Goal: Task Accomplishment & Management: Complete application form

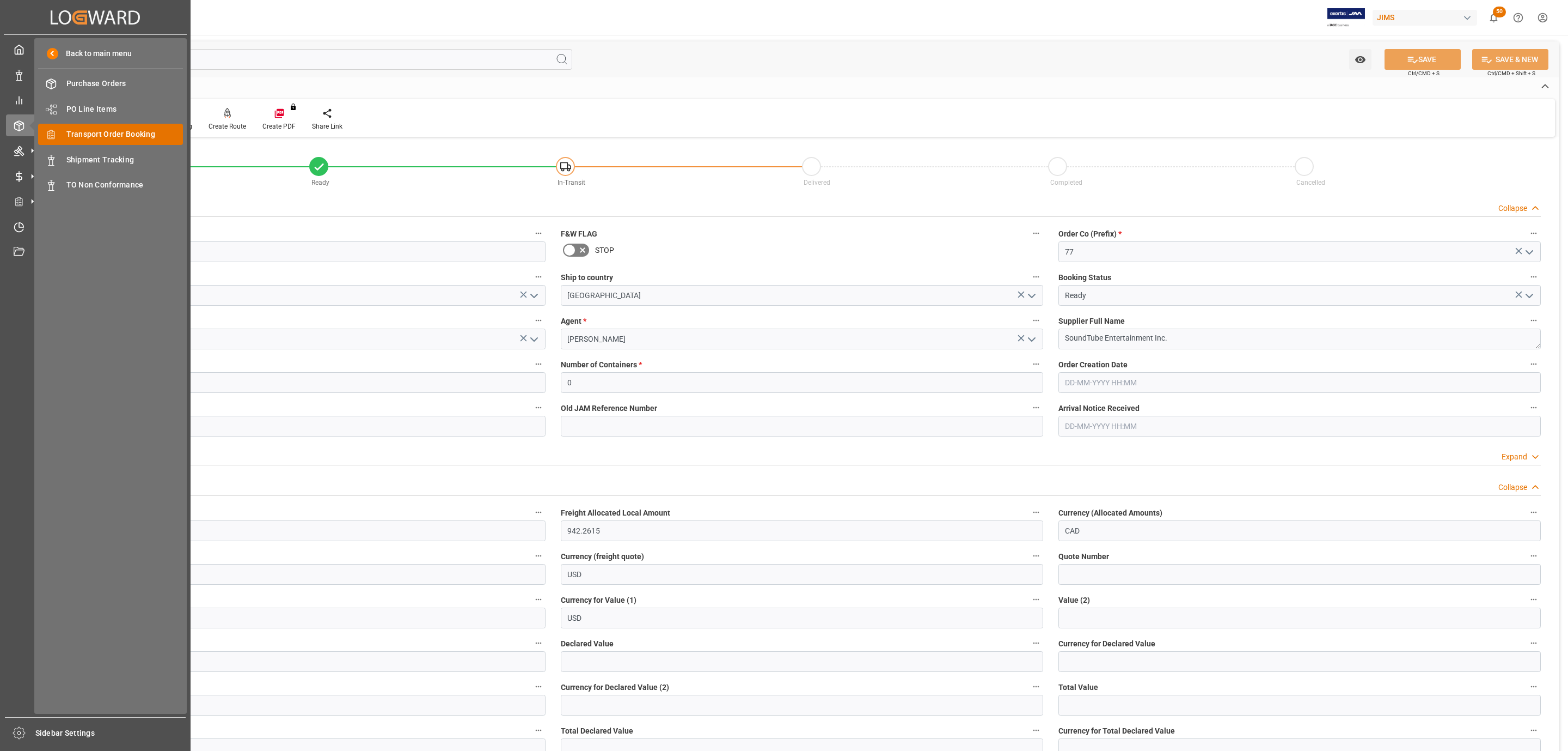
click at [129, 127] on div "Transport Order Booking Transport Order Booking" at bounding box center [111, 134] width 145 height 21
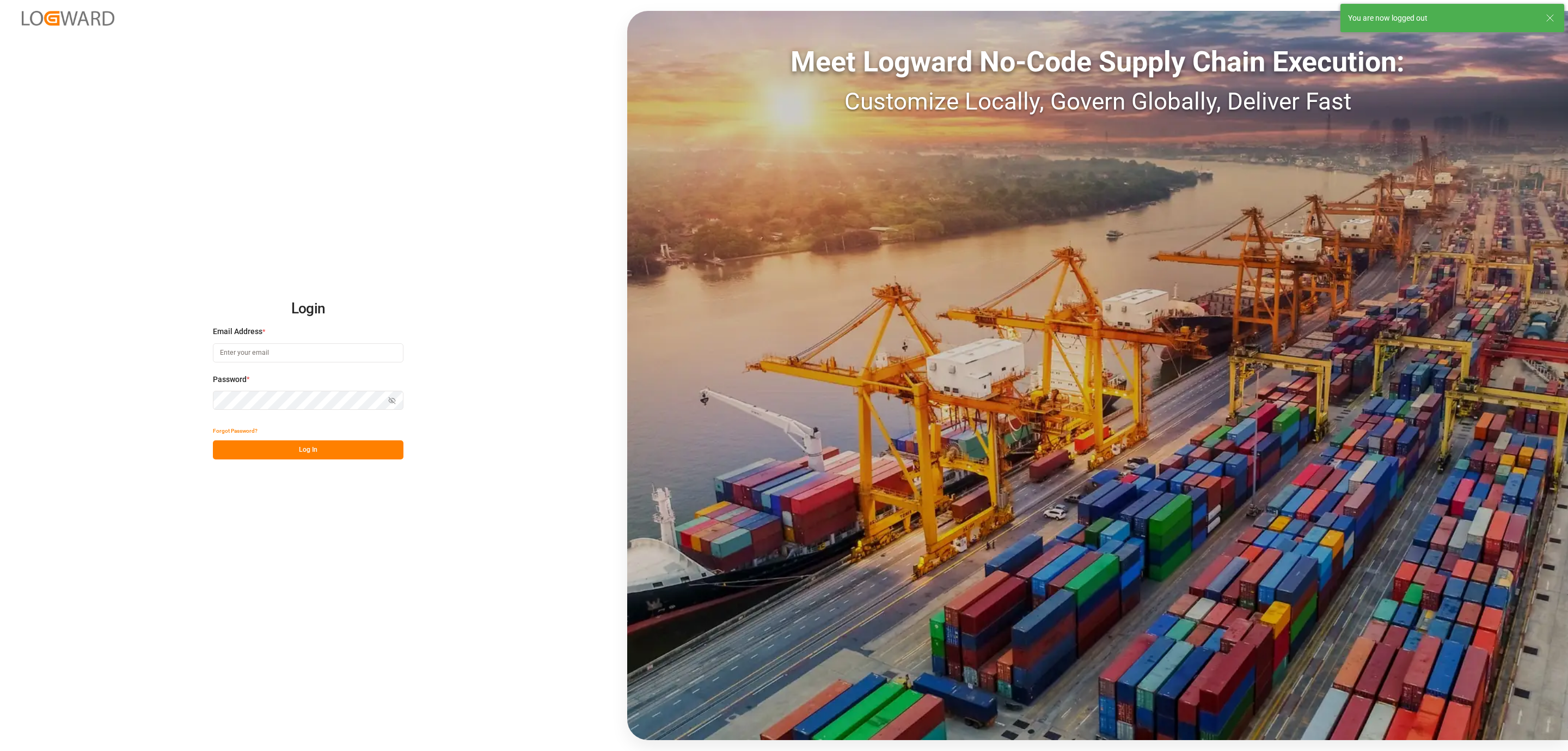
type input "daniel.sokolyk@jamindustries.com"
click at [405, 457] on div "Login Email Address * daniel.sokolyk@jamindustries.com Password * Show password…" at bounding box center [784, 375] width 1568 height 751
drag, startPoint x: 383, startPoint y: 446, endPoint x: 382, endPoint y: 441, distance: 5.1
click at [383, 446] on button "Log In" at bounding box center [308, 450] width 191 height 19
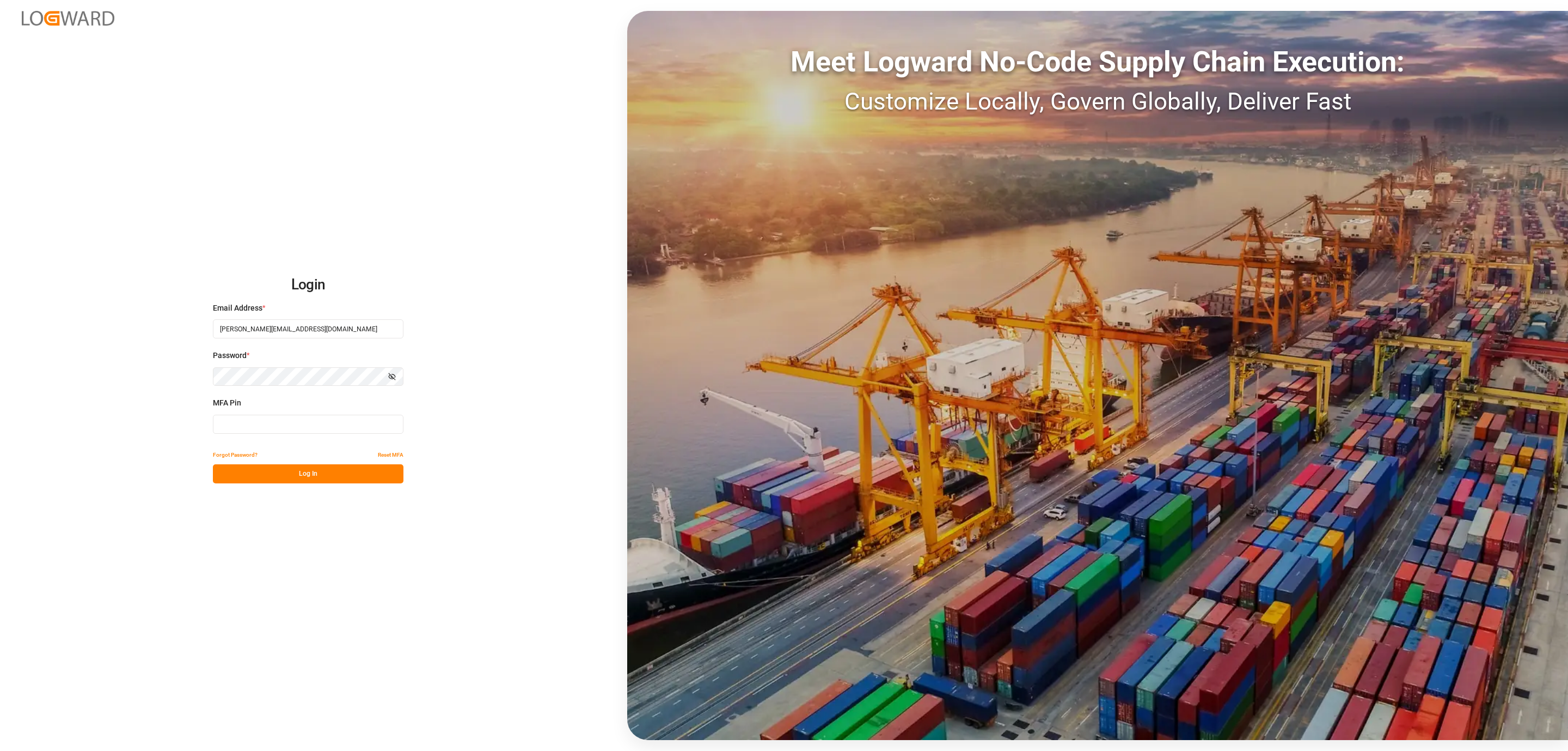
click at [313, 429] on input at bounding box center [308, 424] width 191 height 19
type input "758792"
click at [319, 472] on button "Log In" at bounding box center [308, 473] width 191 height 19
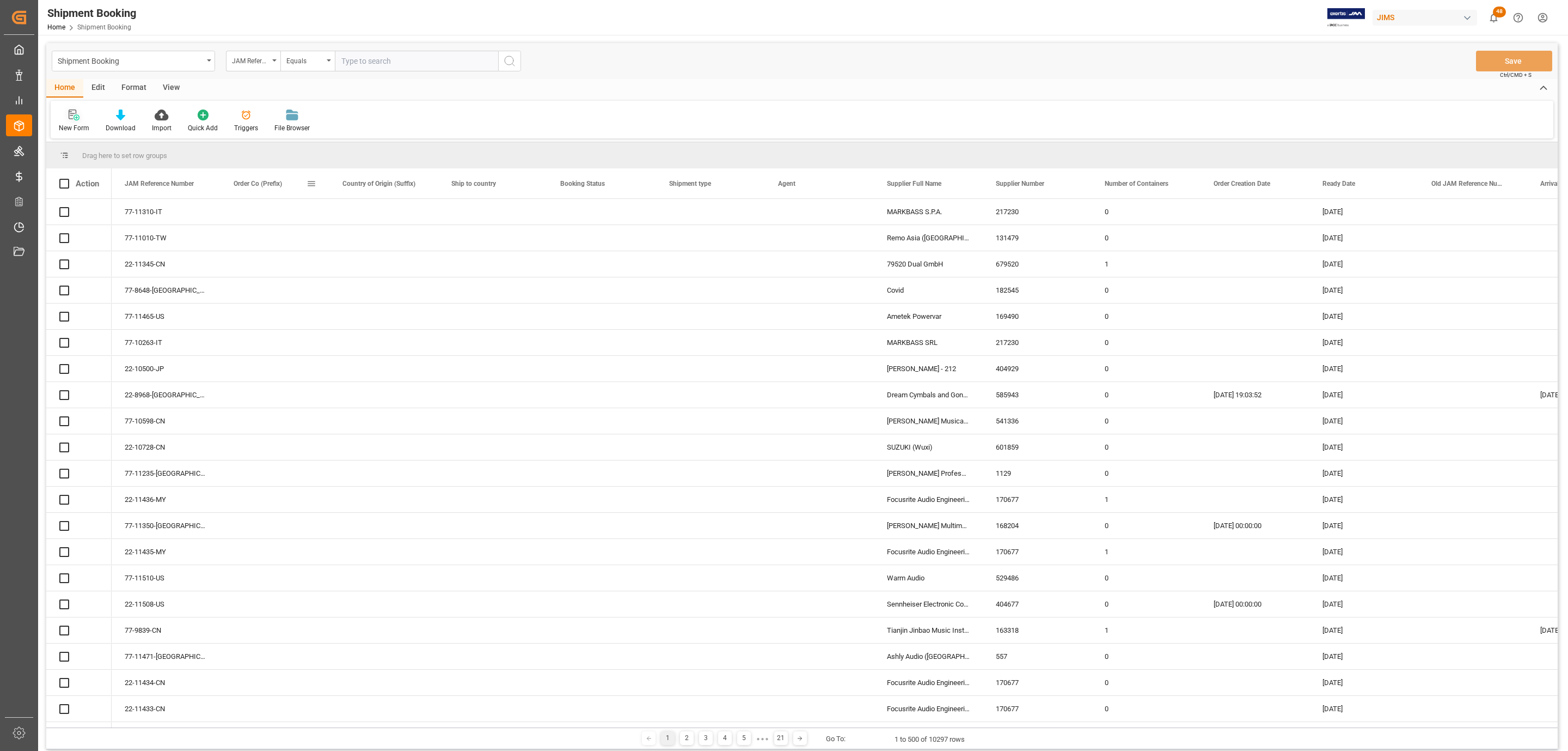
click at [61, 123] on div "New Form" at bounding box center [74, 128] width 30 height 10
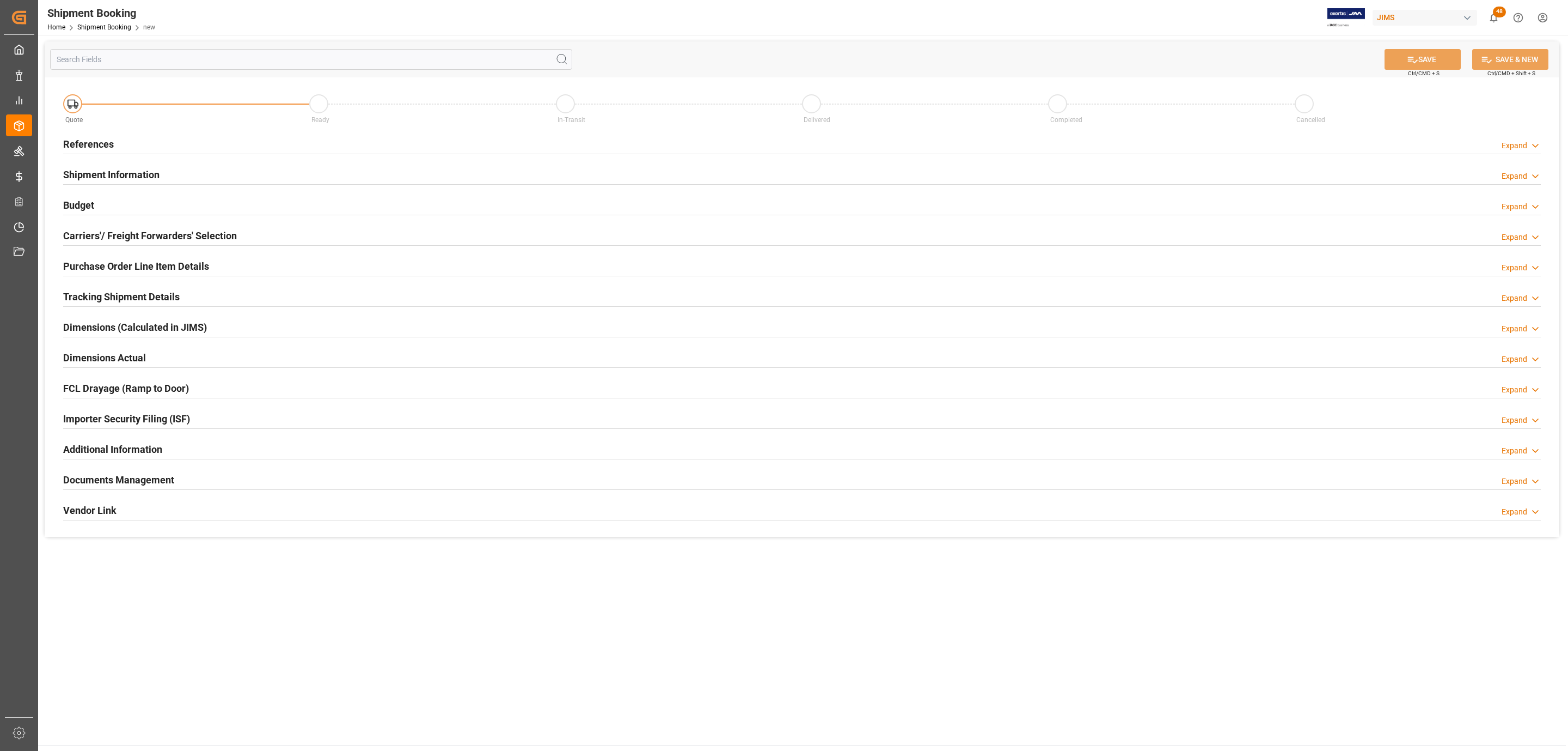
click at [108, 141] on h2 "References" at bounding box center [88, 144] width 51 height 15
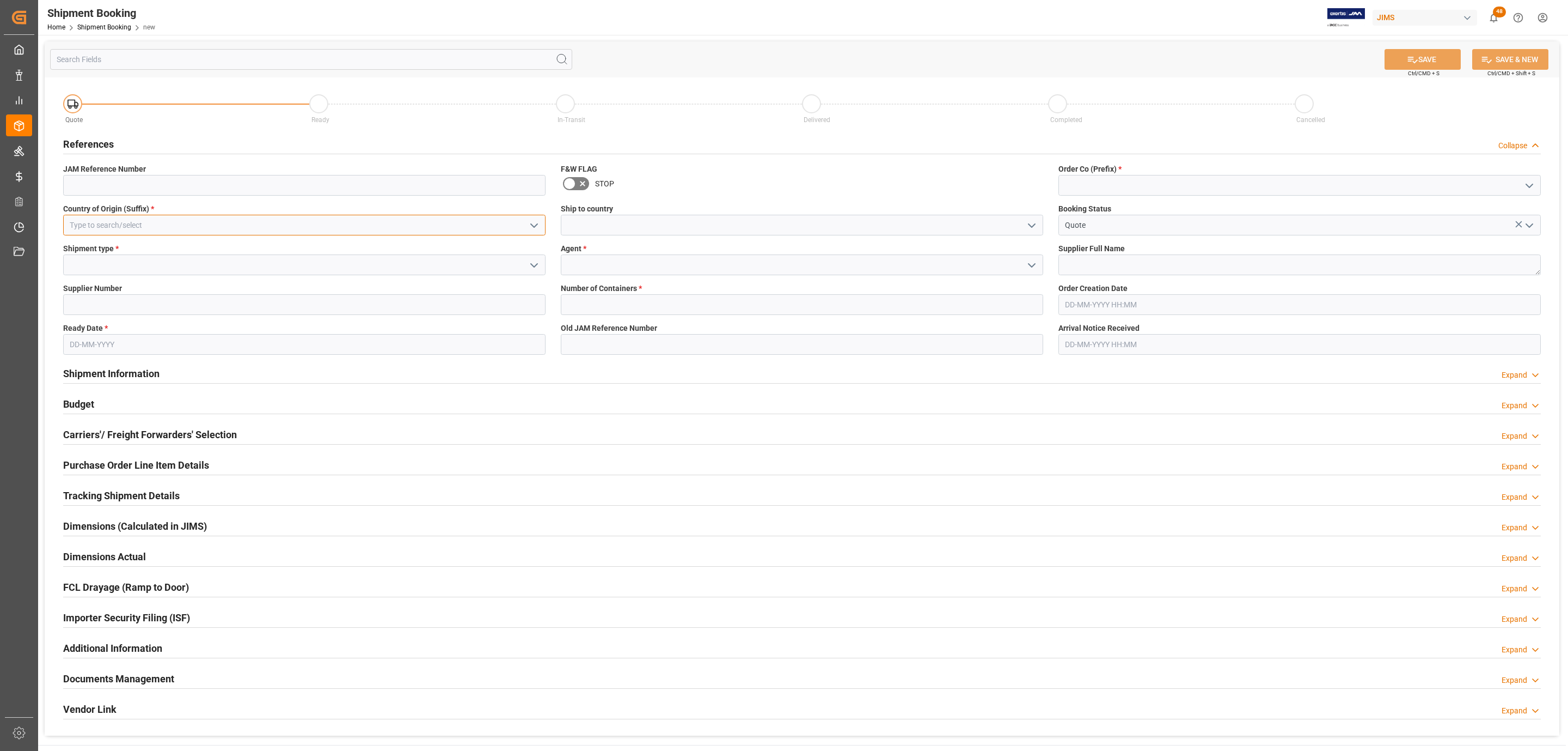
click at [158, 216] on input at bounding box center [304, 225] width 482 height 21
click at [120, 252] on div "BE" at bounding box center [304, 249] width 481 height 24
type input "BE"
click at [533, 262] on icon "open menu" at bounding box center [534, 265] width 13 height 13
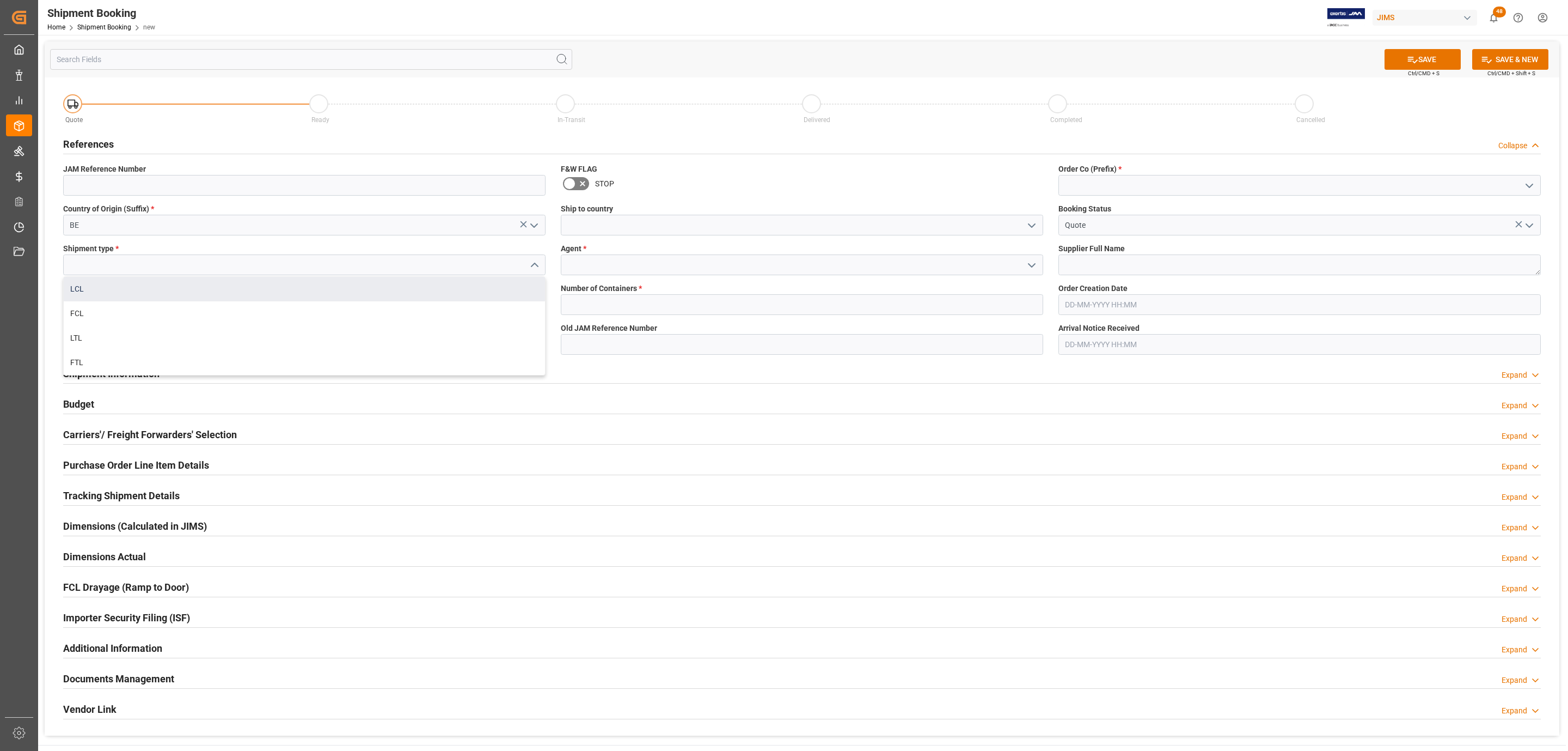
click at [220, 293] on div "LCL" at bounding box center [304, 289] width 481 height 24
type input "LCL"
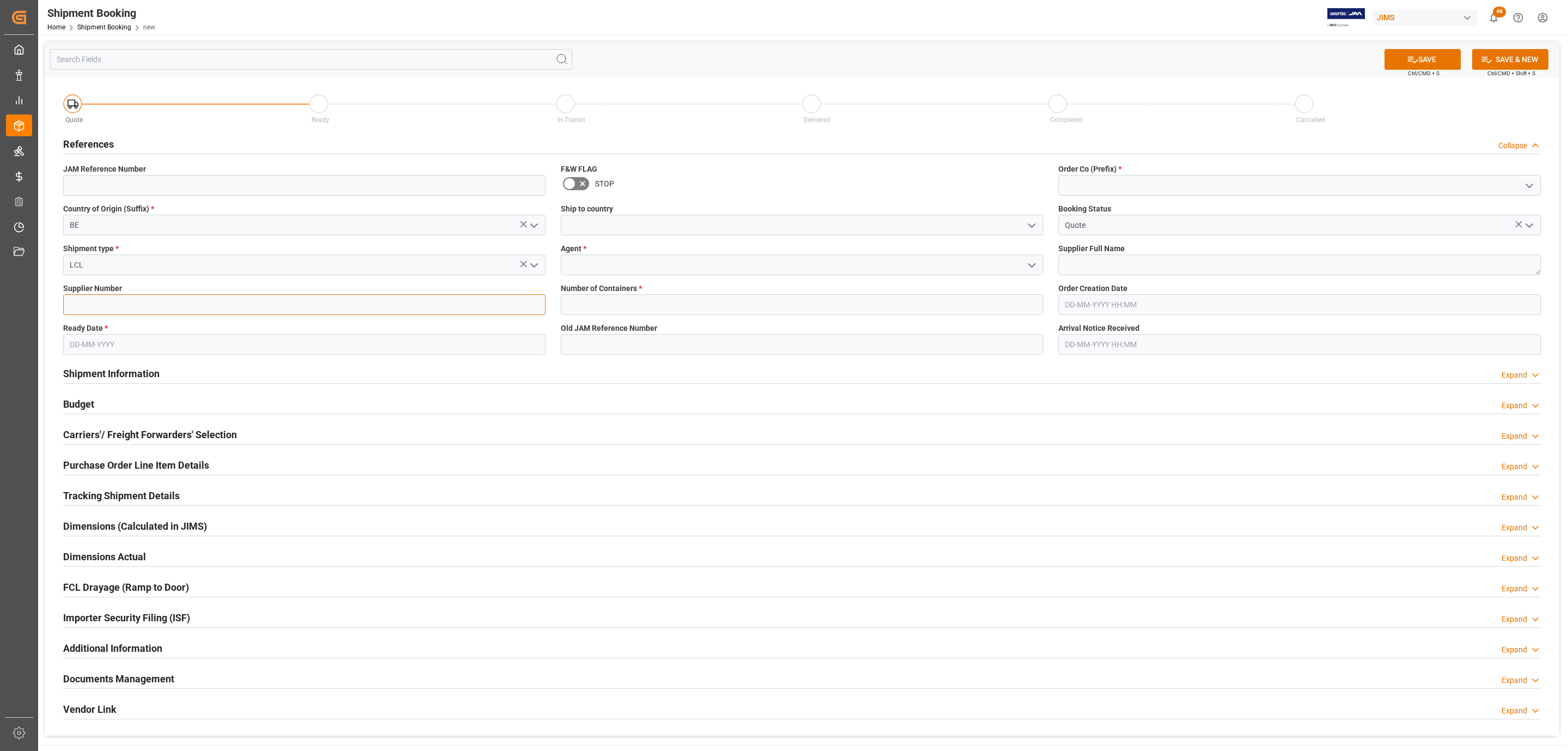
click at [111, 301] on input at bounding box center [304, 305] width 482 height 21
paste input "286046"
type input "286046"
click at [92, 354] on input "text" at bounding box center [304, 344] width 482 height 21
click at [94, 400] on div "29 30 1 2 3 4 5" at bounding box center [141, 411] width 149 height 21
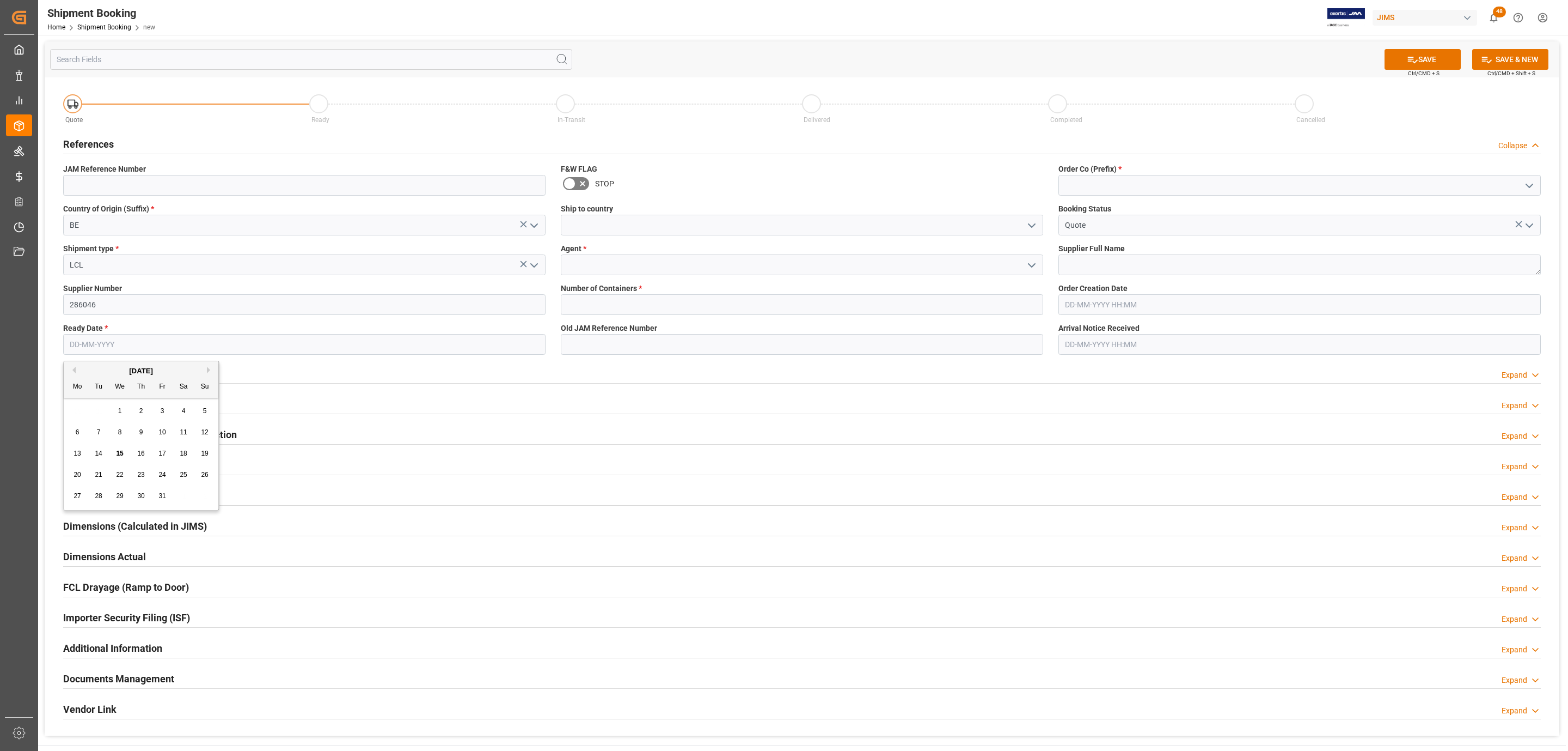
click at [119, 474] on span "22" at bounding box center [120, 474] width 7 height 8
type input "[DATE]"
click at [1029, 214] on input at bounding box center [802, 225] width 482 height 21
click at [1029, 218] on button "open menu" at bounding box center [1031, 225] width 16 height 17
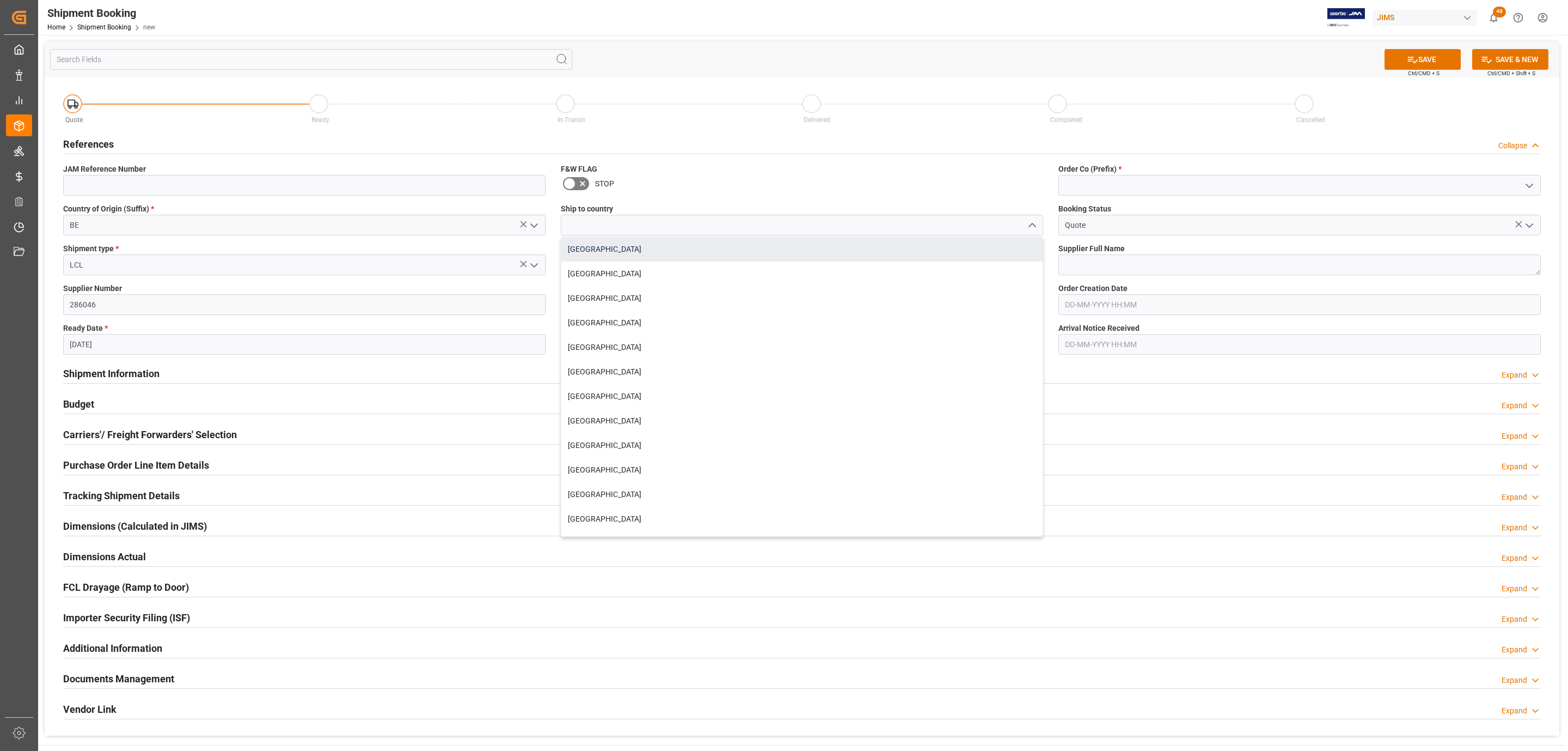
click at [704, 255] on div "[GEOGRAPHIC_DATA]" at bounding box center [802, 249] width 481 height 24
type input "[GEOGRAPHIC_DATA]"
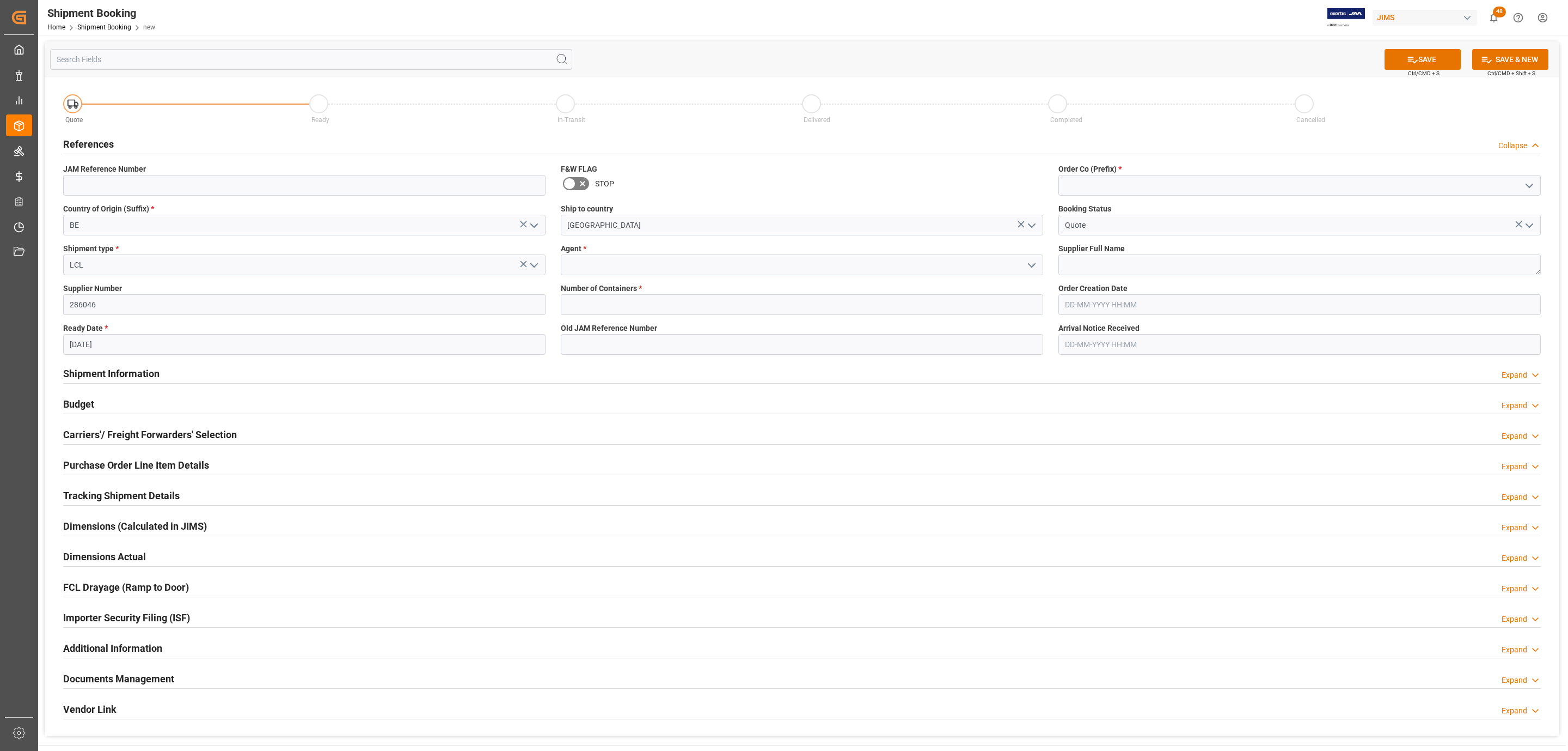
click at [1033, 263] on icon "open menu" at bounding box center [1031, 265] width 13 height 13
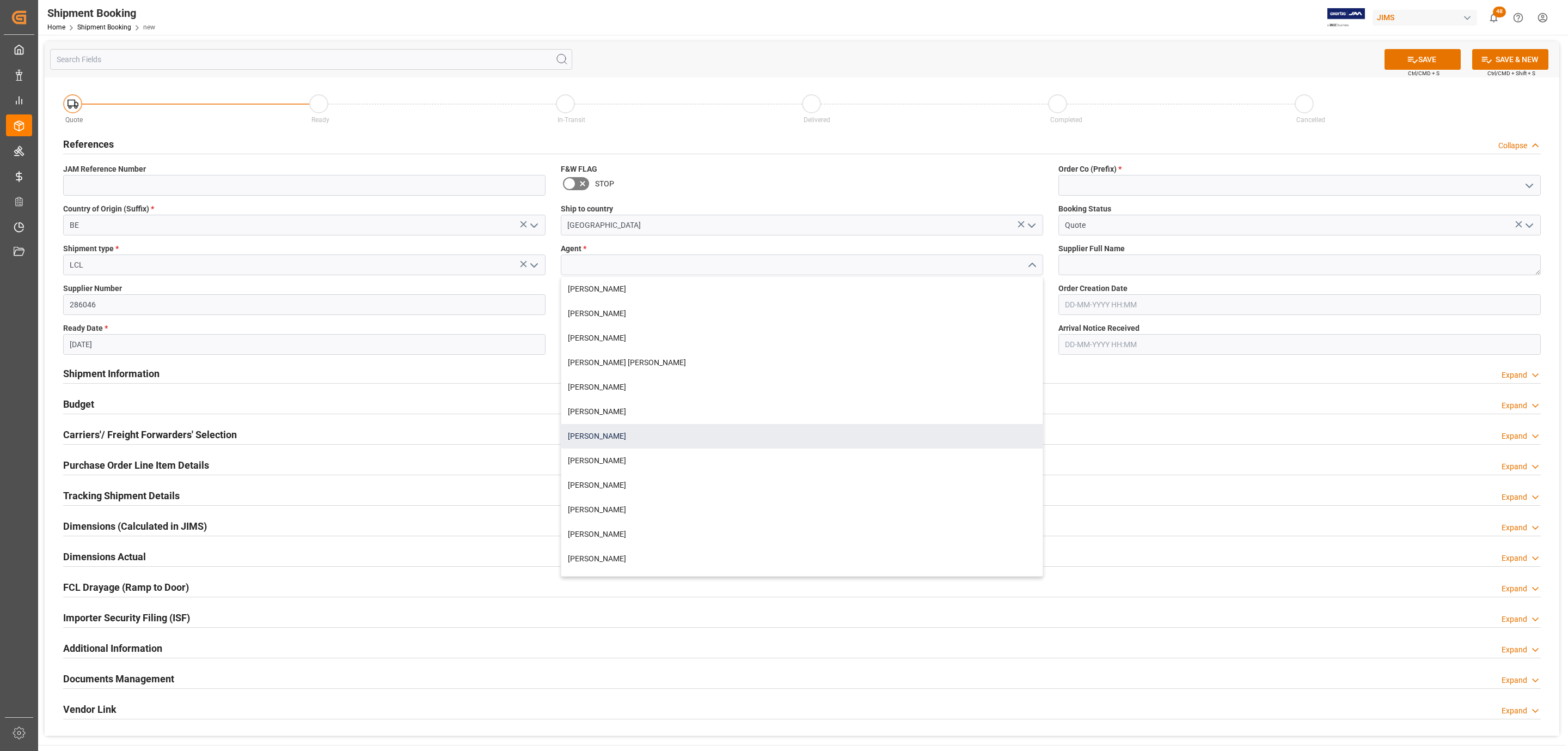
click at [617, 440] on div "[PERSON_NAME]" at bounding box center [802, 436] width 481 height 24
type input "[PERSON_NAME]"
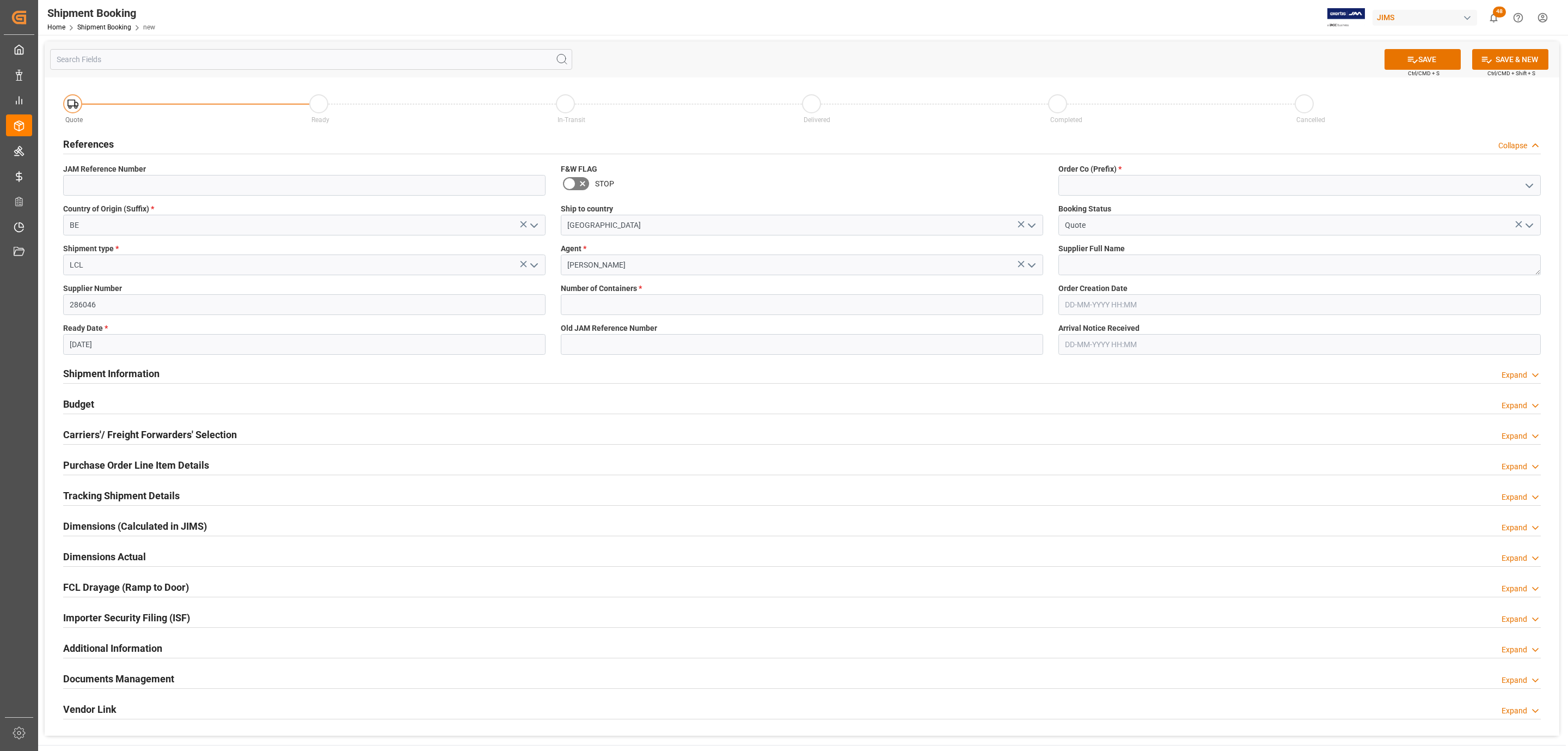
click at [640, 286] on span "*" at bounding box center [640, 288] width 3 height 9
click at [639, 294] on span "Number of Containers *" at bounding box center [601, 288] width 81 height 12
click at [639, 296] on input "text" at bounding box center [802, 305] width 482 height 21
type input "0"
click at [1529, 182] on icon "open menu" at bounding box center [1529, 185] width 13 height 13
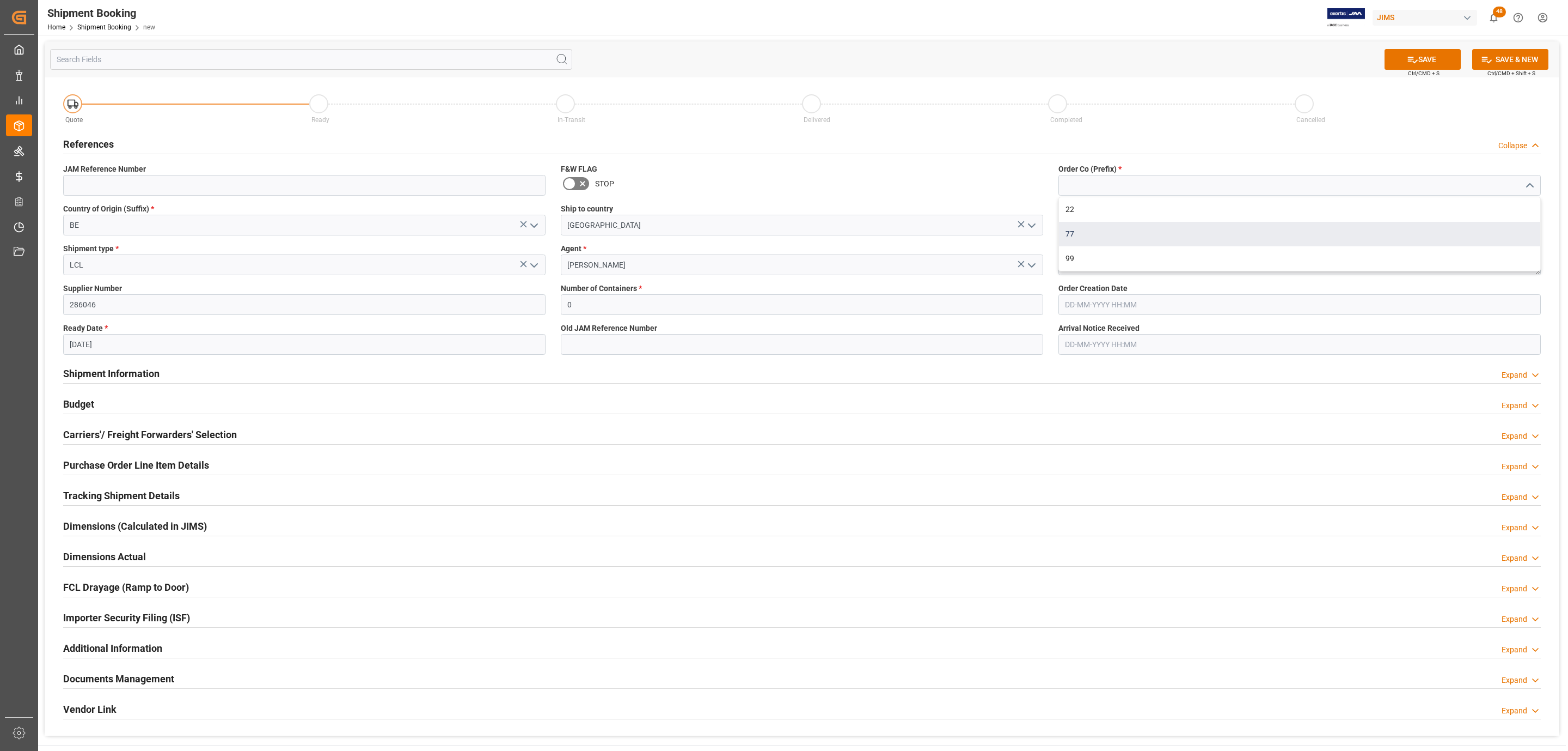
click at [1256, 235] on div "77" at bounding box center [1300, 234] width 481 height 24
type input "77"
click at [1188, 261] on textarea at bounding box center [1300, 265] width 482 height 21
paste textarea "Chauvet Europe Ltd"
type textarea "Chauvet Europe Ltd"
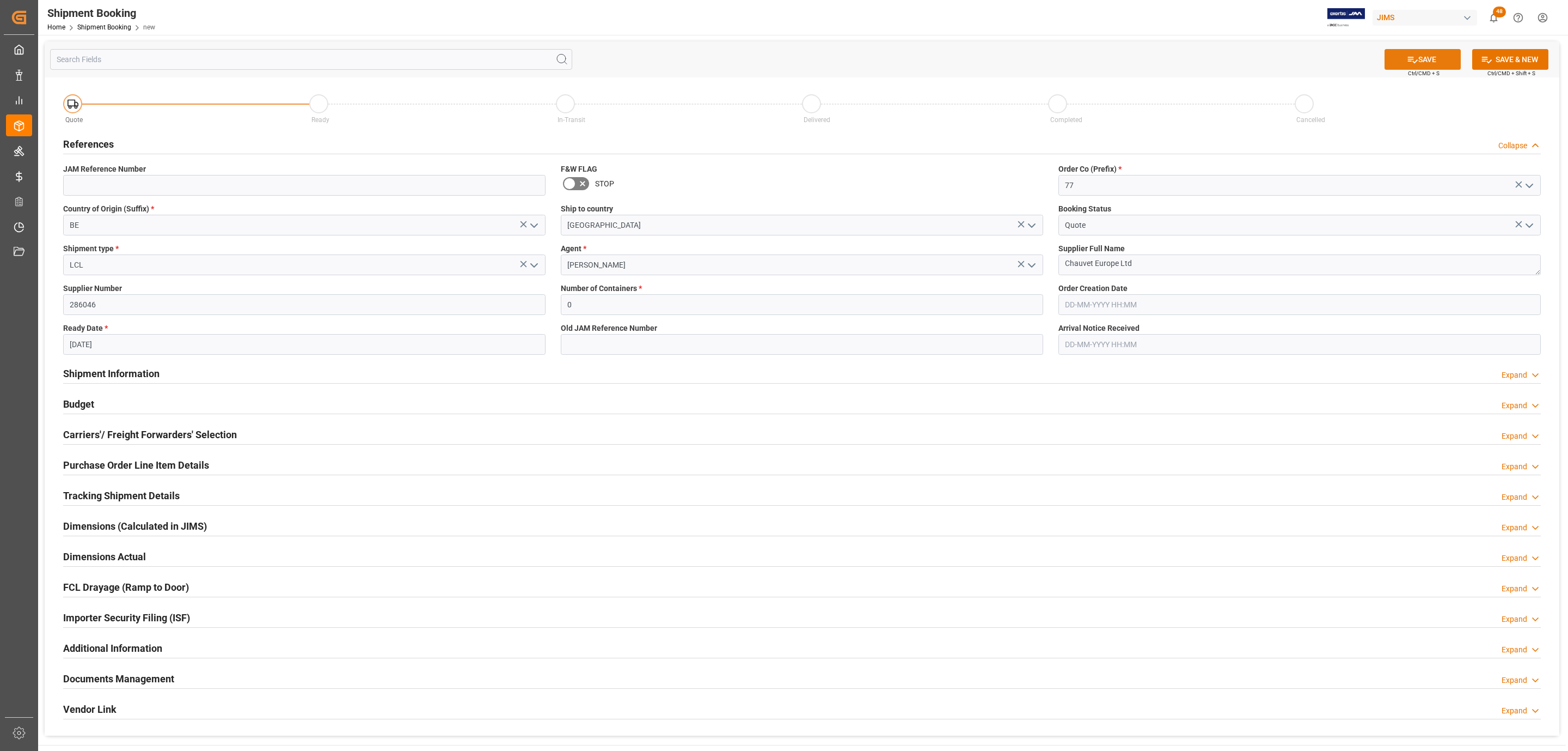
click at [1413, 62] on icon at bounding box center [1412, 60] width 12 height 12
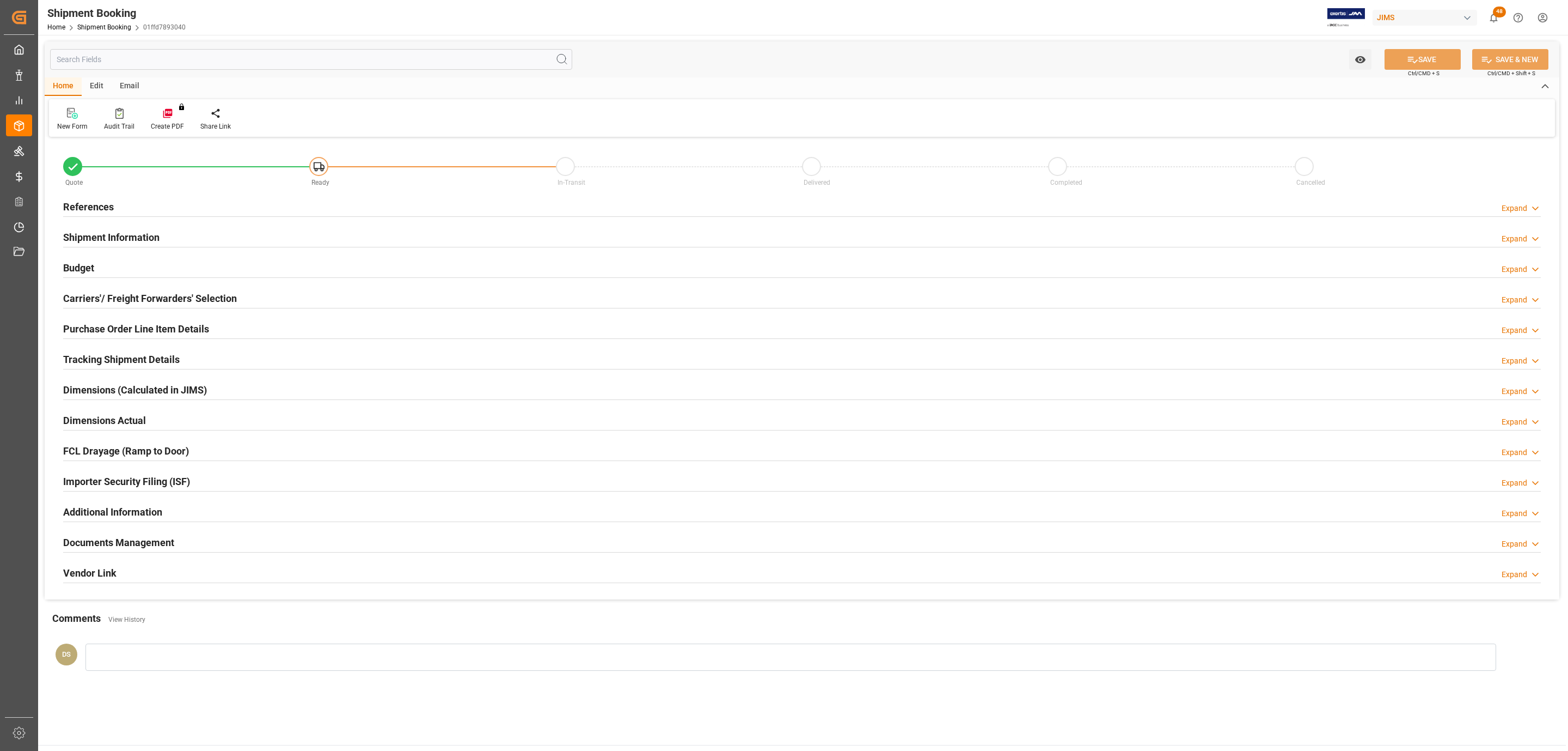
type input "0"
type input "22-10-2025"
click at [139, 200] on div "References Expand" at bounding box center [802, 206] width 1478 height 21
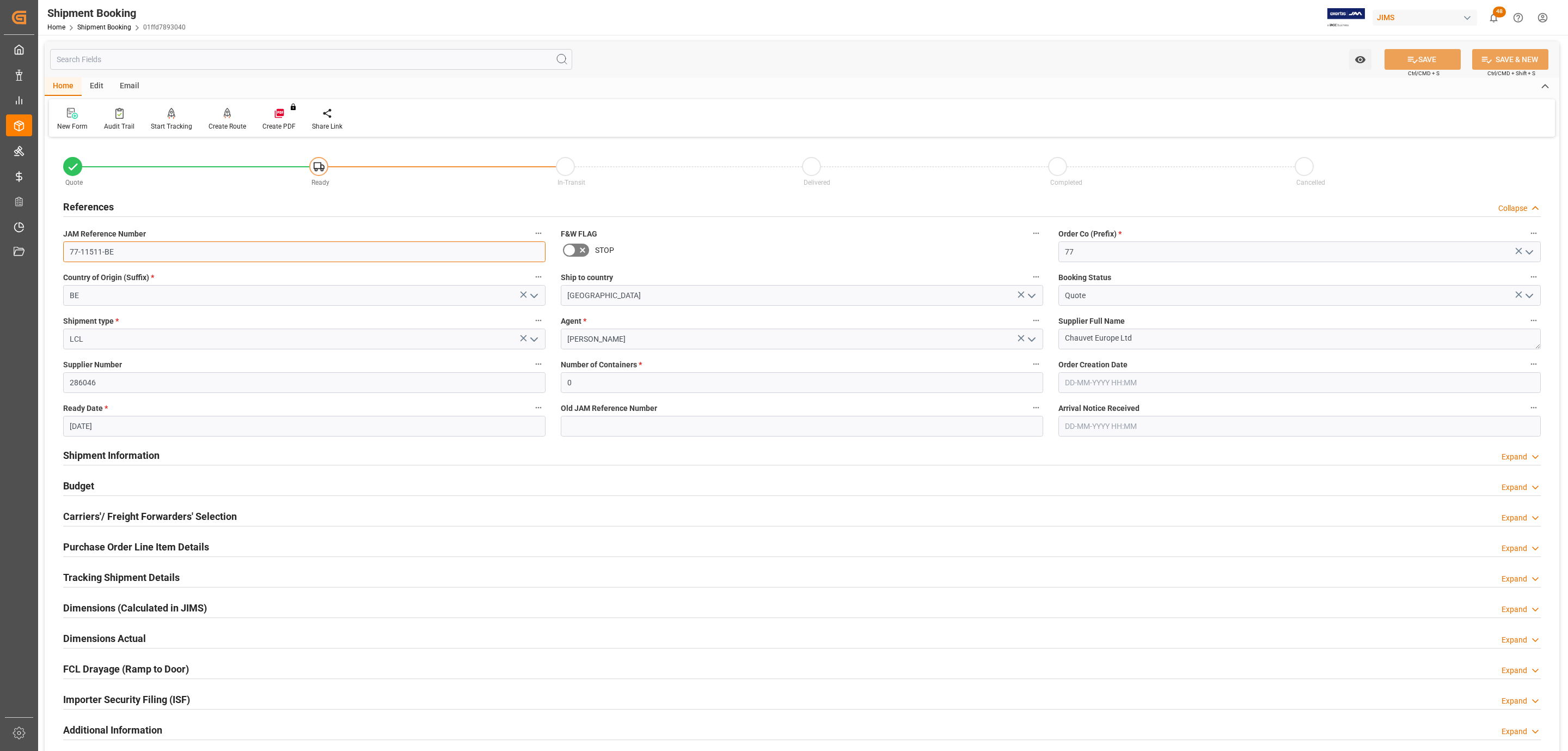
click at [133, 249] on input "77-11511-BE" at bounding box center [304, 252] width 482 height 21
click at [132, 249] on input "77-11511-BE" at bounding box center [304, 252] width 482 height 21
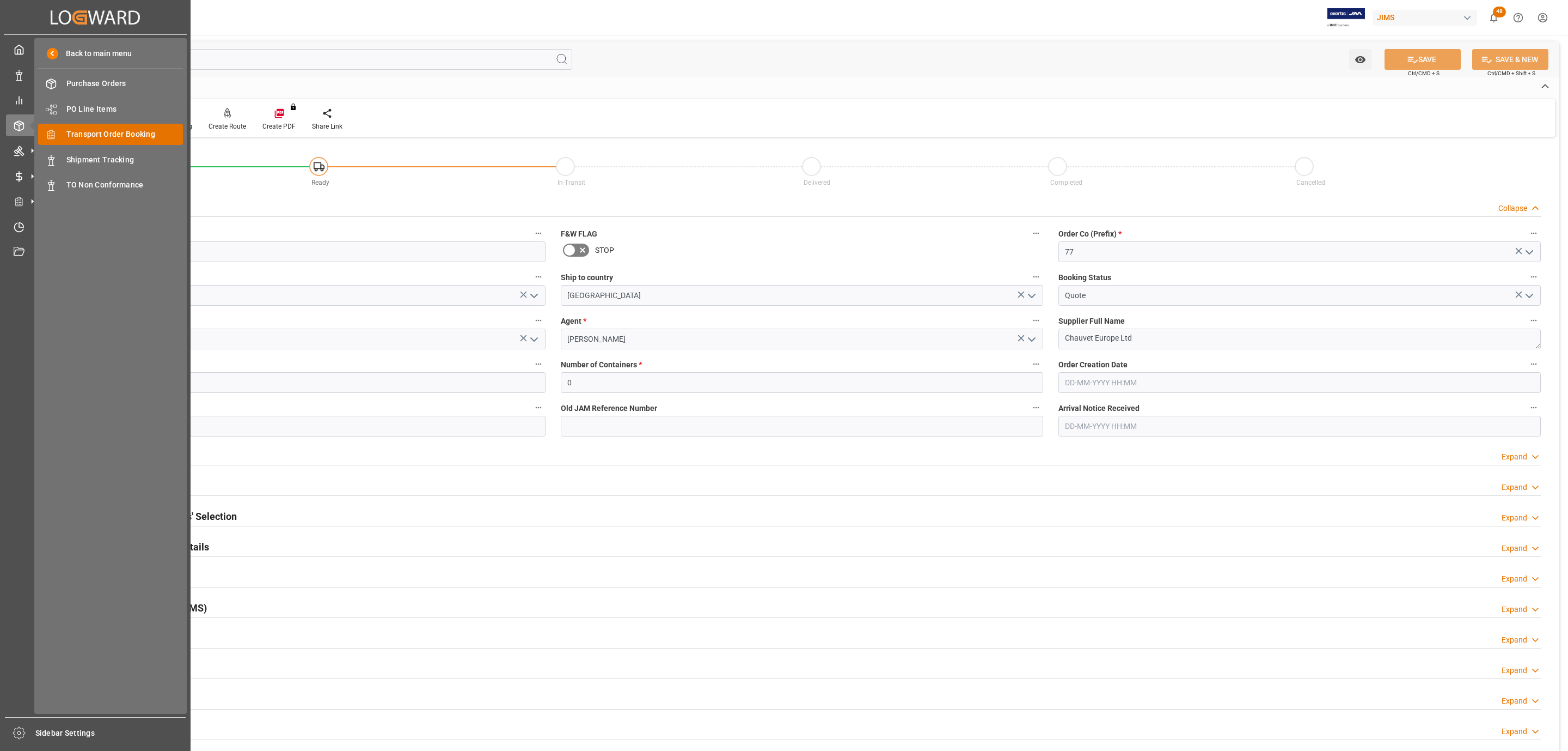
click at [138, 138] on span "Transport Order Booking" at bounding box center [125, 134] width 117 height 12
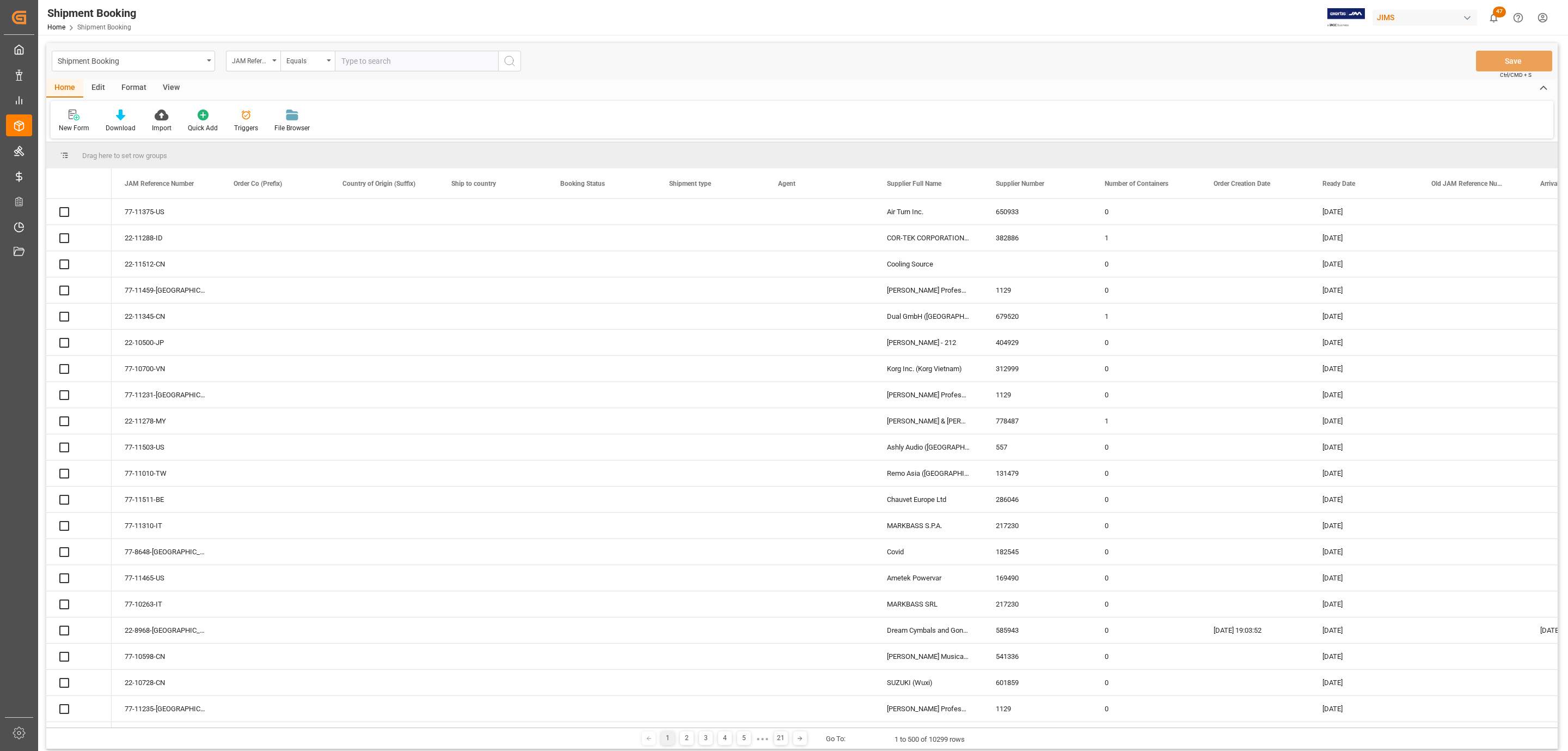
click at [74, 116] on icon at bounding box center [74, 115] width 11 height 11
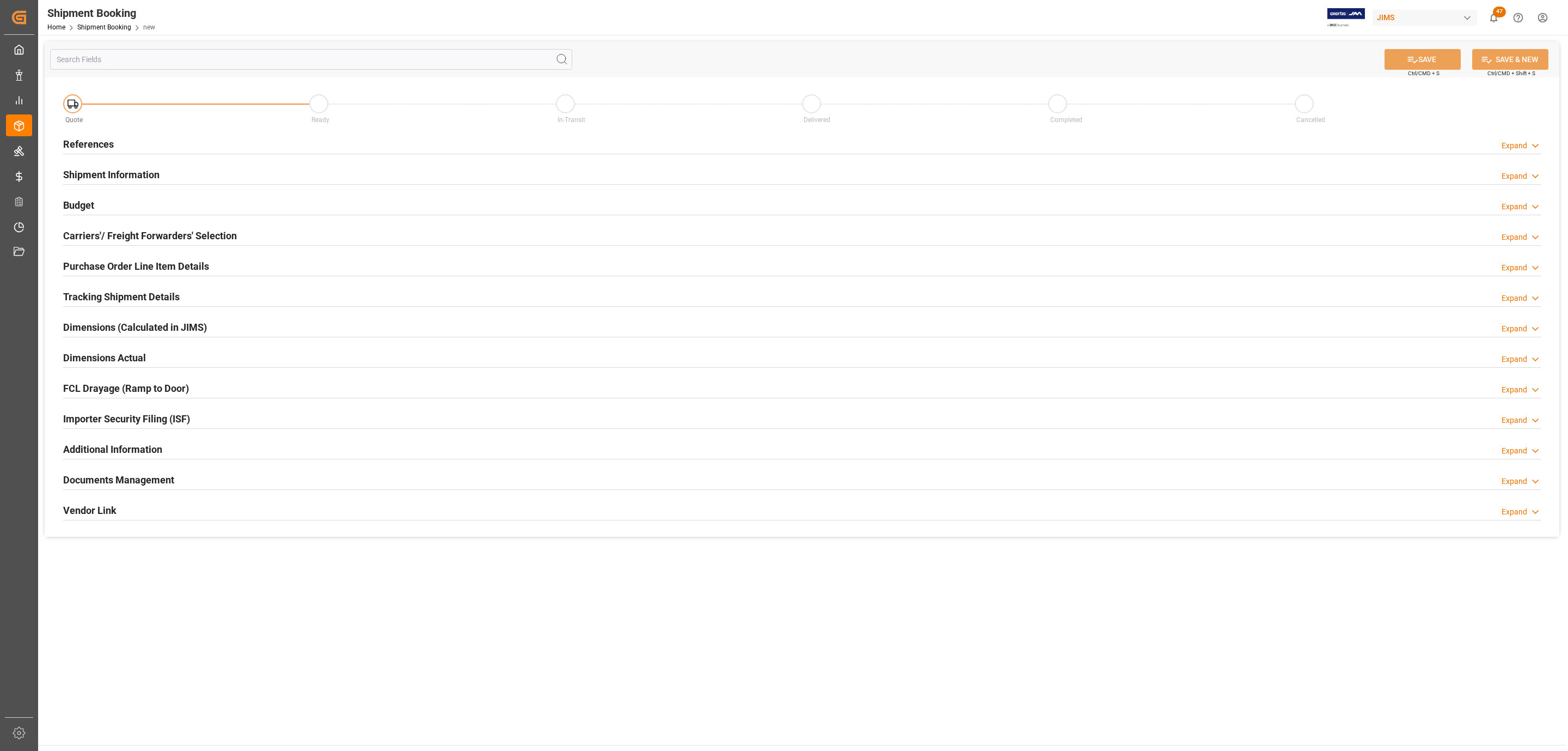
click at [266, 149] on div "References Expand" at bounding box center [802, 143] width 1478 height 21
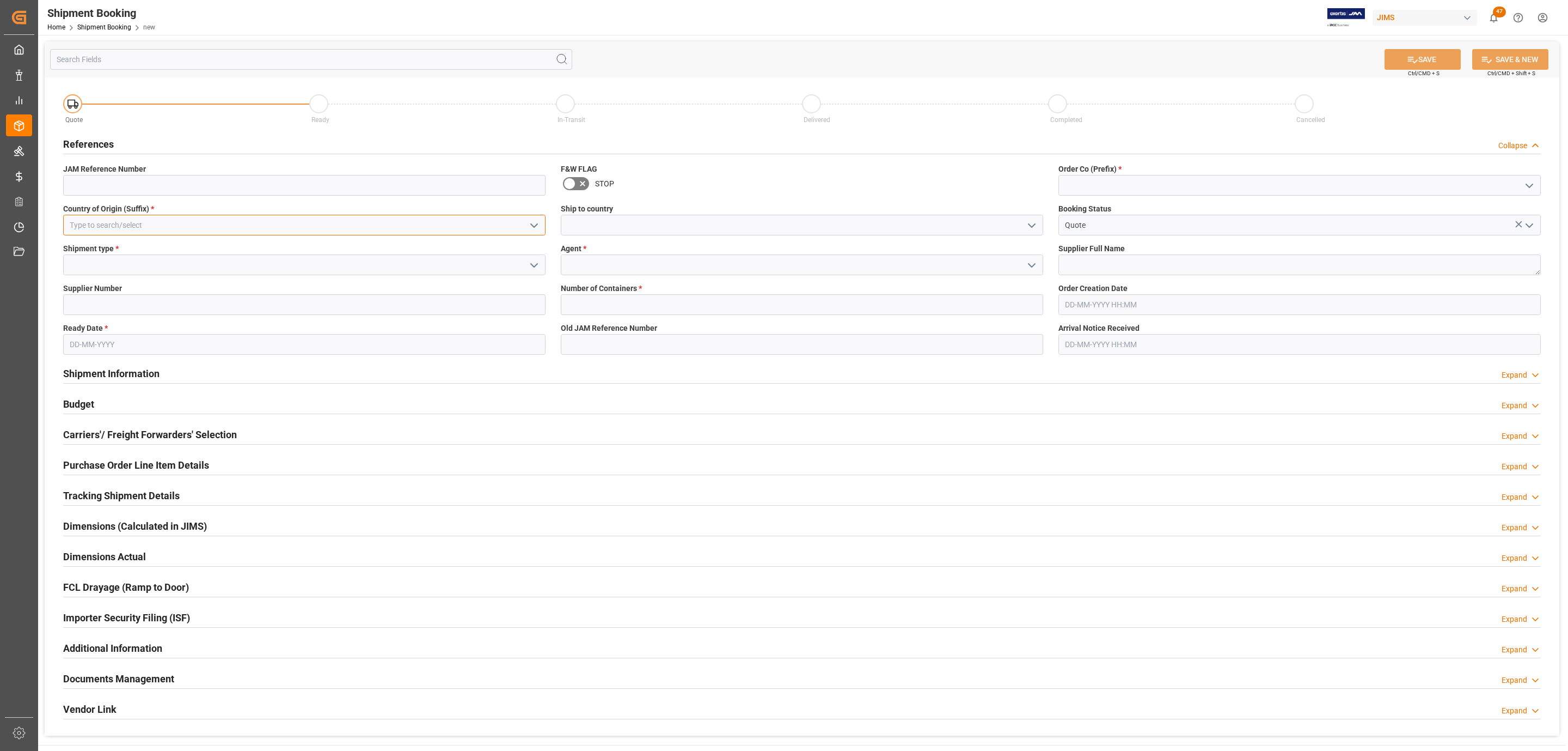
click at [144, 228] on input at bounding box center [304, 225] width 482 height 21
click at [111, 253] on div "IT" at bounding box center [304, 249] width 481 height 24
type input "IT"
click at [533, 266] on polyline "open menu" at bounding box center [534, 265] width 7 height 3
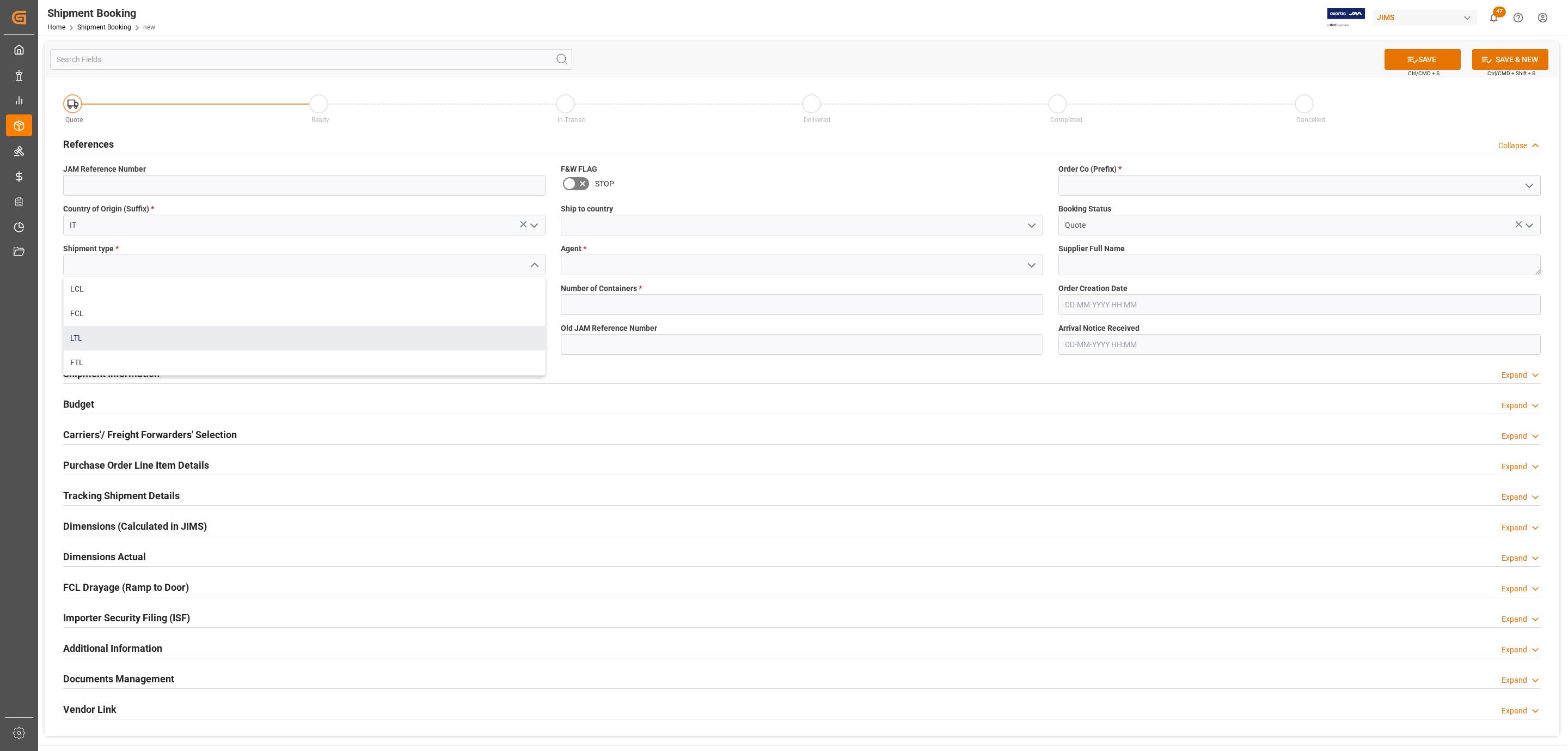
click at [139, 334] on div "LTL" at bounding box center [304, 338] width 481 height 24
type input "LTL"
click at [108, 306] on input at bounding box center [304, 305] width 482 height 21
drag, startPoint x: 105, startPoint y: 303, endPoint x: 94, endPoint y: 345, distance: 43.4
click at [105, 303] on input at bounding box center [304, 305] width 482 height 21
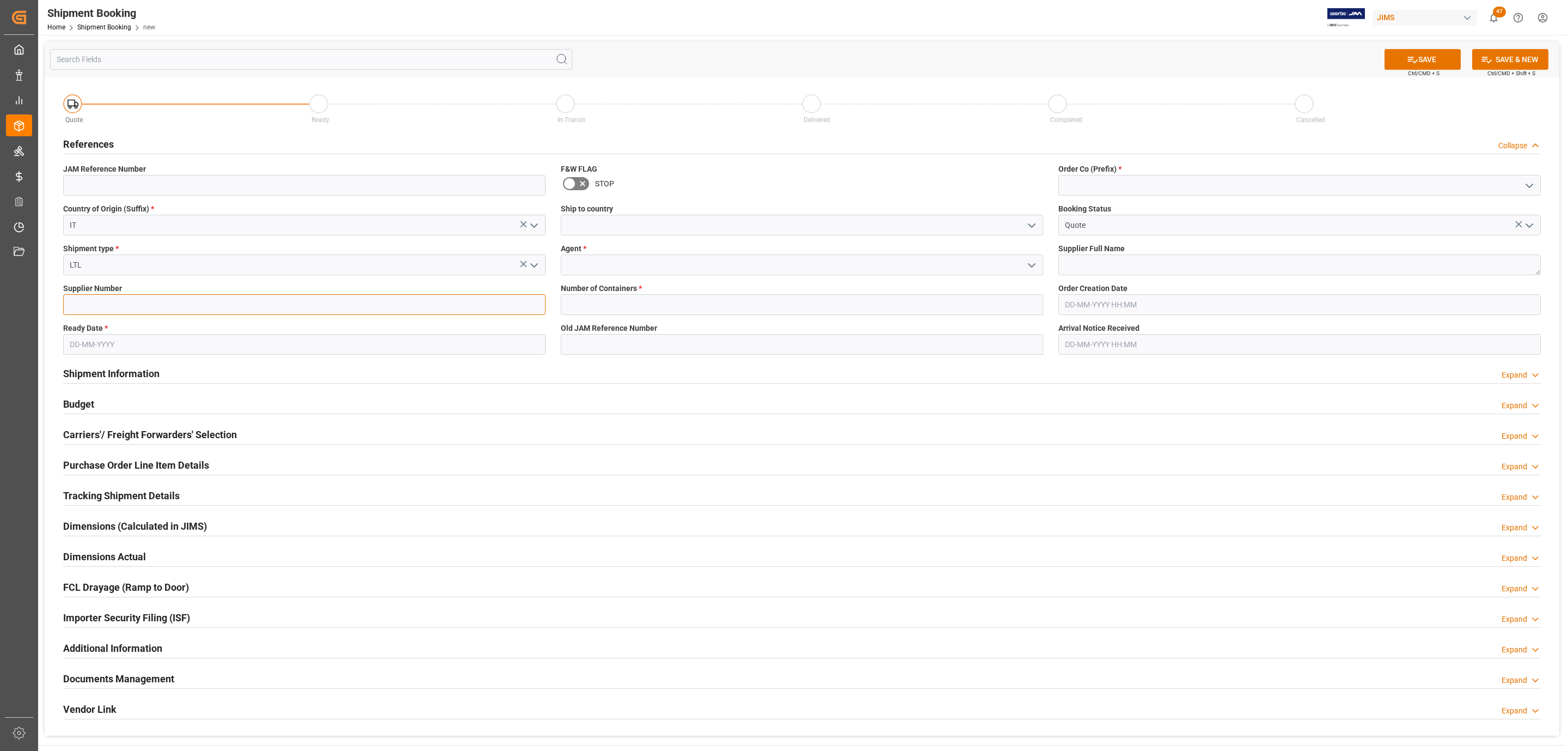
paste input "299609"
type input "299609"
click at [94, 345] on input "text" at bounding box center [304, 344] width 482 height 21
click at [77, 471] on span "20" at bounding box center [77, 474] width 7 height 8
type input "[DATE]"
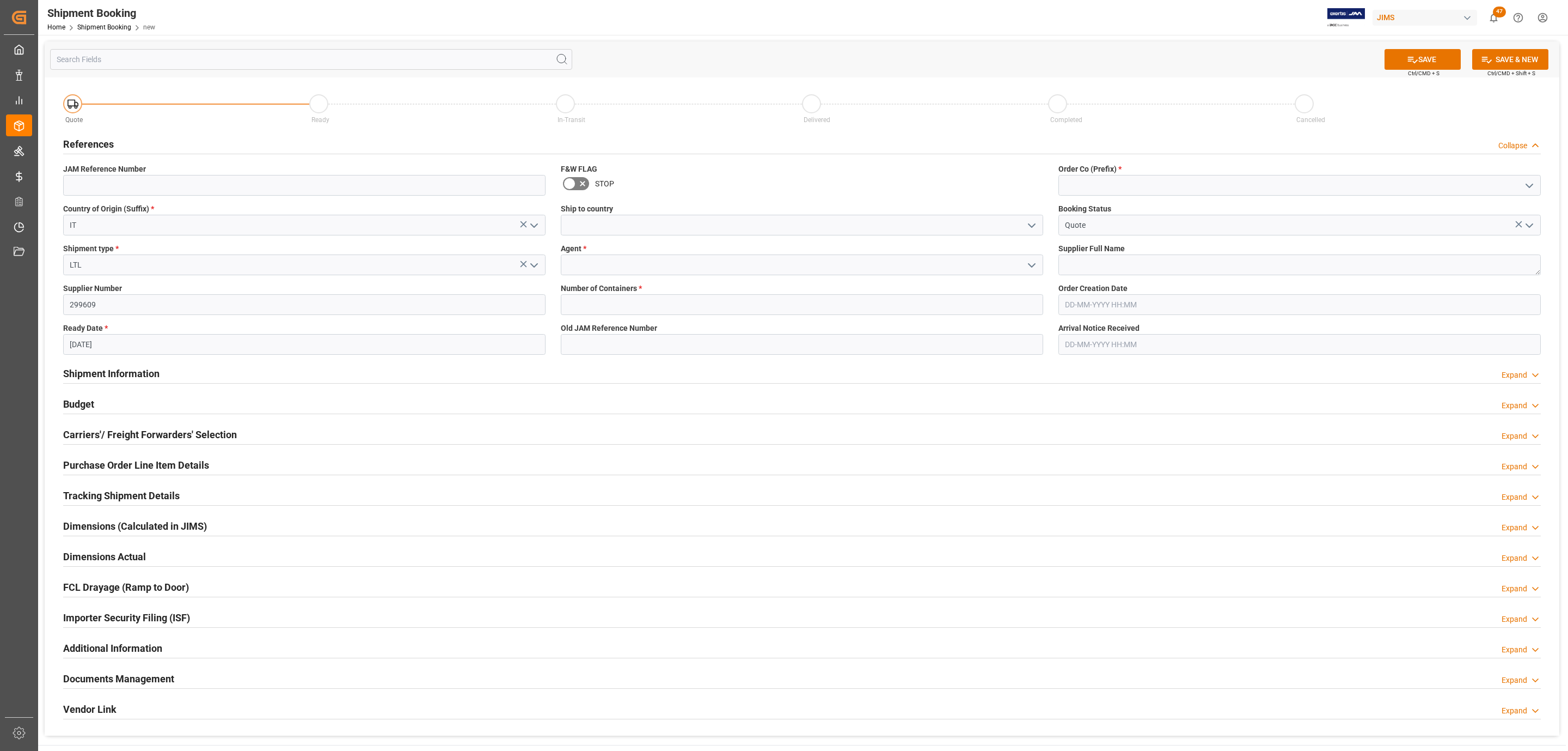
click at [1036, 225] on icon "open menu" at bounding box center [1031, 225] width 13 height 13
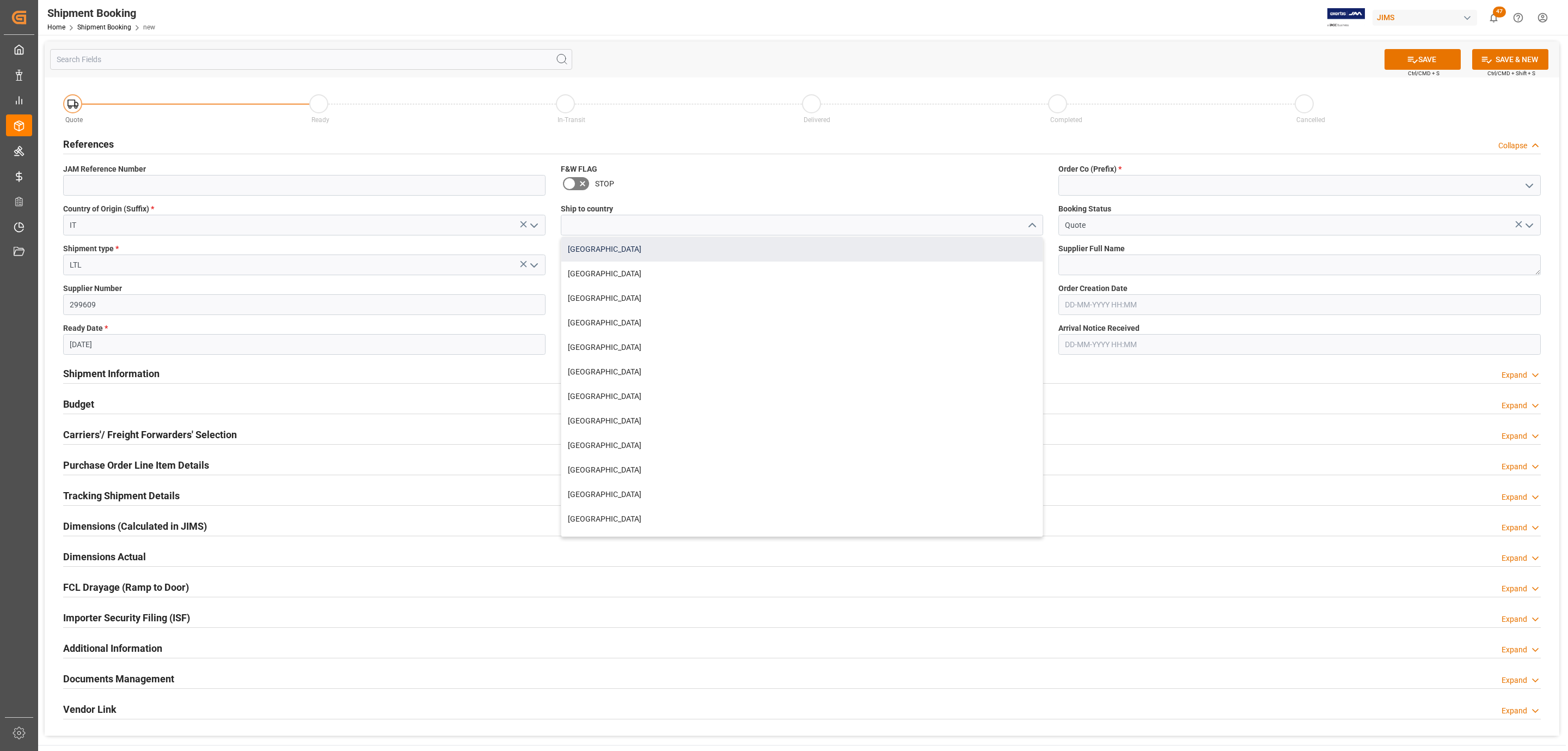
click at [637, 252] on div "[GEOGRAPHIC_DATA]" at bounding box center [802, 249] width 481 height 24
type input "Canada"
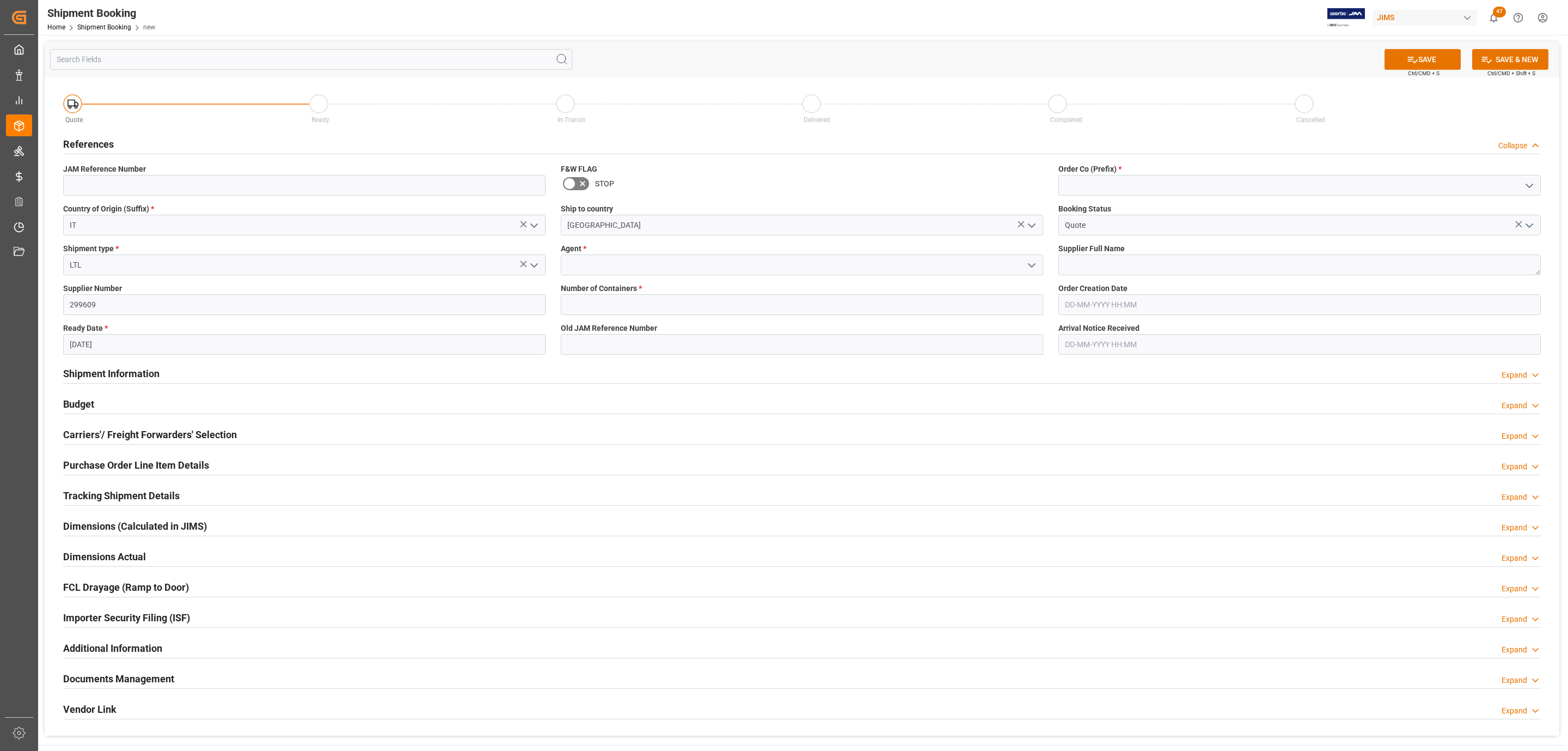
click at [1028, 269] on icon "open menu" at bounding box center [1031, 265] width 13 height 13
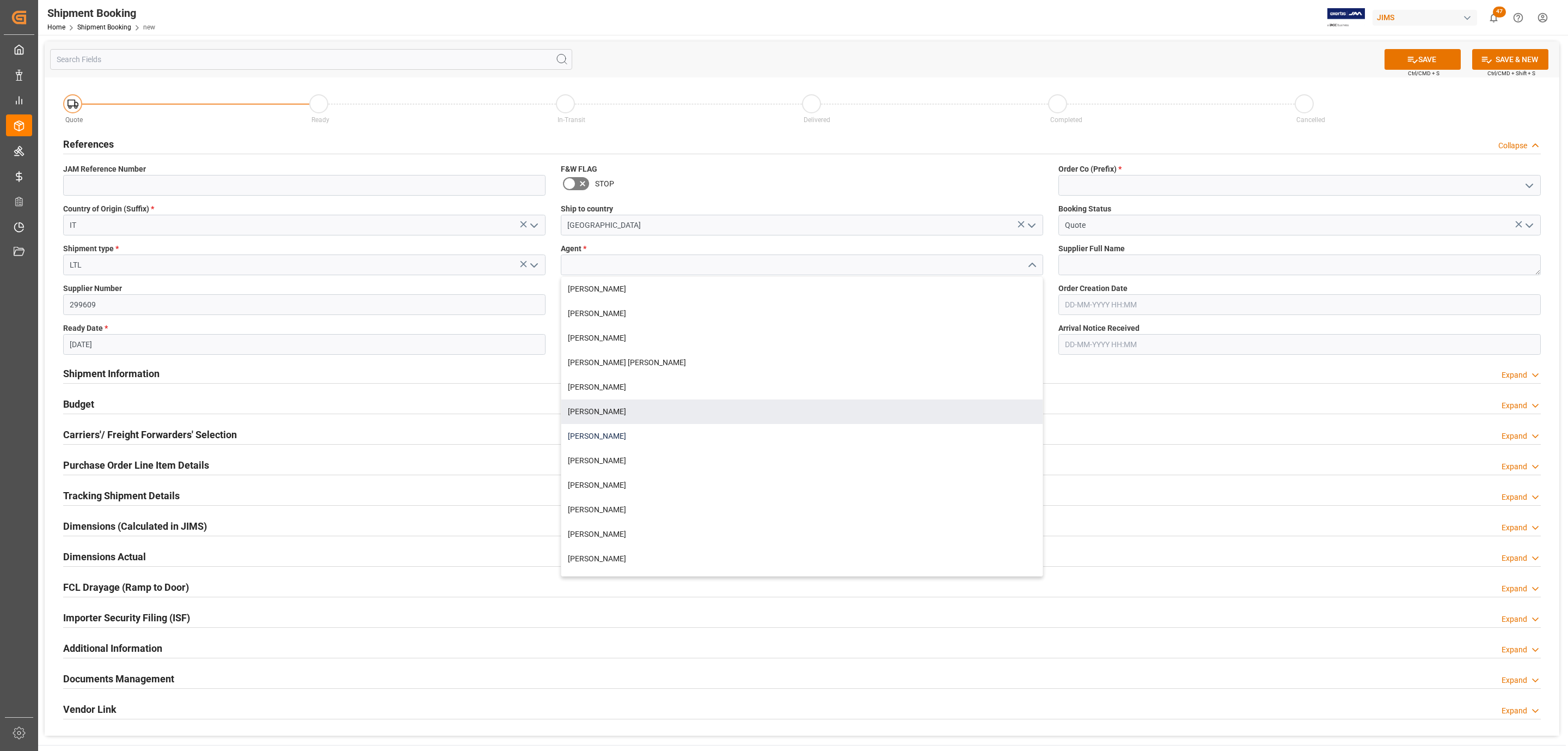
click at [635, 431] on div "[PERSON_NAME]" at bounding box center [802, 436] width 481 height 24
type input "[PERSON_NAME]"
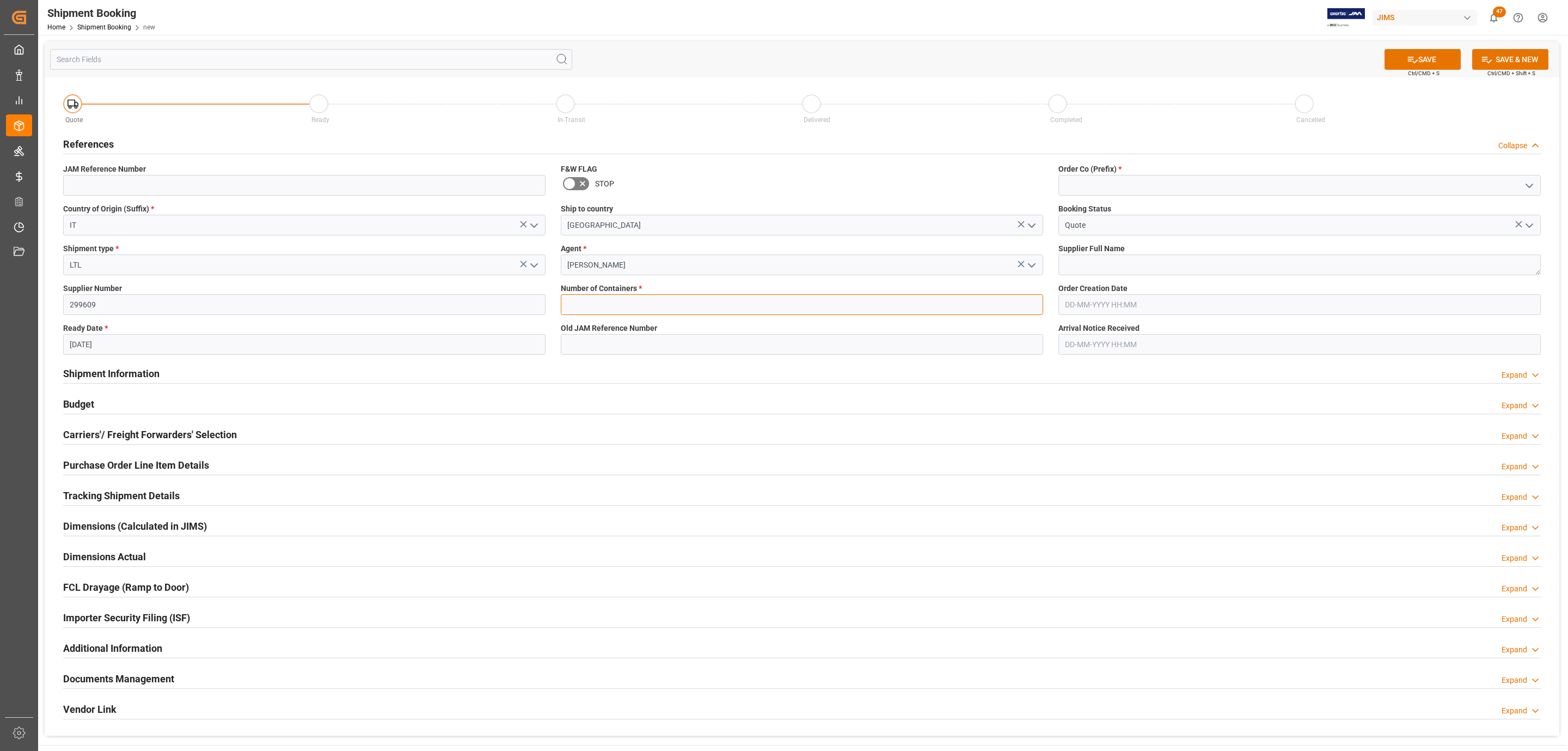
click at [601, 311] on input "text" at bounding box center [802, 305] width 482 height 21
type input "0"
click at [1531, 182] on icon "open menu" at bounding box center [1529, 185] width 13 height 13
drag, startPoint x: 1208, startPoint y: 219, endPoint x: 1205, endPoint y: 225, distance: 6.7
click at [1205, 225] on div "22 77 99" at bounding box center [1300, 234] width 481 height 74
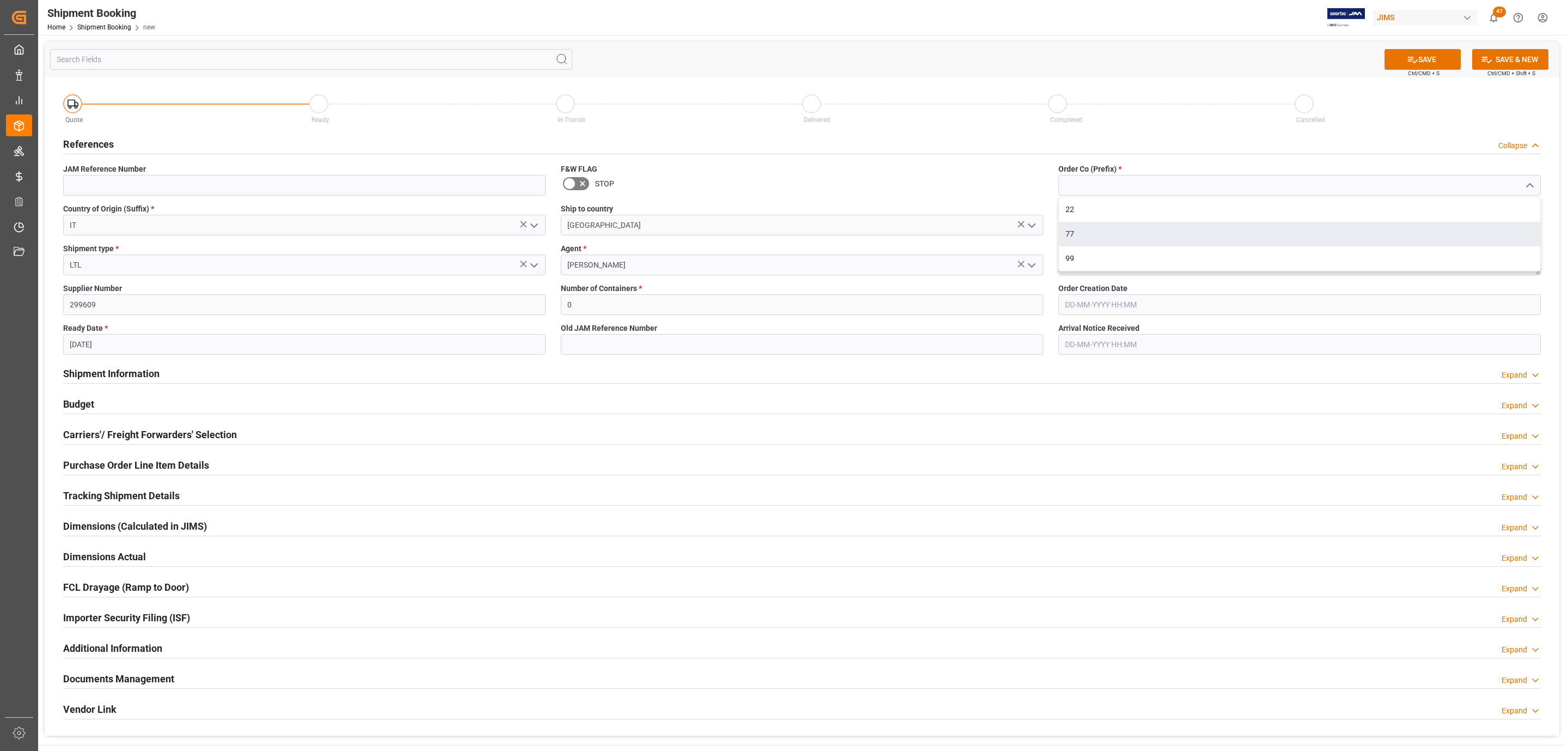
click at [1132, 229] on div "77" at bounding box center [1300, 234] width 481 height 24
type input "77"
click at [1104, 254] on span "Supplier Full Name" at bounding box center [1091, 249] width 66 height 12
click at [1104, 255] on textarea at bounding box center [1300, 265] width 482 height 21
paste textarea "DB Technologies"
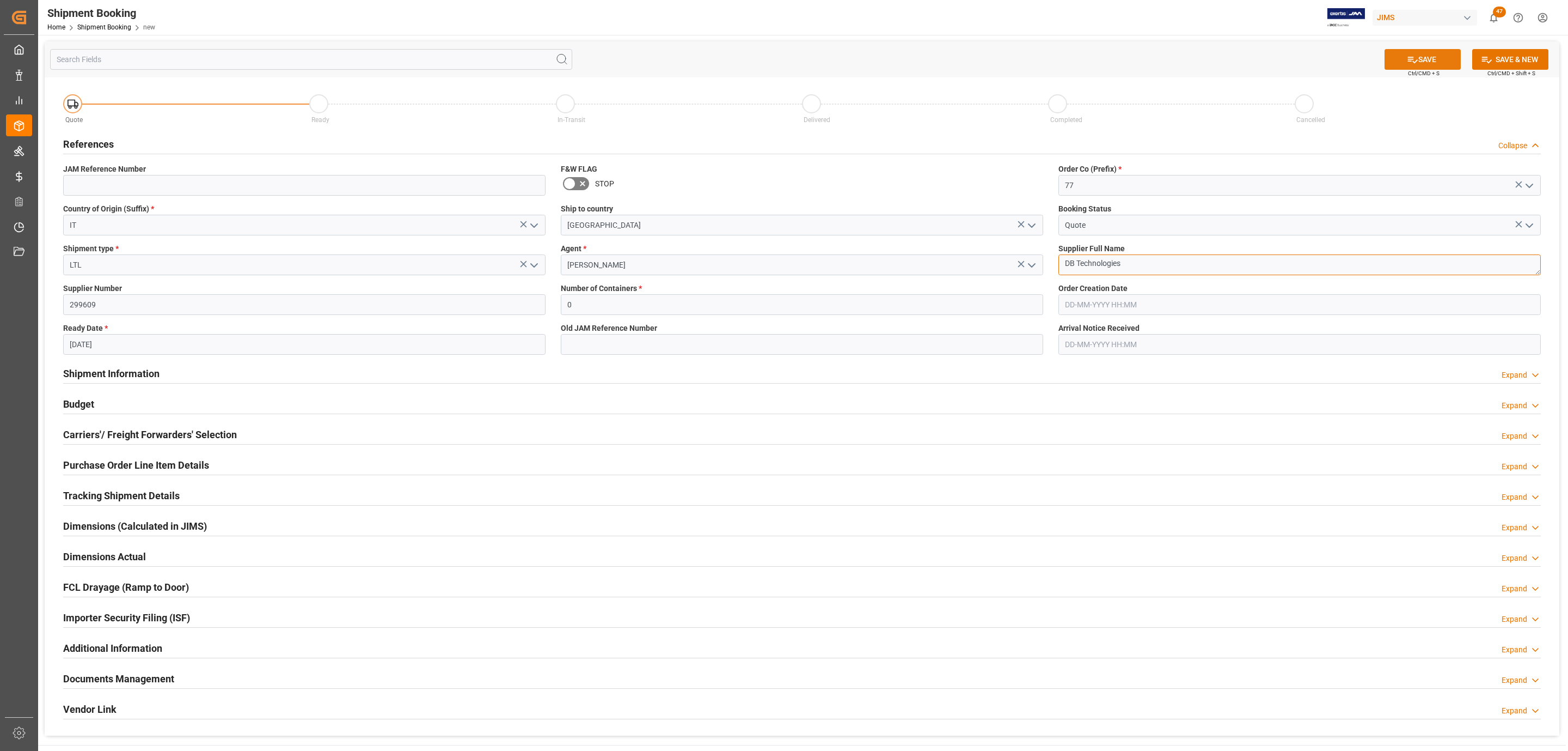
type textarea "DB Technologies"
click at [1404, 57] on button "SAVE" at bounding box center [1423, 59] width 76 height 21
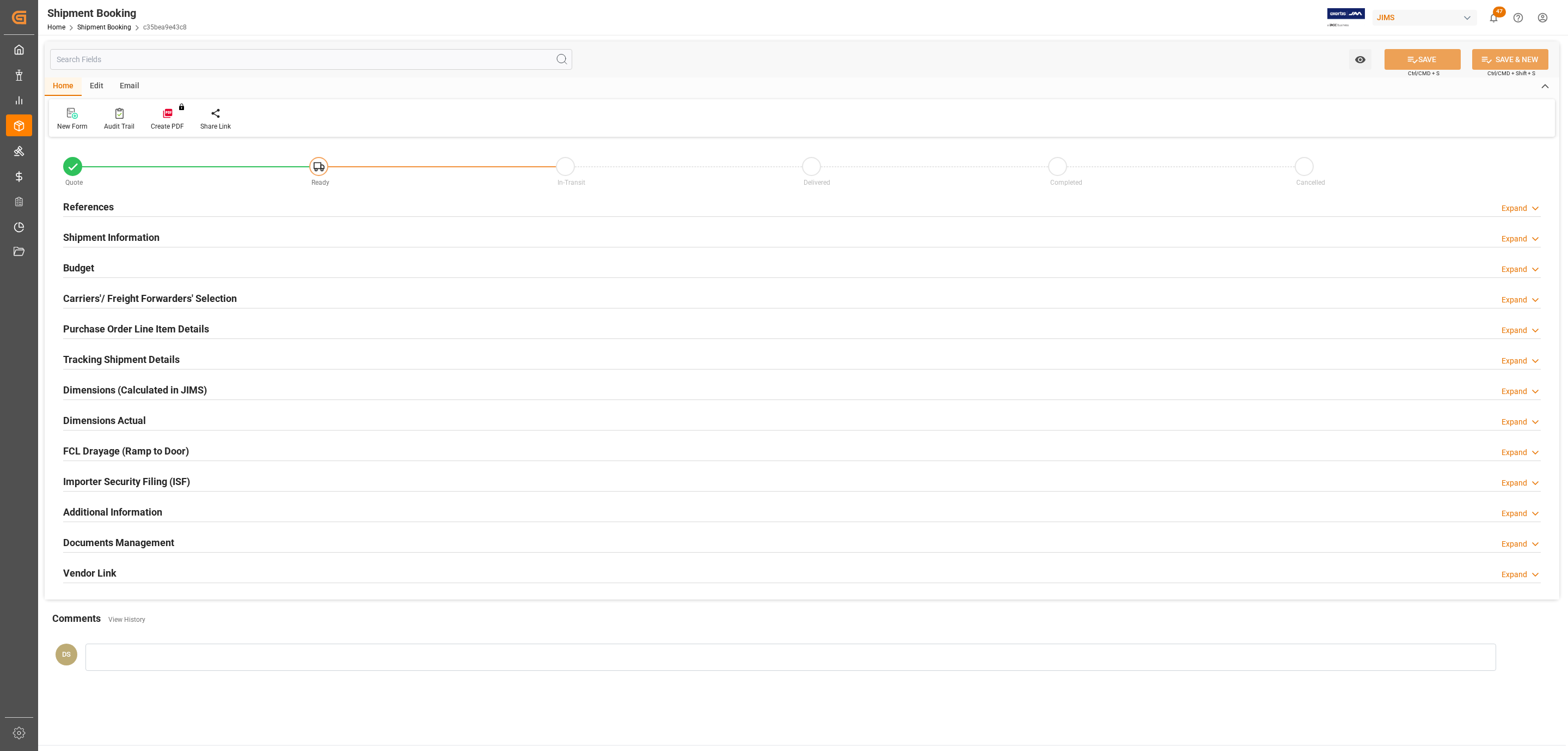
type input "0"
type input "20-10-2025"
click at [121, 191] on div "Quote Ready In-Transit Delivered Completed Cancelled" at bounding box center [802, 169] width 1493 height 46
click at [116, 200] on div "References Expand" at bounding box center [802, 206] width 1478 height 21
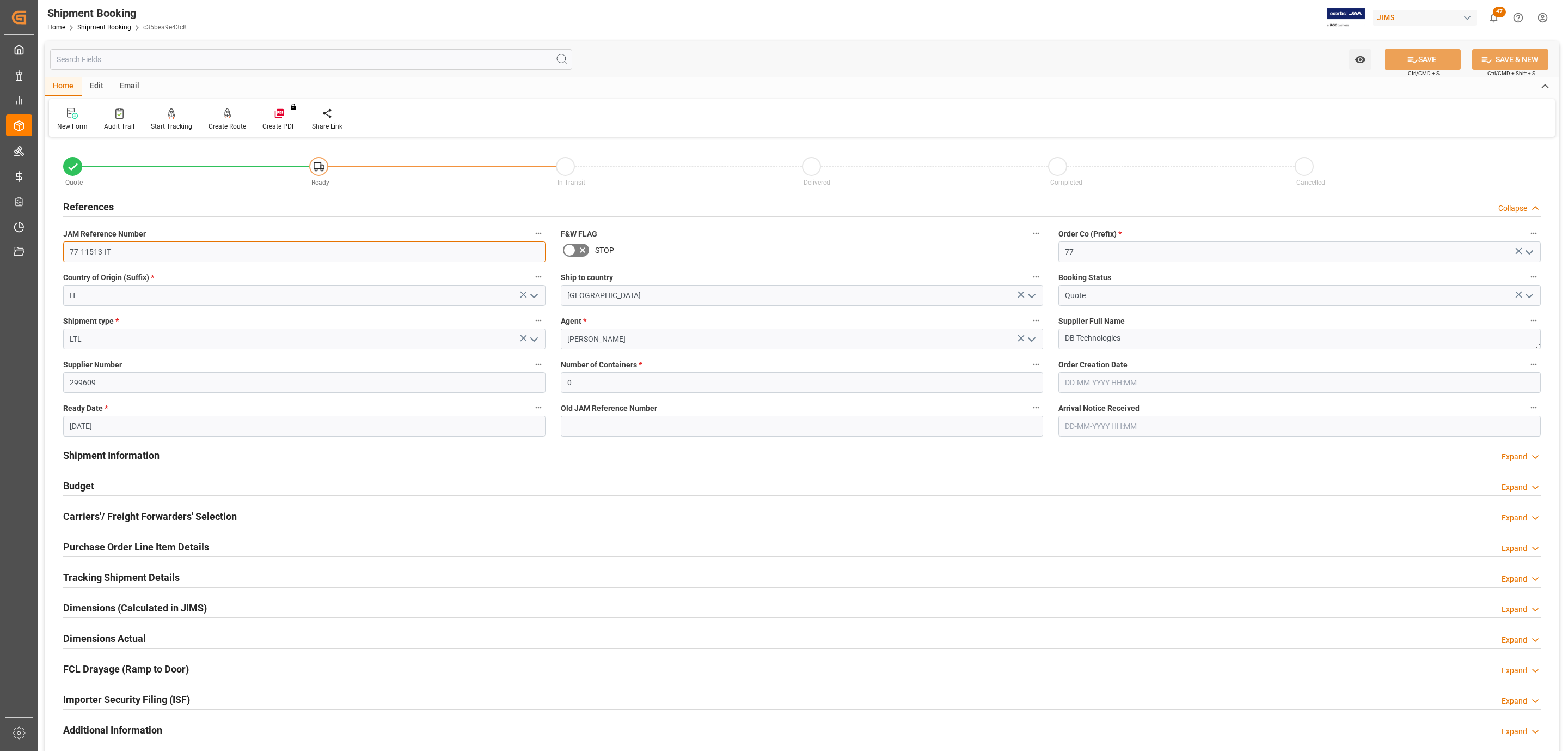
click at [131, 247] on input "77-11513-IT" at bounding box center [304, 252] width 482 height 21
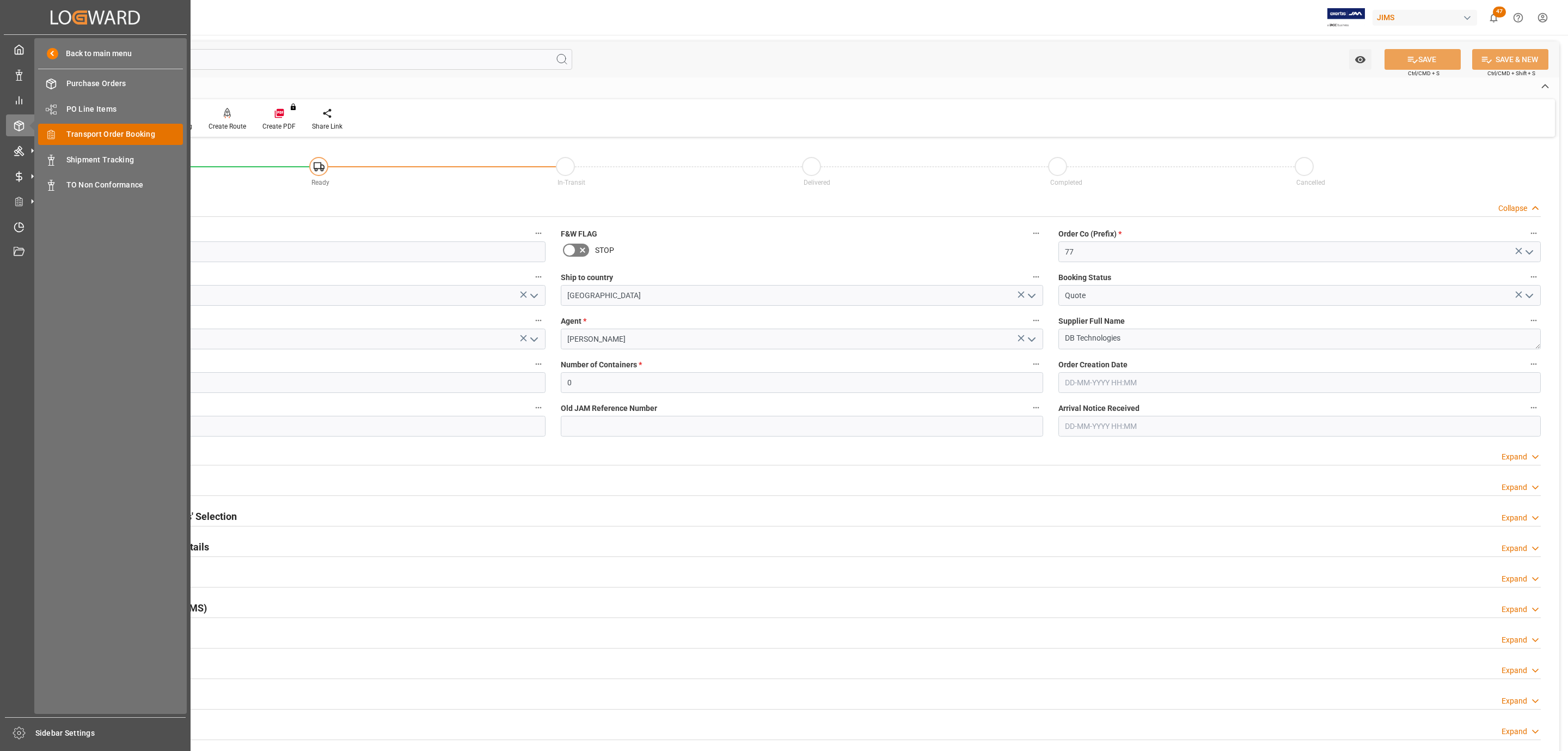
click at [126, 136] on span "Transport Order Booking" at bounding box center [125, 134] width 117 height 12
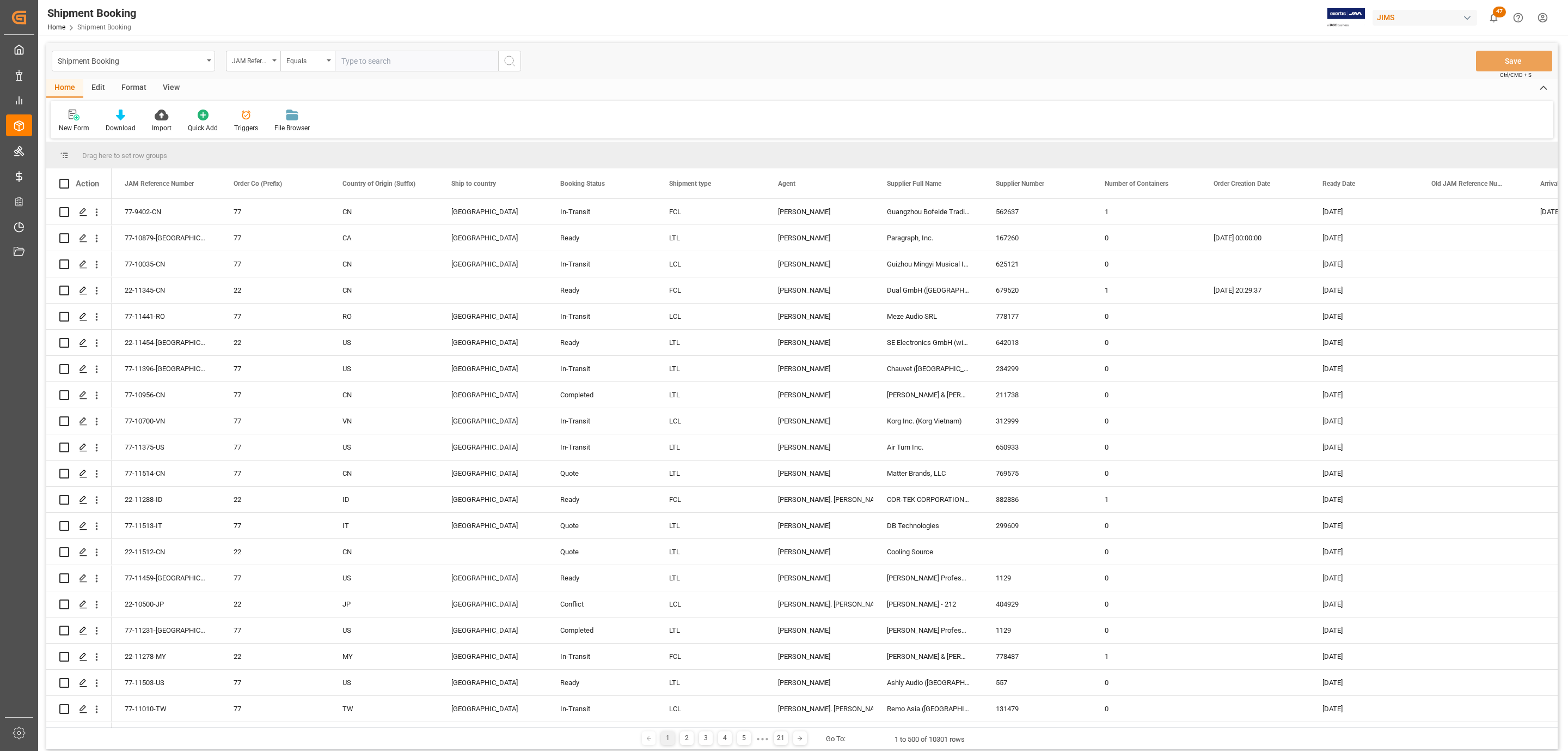
paste input "77-11497-US"
type input "77-11497-US"
click at [507, 64] on icon "search button" at bounding box center [509, 60] width 13 height 13
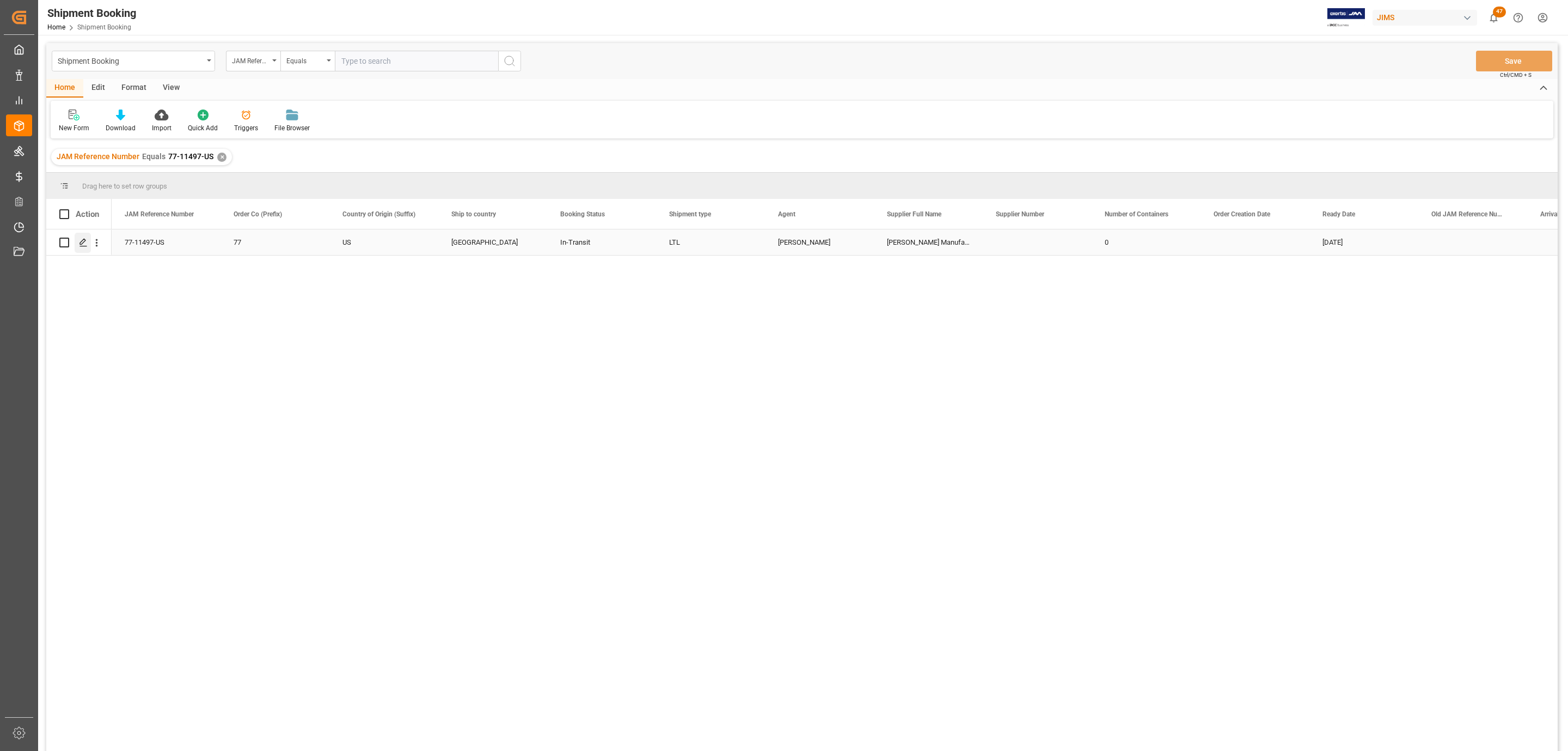
click at [82, 244] on polygon "Press SPACE to select this row." at bounding box center [82, 242] width 5 height 5
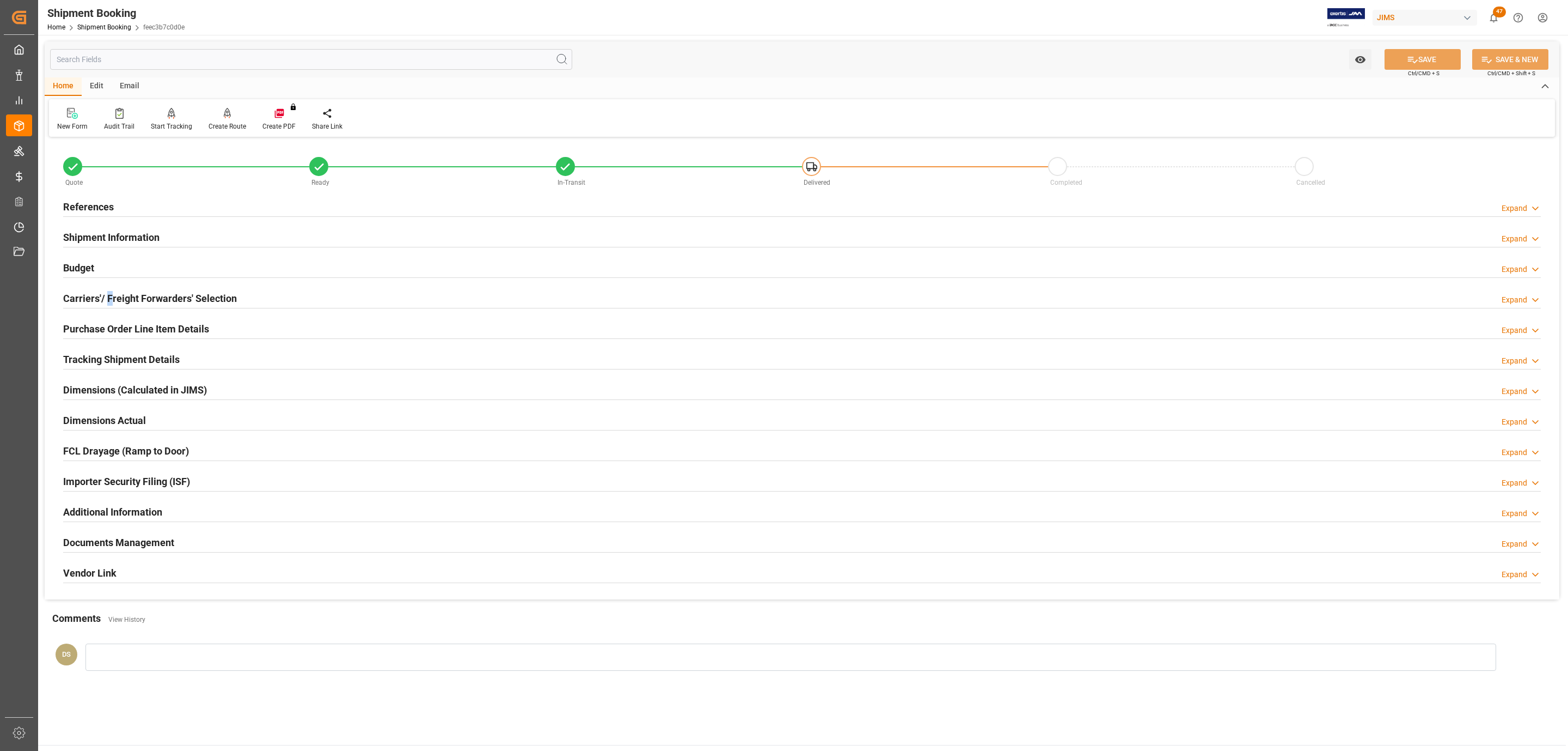
click at [110, 295] on h2 "Carriers'/ Freight Forwarders' Selection" at bounding box center [150, 298] width 173 height 15
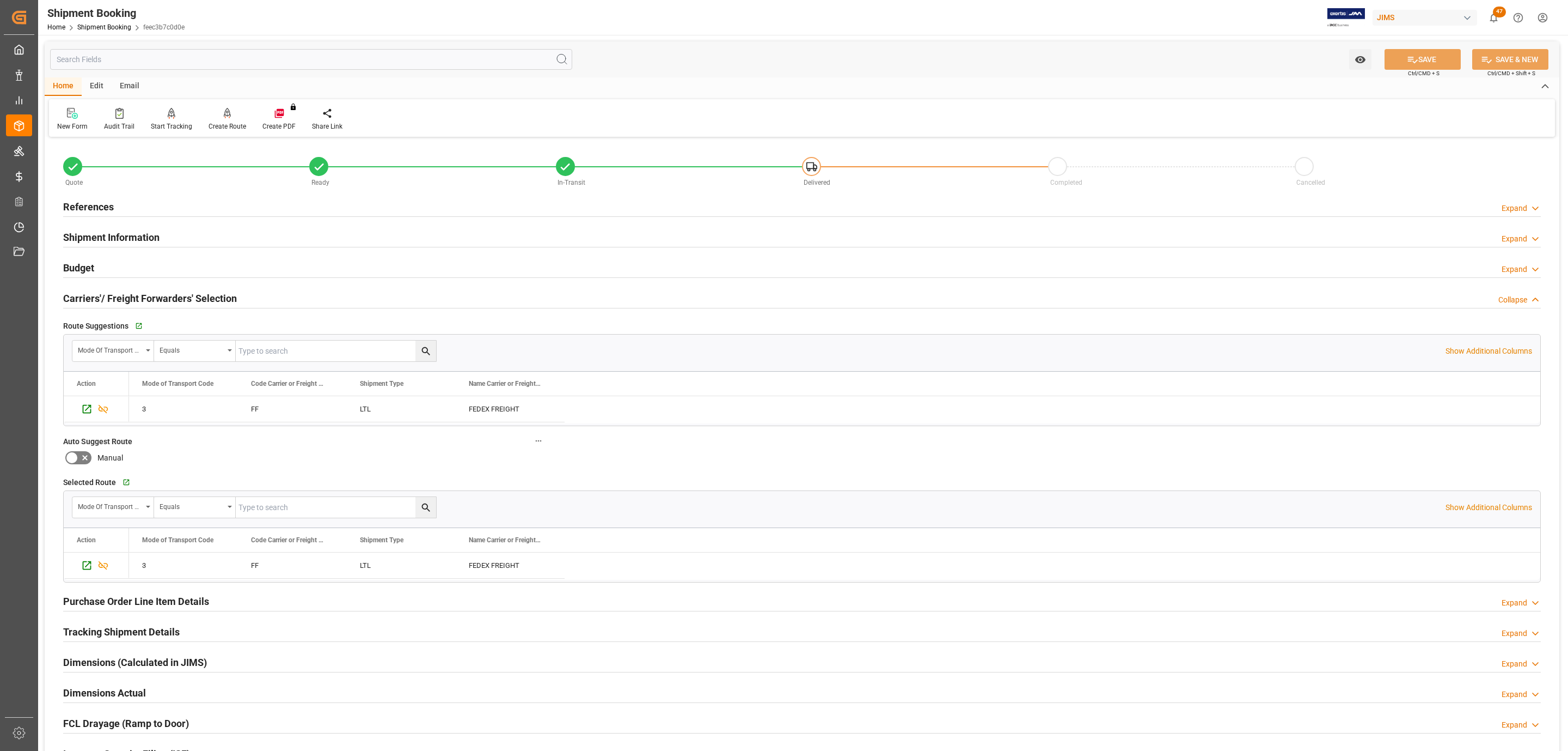
click at [118, 633] on h2 "Tracking Shipment Details" at bounding box center [121, 632] width 116 height 15
click at [118, 660] on icon "button" at bounding box center [121, 659] width 9 height 9
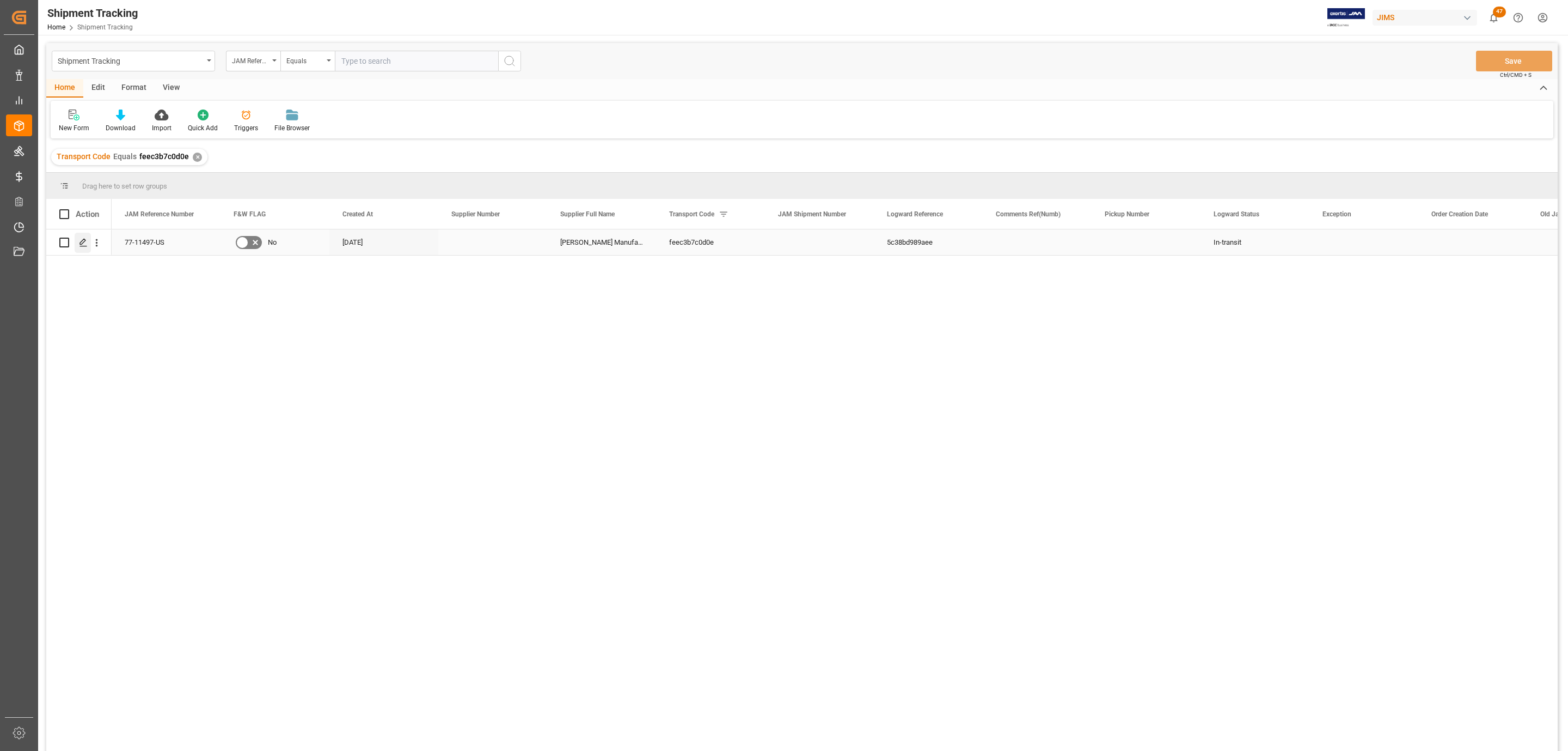
click at [79, 245] on icon "Press SPACE to select this row." at bounding box center [83, 242] width 9 height 9
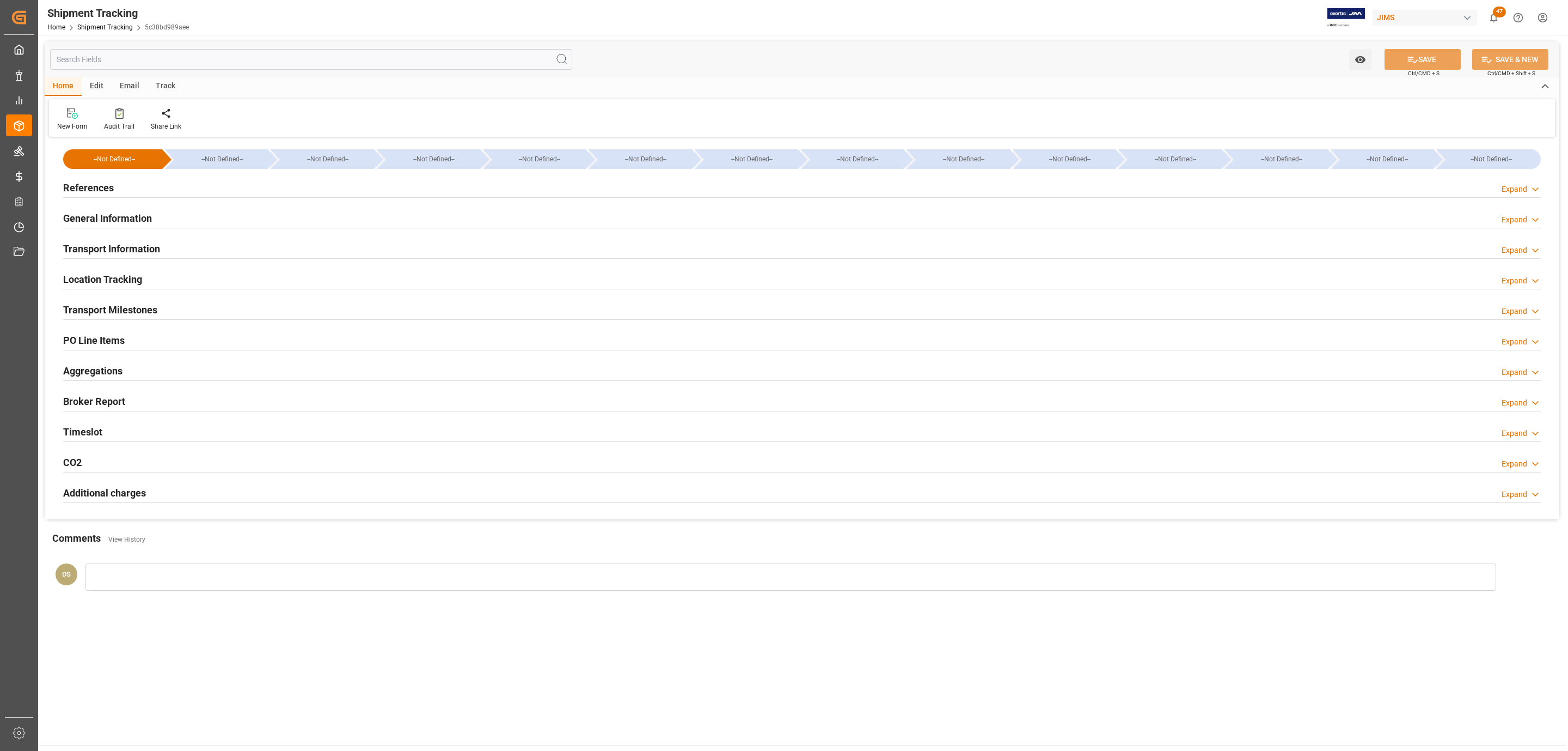
type input "[DATE]"
click at [105, 183] on h2 "References" at bounding box center [88, 188] width 51 height 15
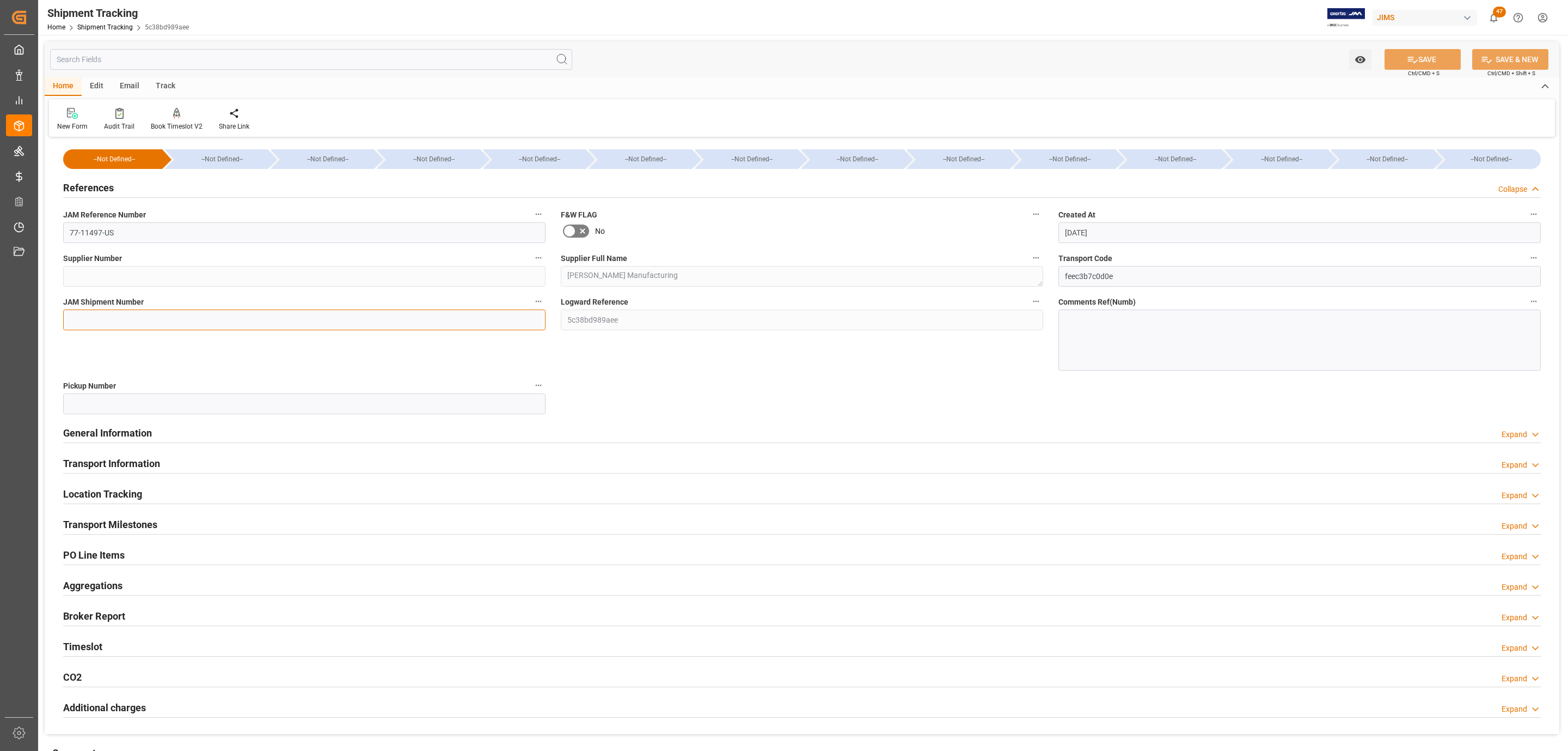
click at [92, 314] on input at bounding box center [304, 320] width 482 height 21
paste input "73444"
type input "73444"
click at [1408, 57] on icon at bounding box center [1413, 60] width 10 height 7
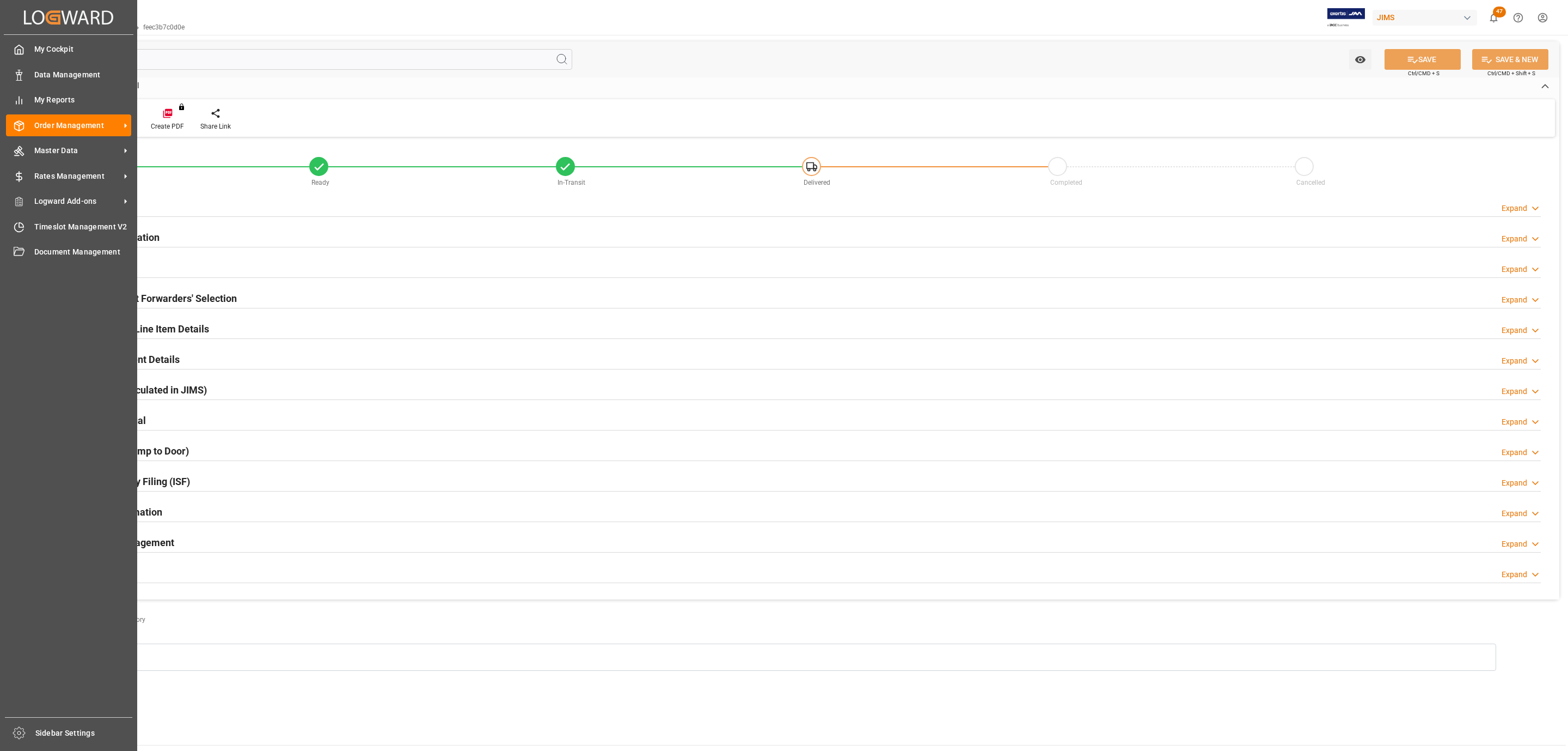
type input "0"
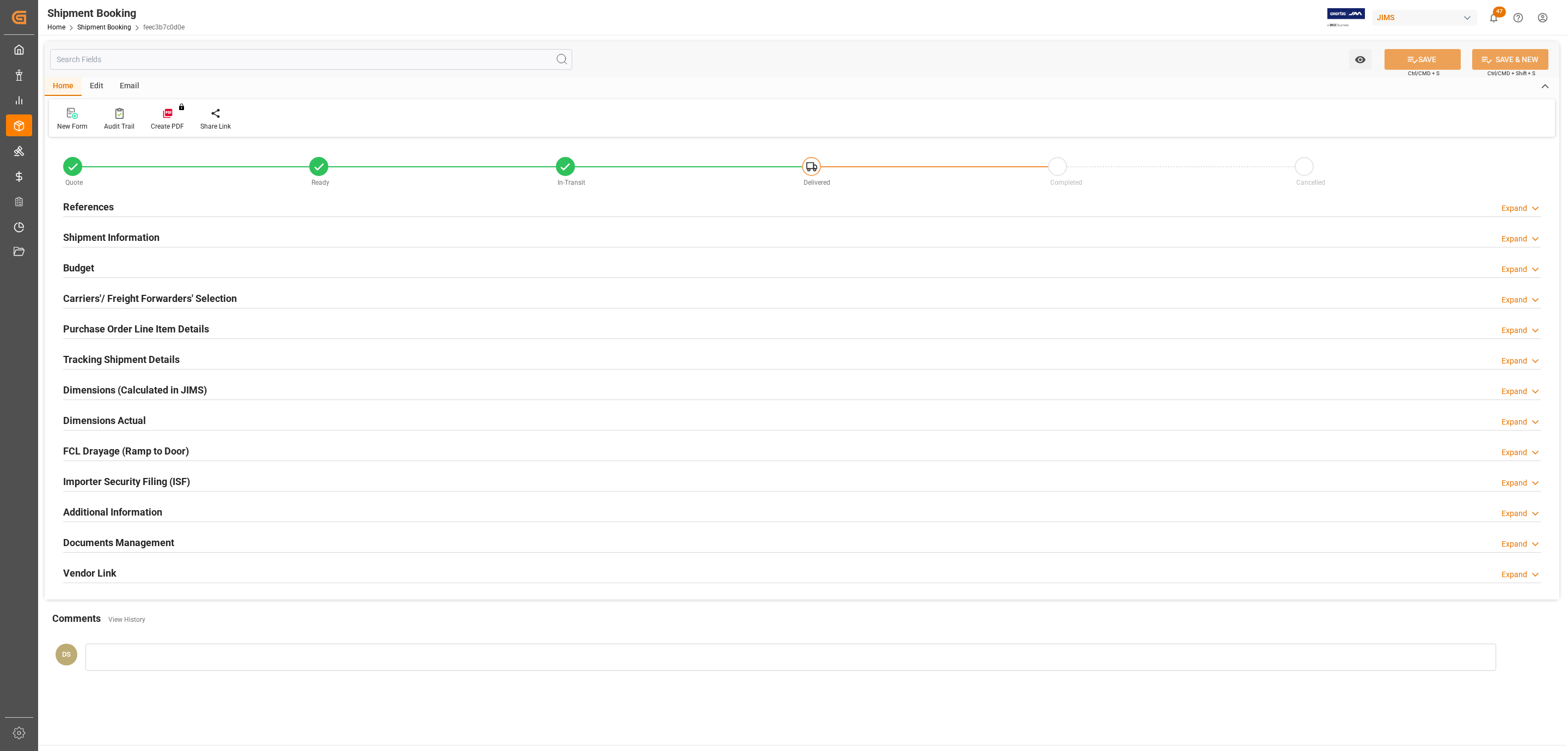
type input "[DATE]"
click at [147, 202] on div "References Expand" at bounding box center [802, 206] width 1478 height 21
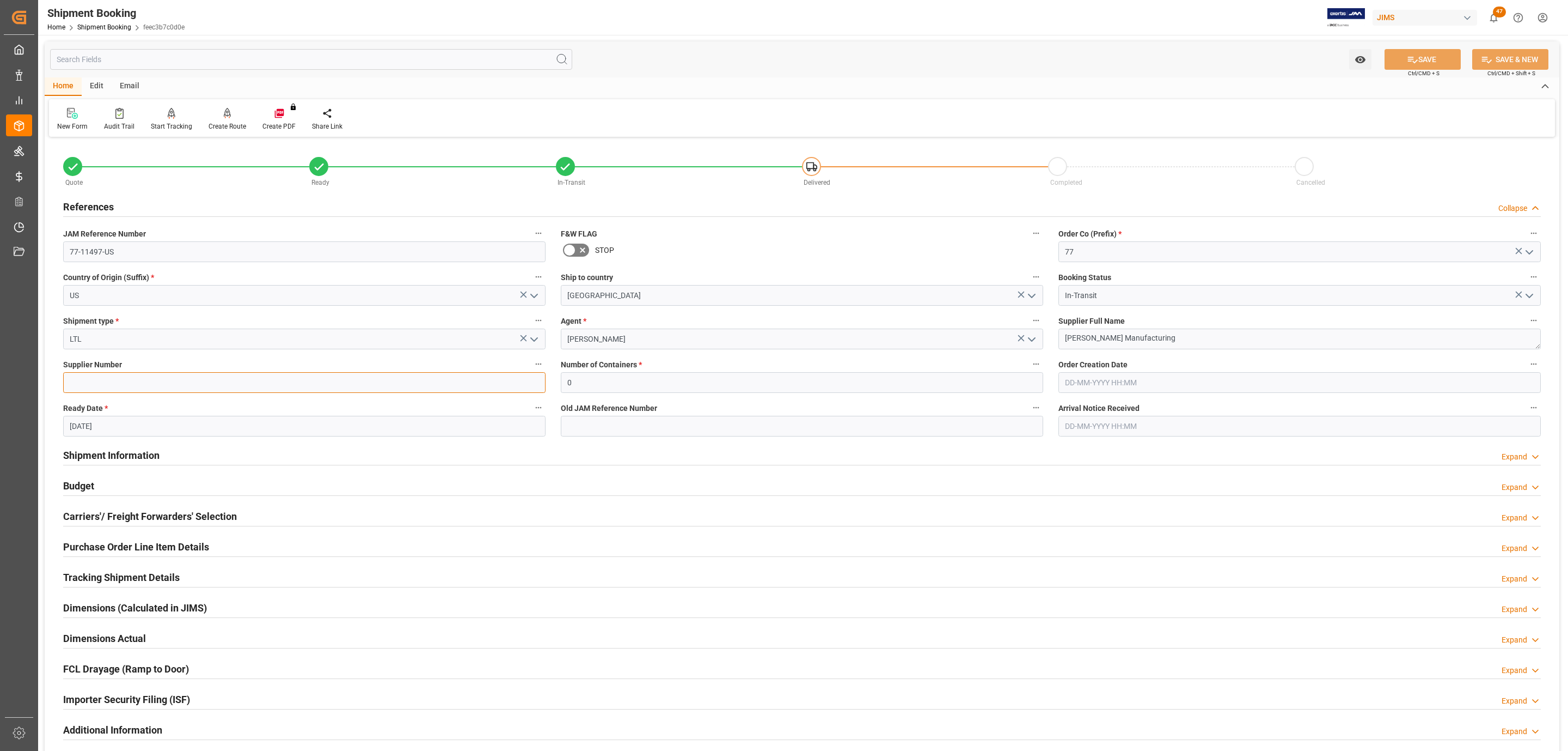
click at [186, 383] on input at bounding box center [304, 383] width 482 height 21
paste input "203756"
type input "203756"
click at [1408, 59] on icon at bounding box center [1413, 60] width 10 height 7
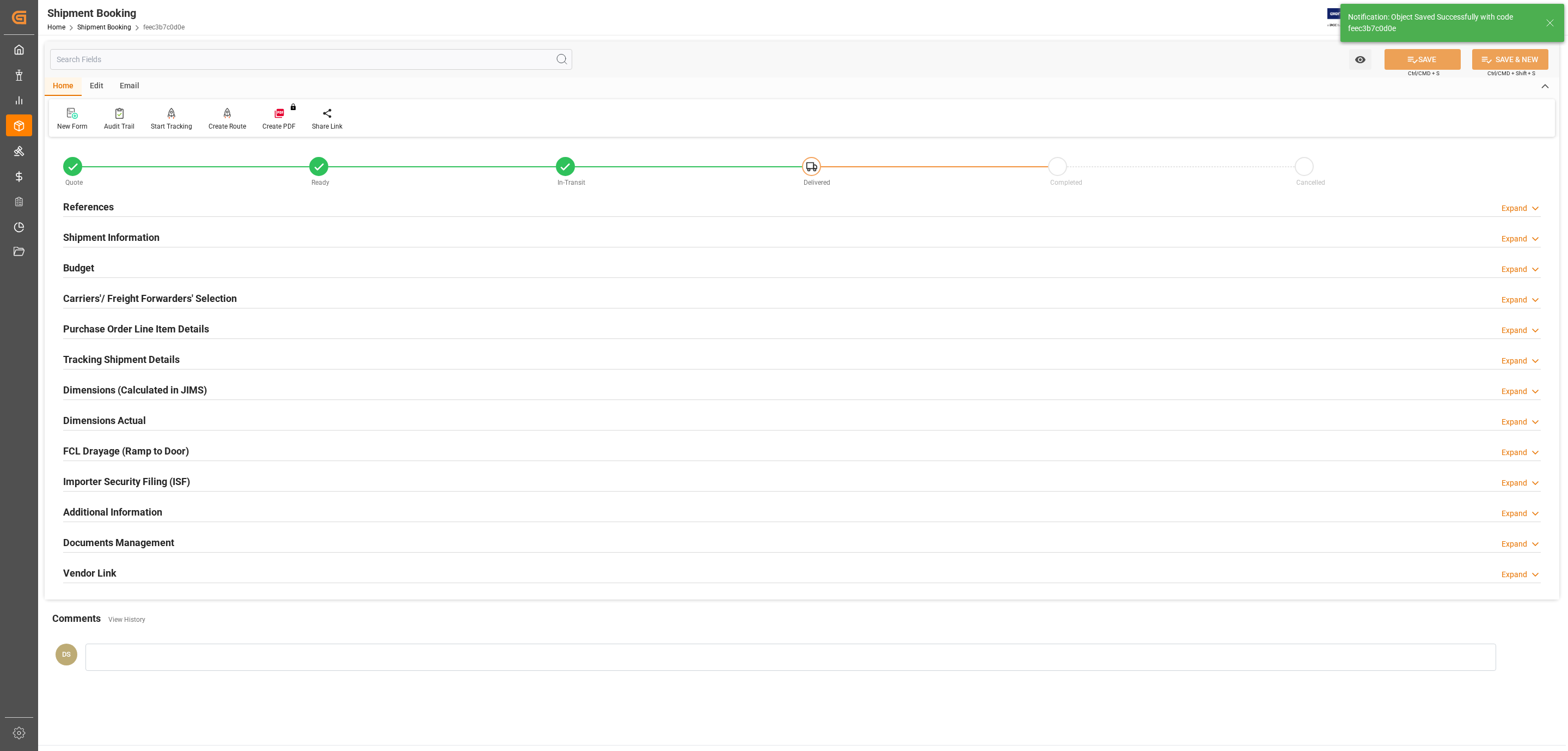
click at [196, 330] on h2 "Purchase Order Line Item Details" at bounding box center [136, 329] width 146 height 15
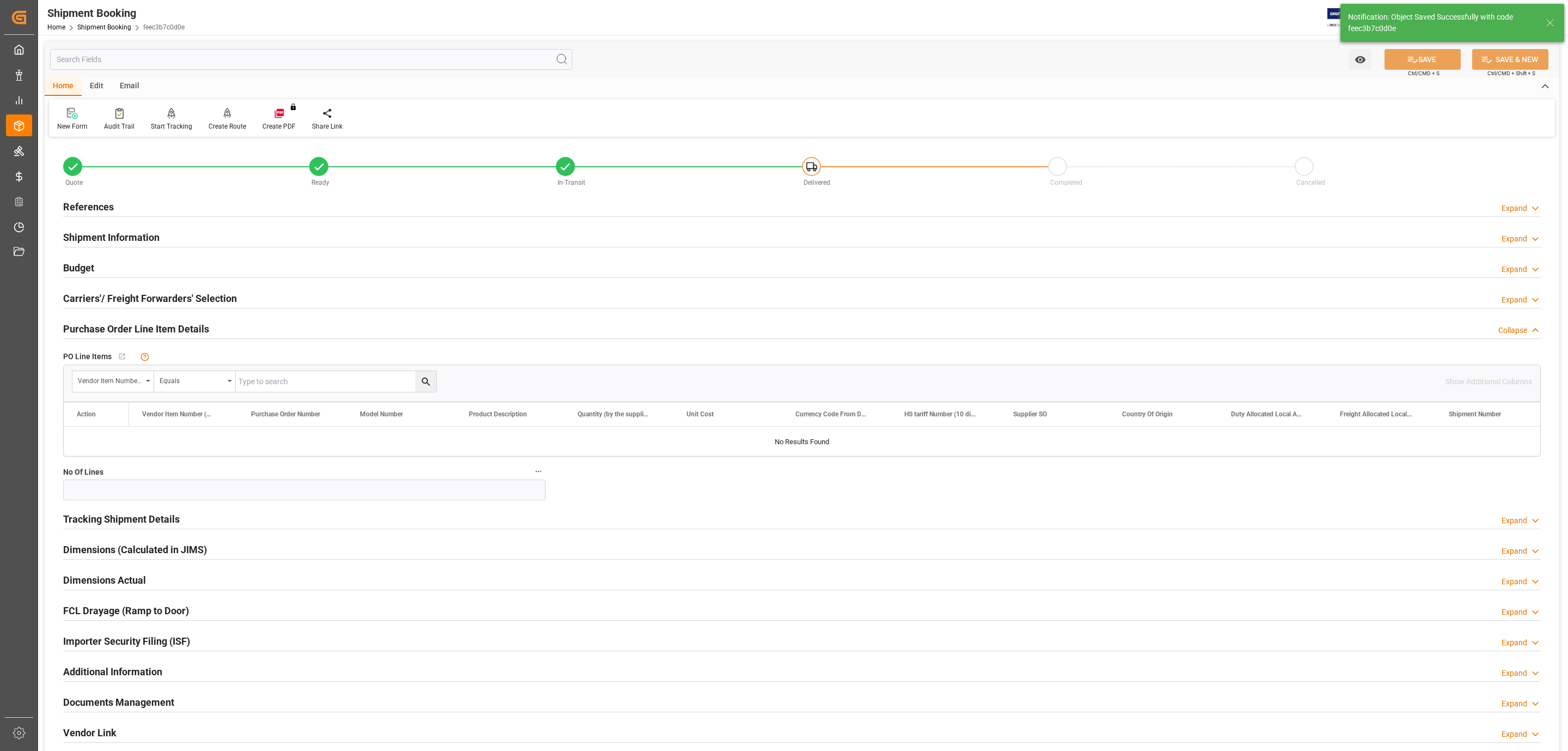
click at [196, 330] on h2 "Purchase Order Line Item Details" at bounding box center [136, 329] width 146 height 15
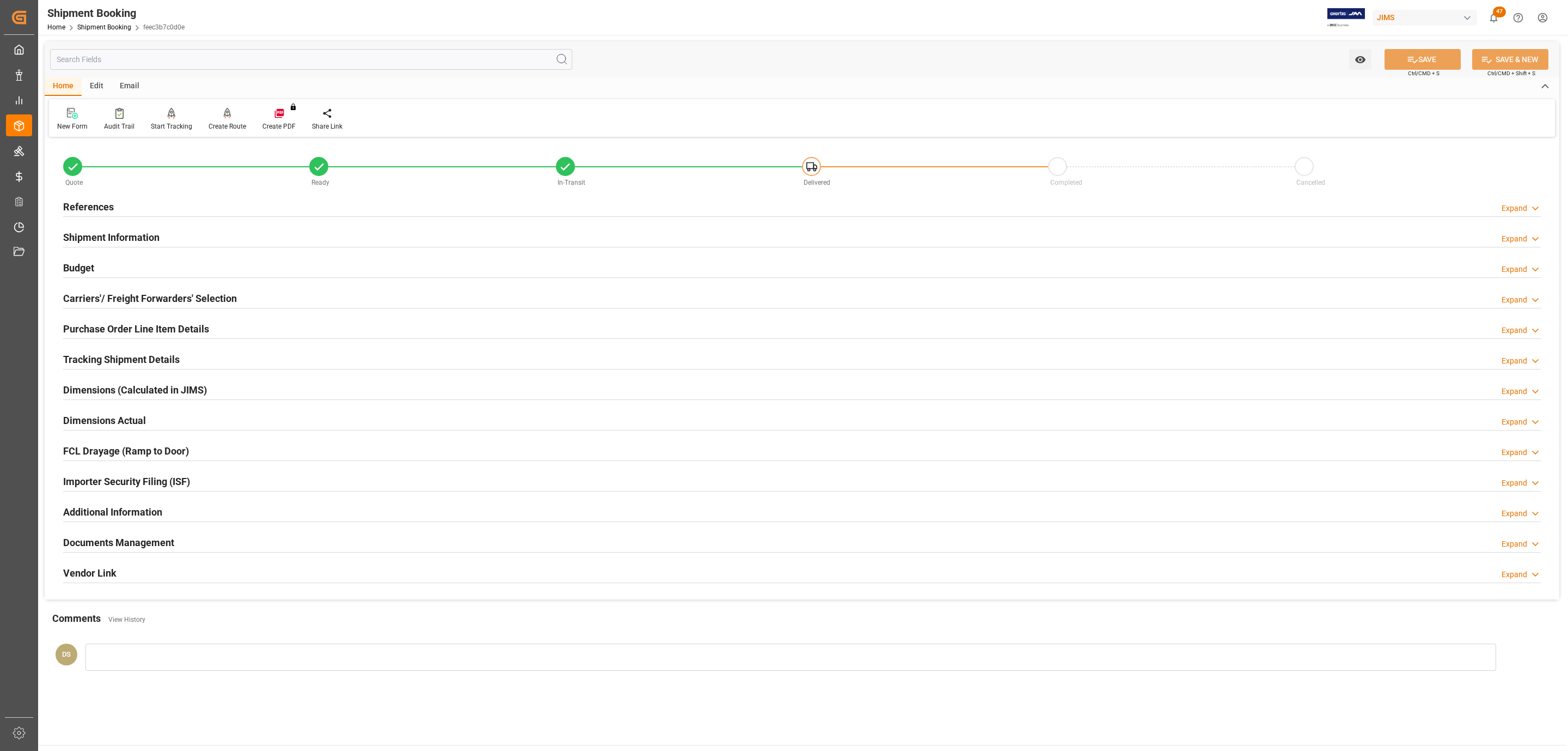
click at [187, 309] on div "Carriers'/ Freight Forwarders' Selection Expand" at bounding box center [802, 298] width 1493 height 30
click at [193, 294] on h2 "Carriers'/ Freight Forwarders' Selection" at bounding box center [150, 298] width 173 height 15
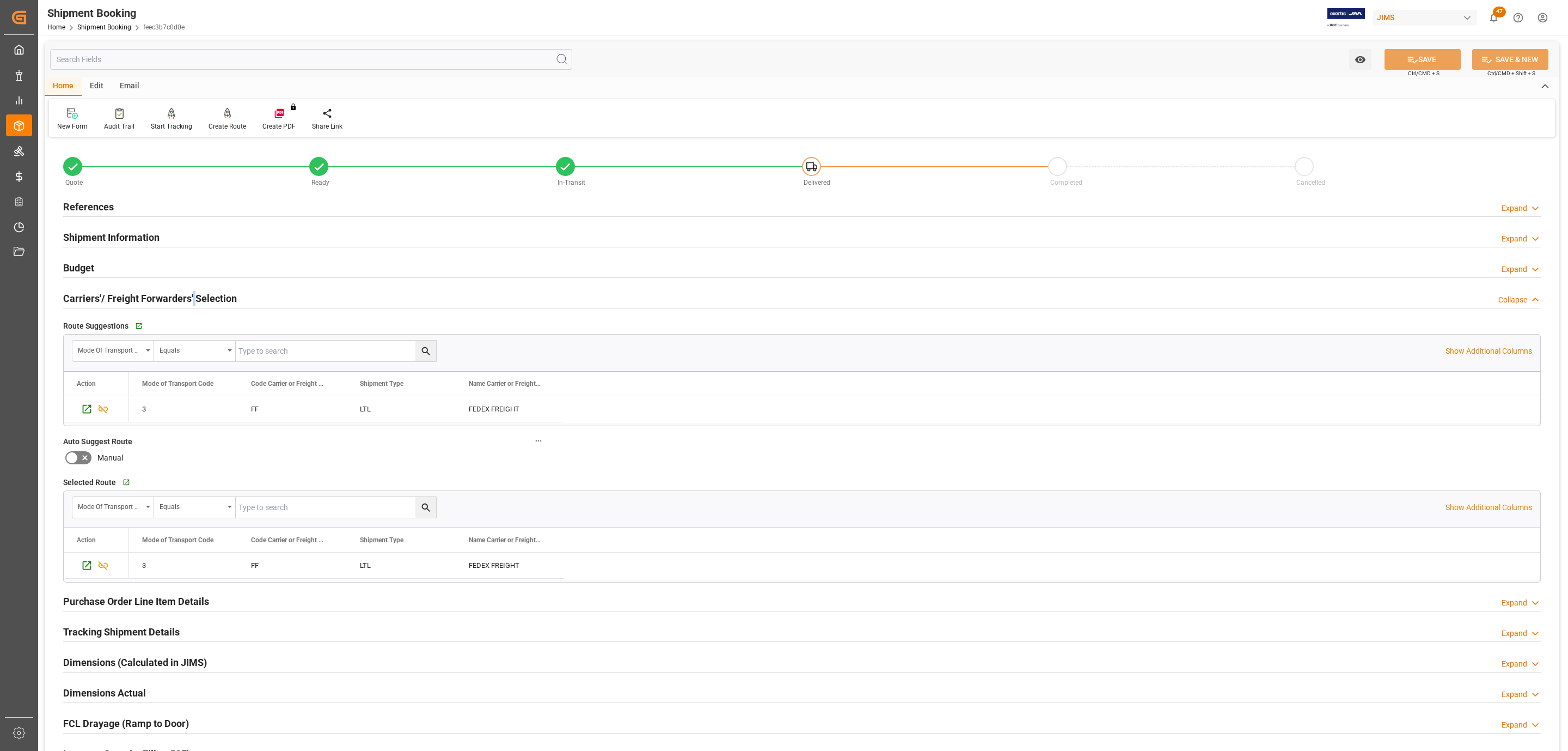
click at [193, 294] on h2 "Carriers'/ Freight Forwarders' Selection" at bounding box center [150, 298] width 173 height 15
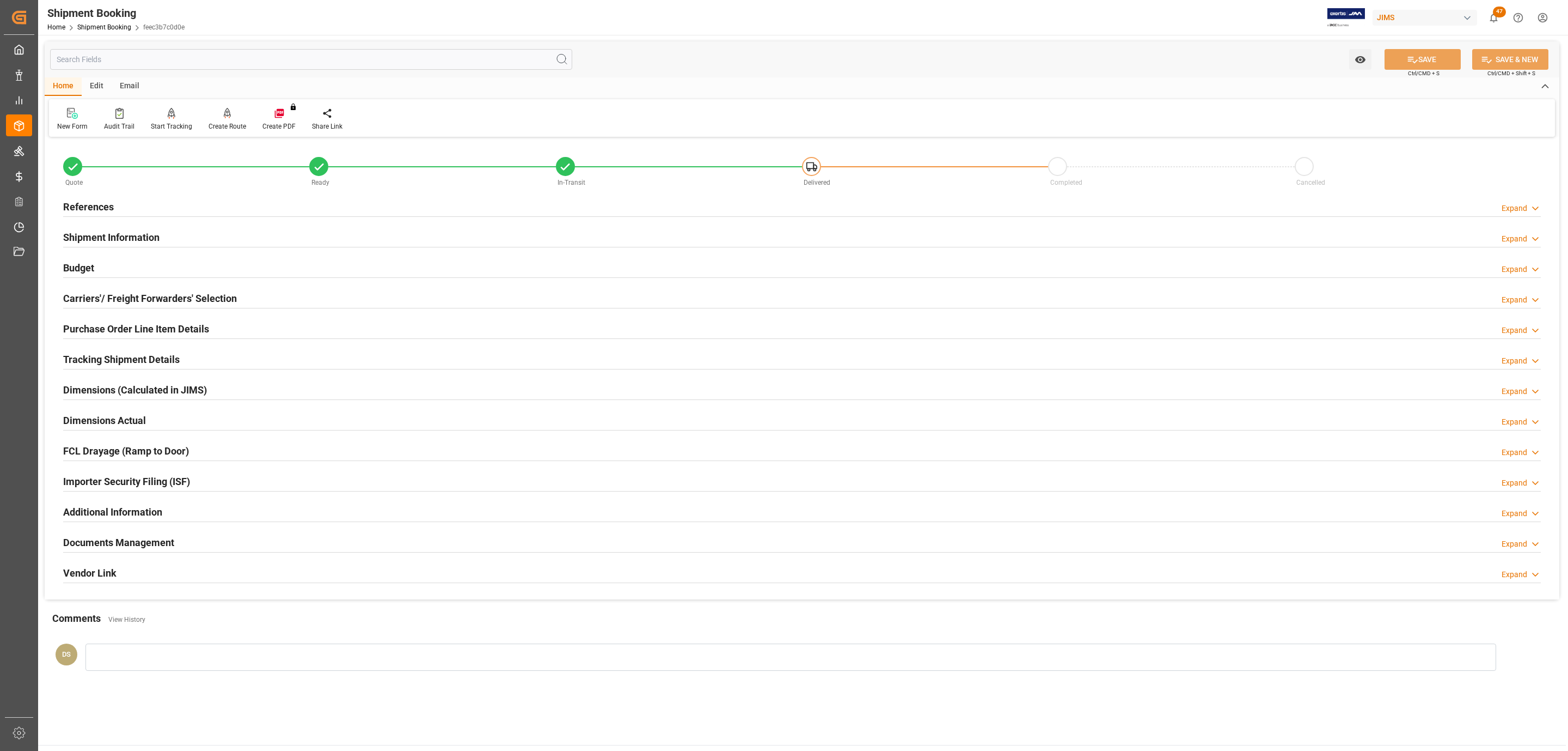
click at [133, 225] on div "Shipment Information Expand" at bounding box center [802, 238] width 1493 height 30
click at [132, 230] on div "Shipment Information" at bounding box center [111, 236] width 96 height 21
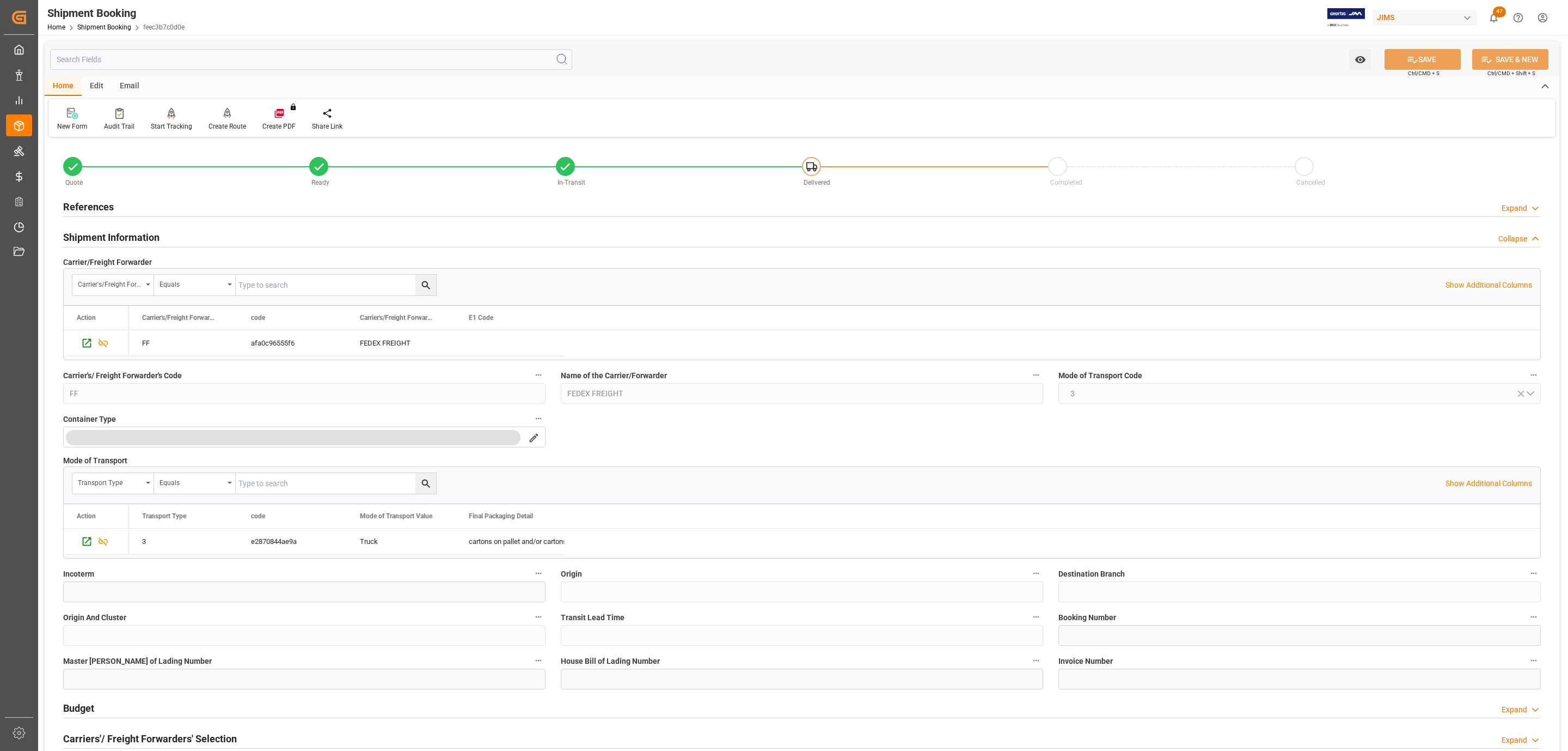
click at [97, 244] on h2 "Shipment Information" at bounding box center [111, 237] width 96 height 15
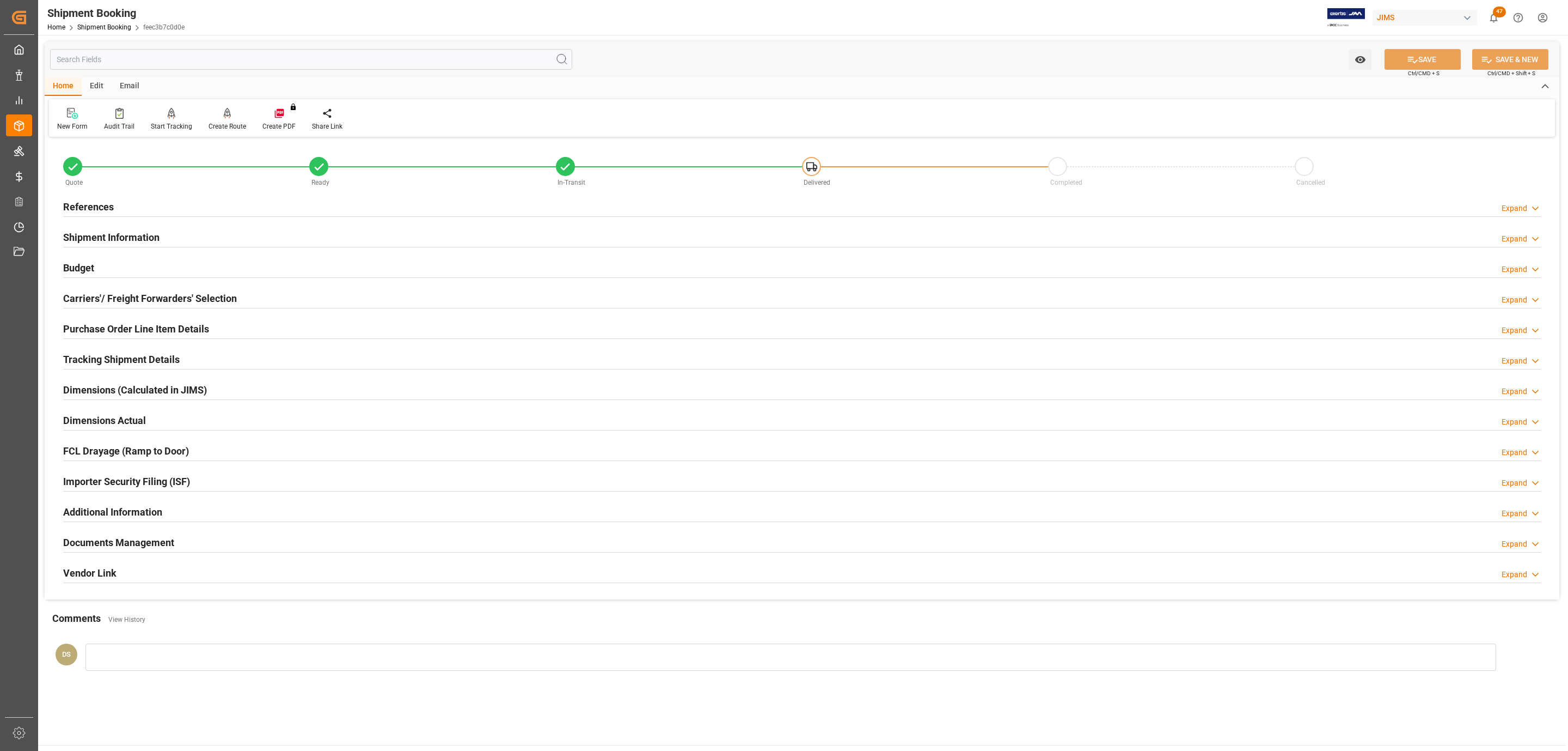
click at [96, 268] on div "Budget Expand" at bounding box center [802, 267] width 1478 height 21
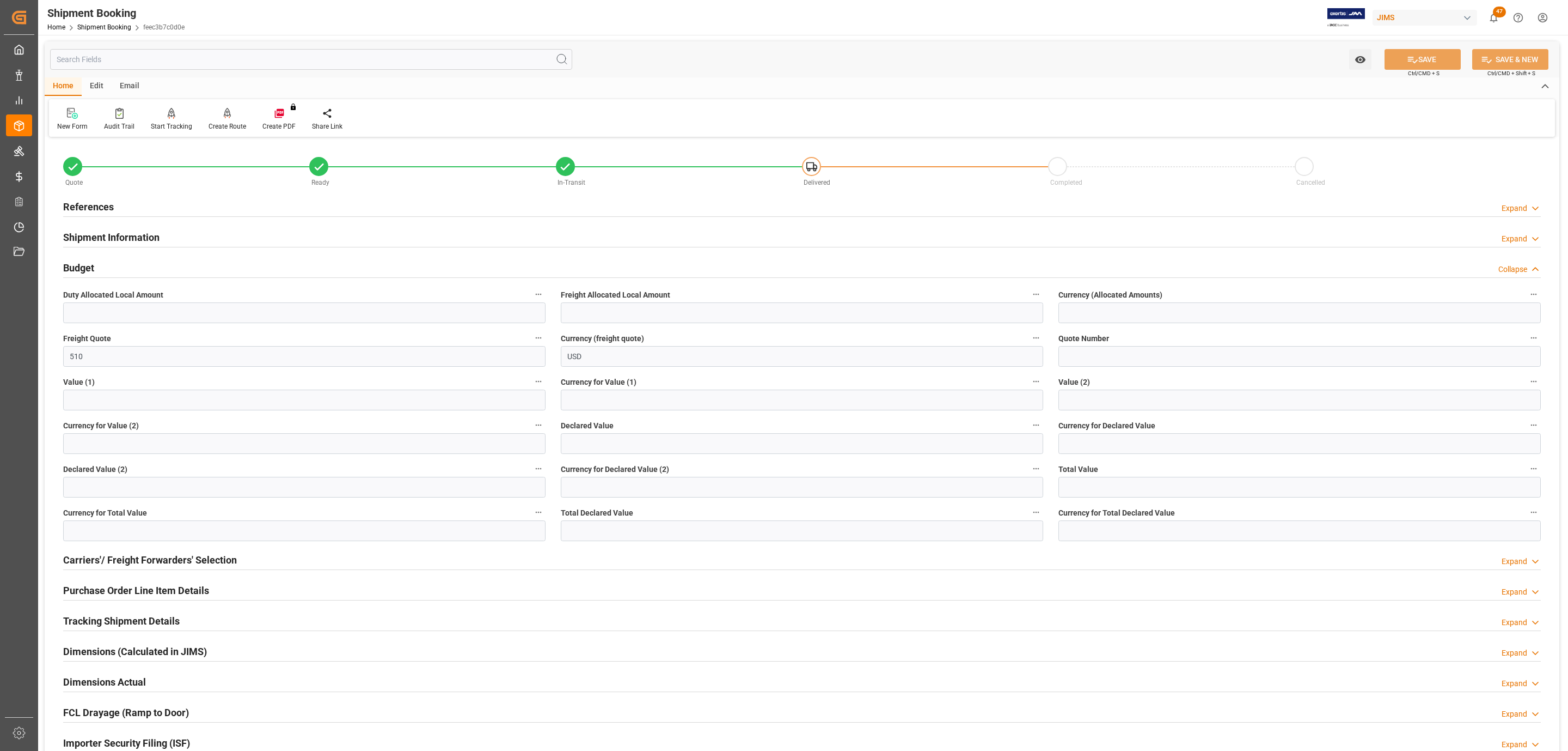
click at [96, 268] on div "Budget Collapse" at bounding box center [802, 267] width 1478 height 21
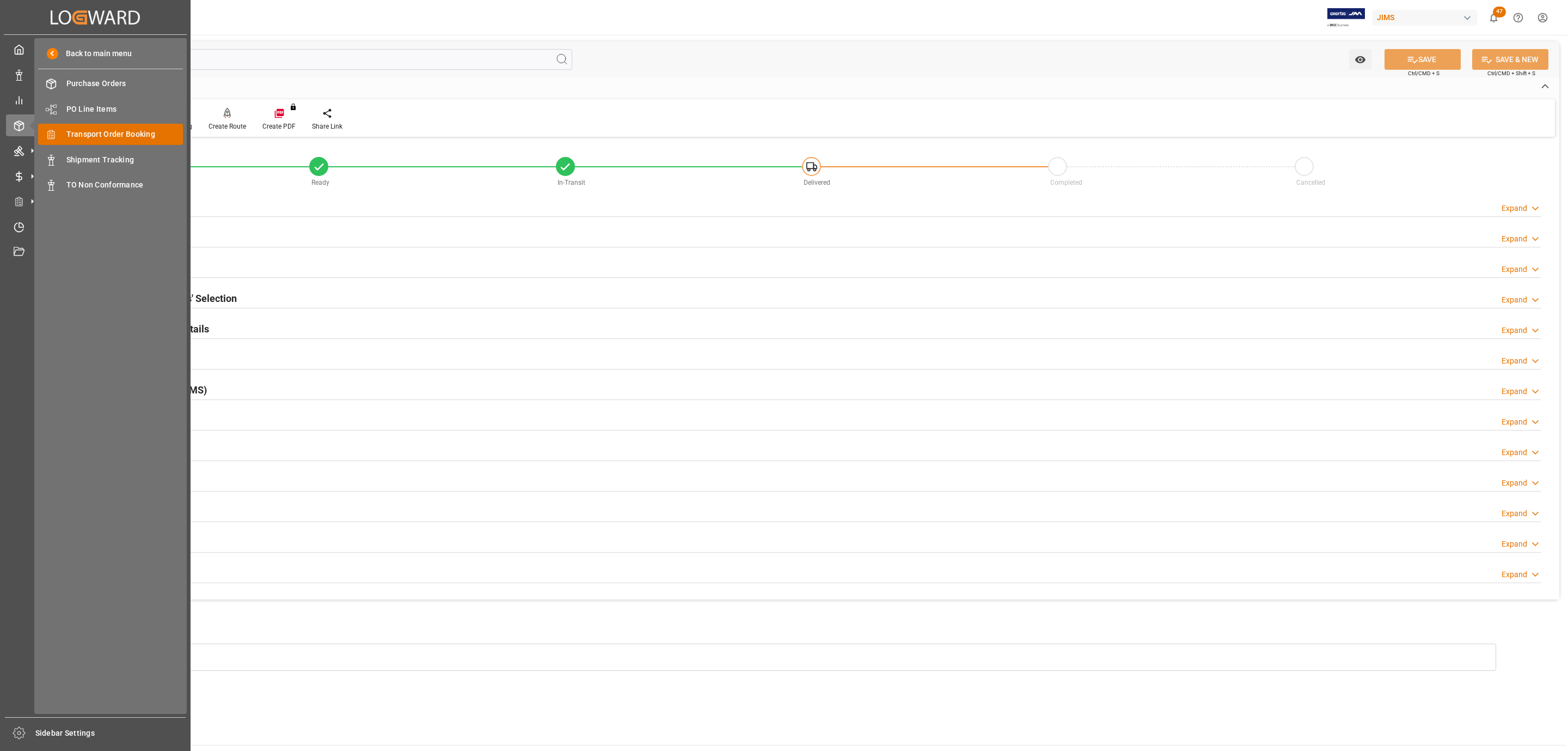
click at [133, 127] on div "Transport Order Booking Transport Order Booking" at bounding box center [111, 134] width 145 height 21
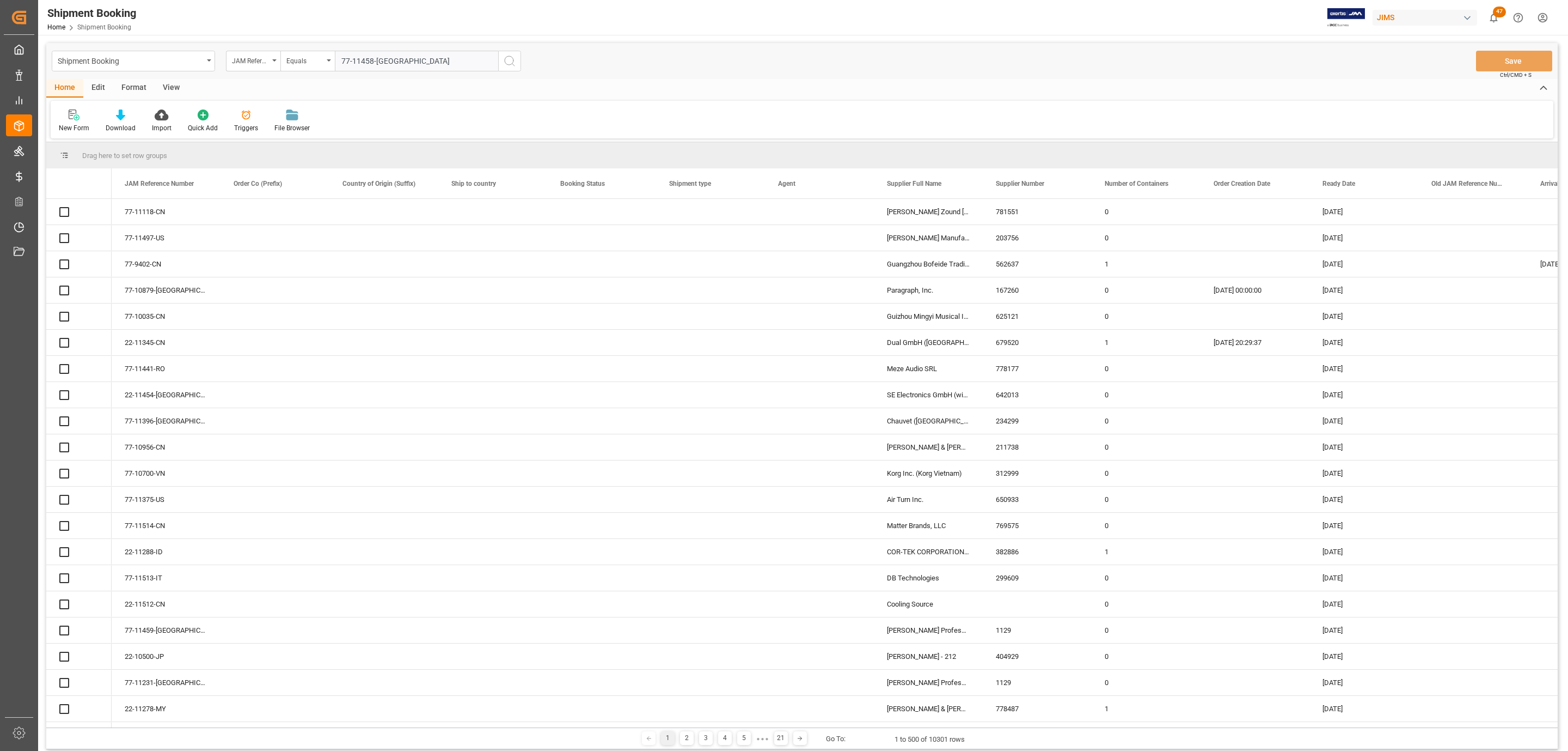
type input "77-11458-[GEOGRAPHIC_DATA]"
click at [511, 61] on icon "search button" at bounding box center [509, 60] width 13 height 13
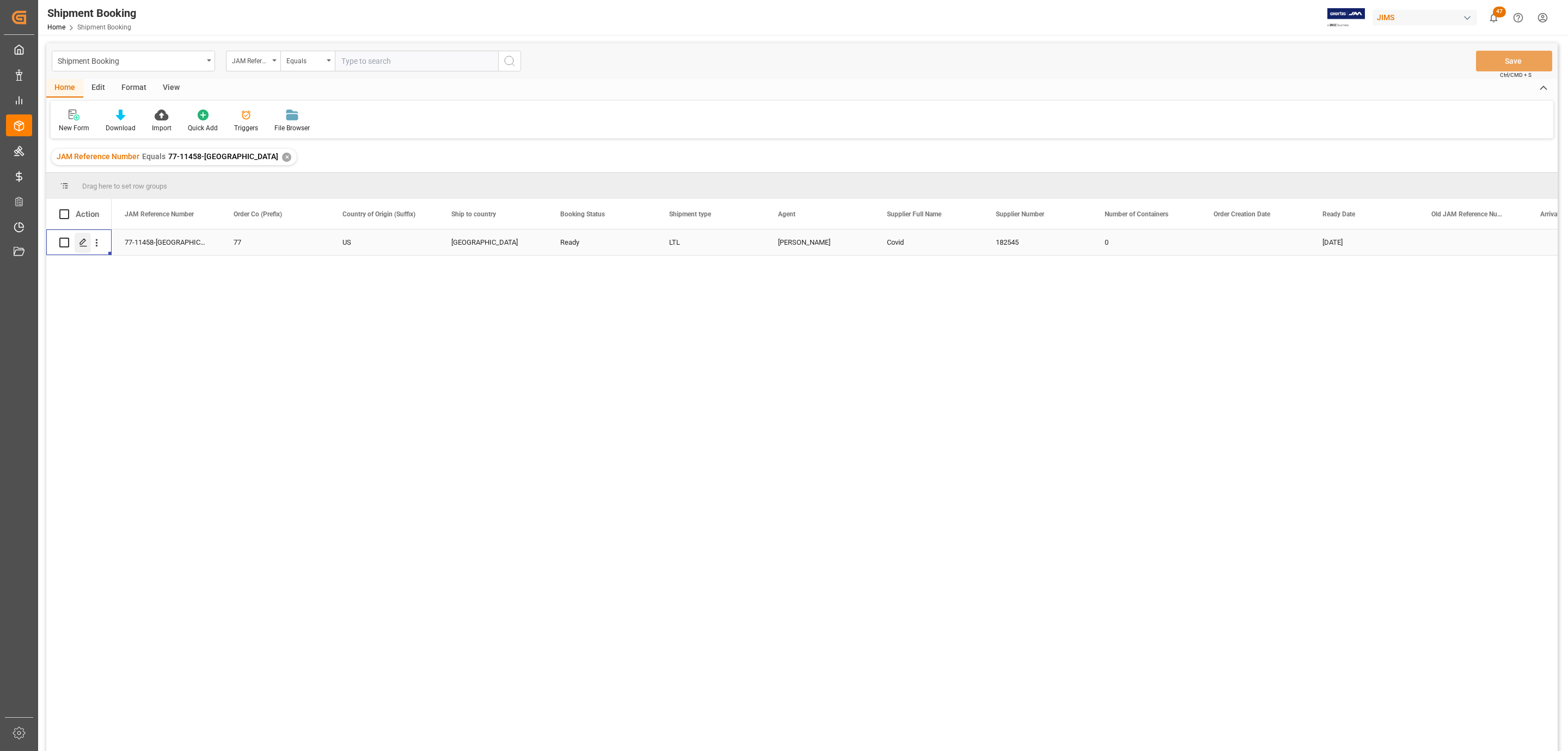
click at [83, 245] on icon "Press SPACE to select this row." at bounding box center [83, 242] width 9 height 9
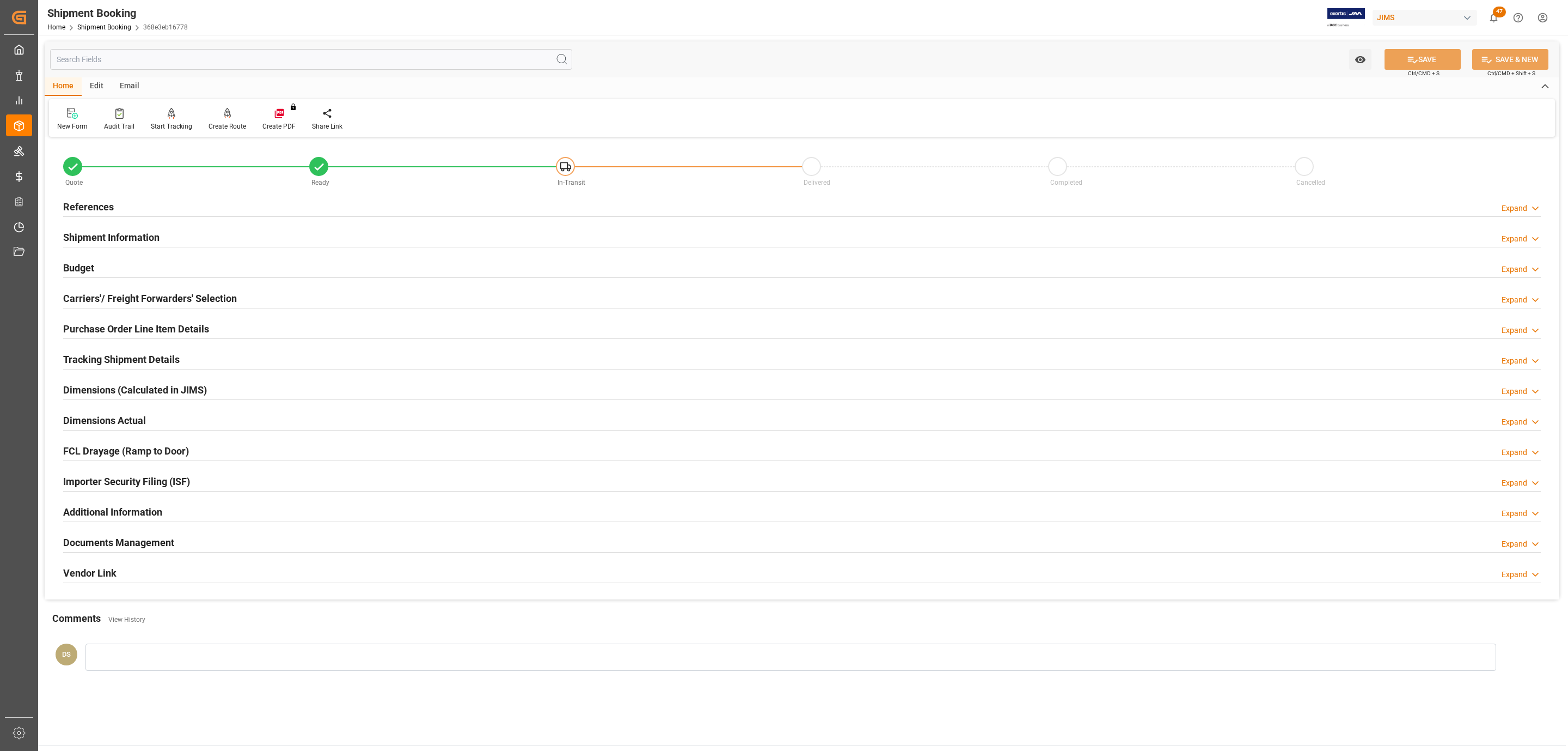
click at [115, 269] on div "Budget Expand" at bounding box center [802, 267] width 1478 height 21
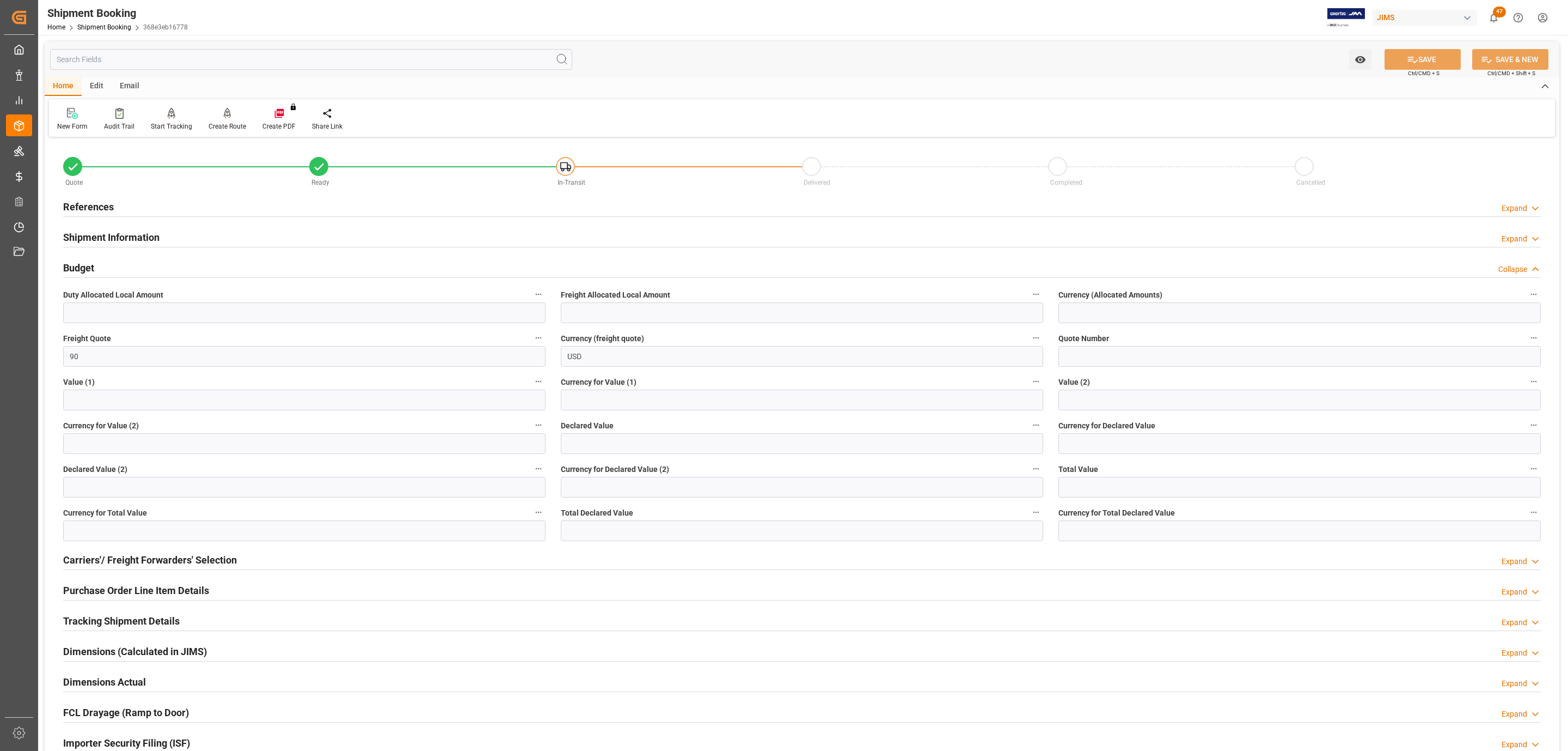
click at [115, 269] on div "Budget Collapse" at bounding box center [802, 267] width 1478 height 21
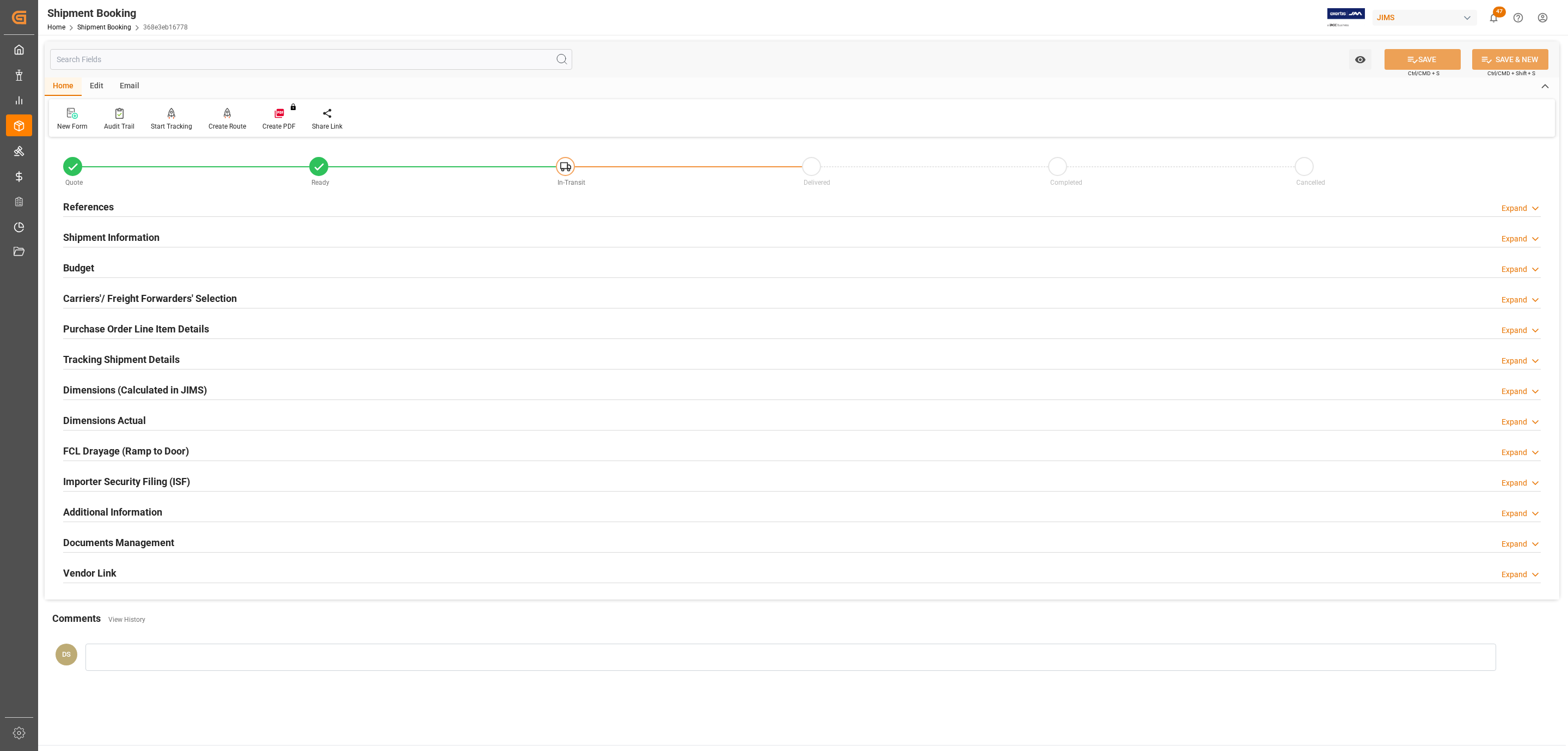
click at [116, 237] on h2 "Shipment Information" at bounding box center [111, 237] width 96 height 15
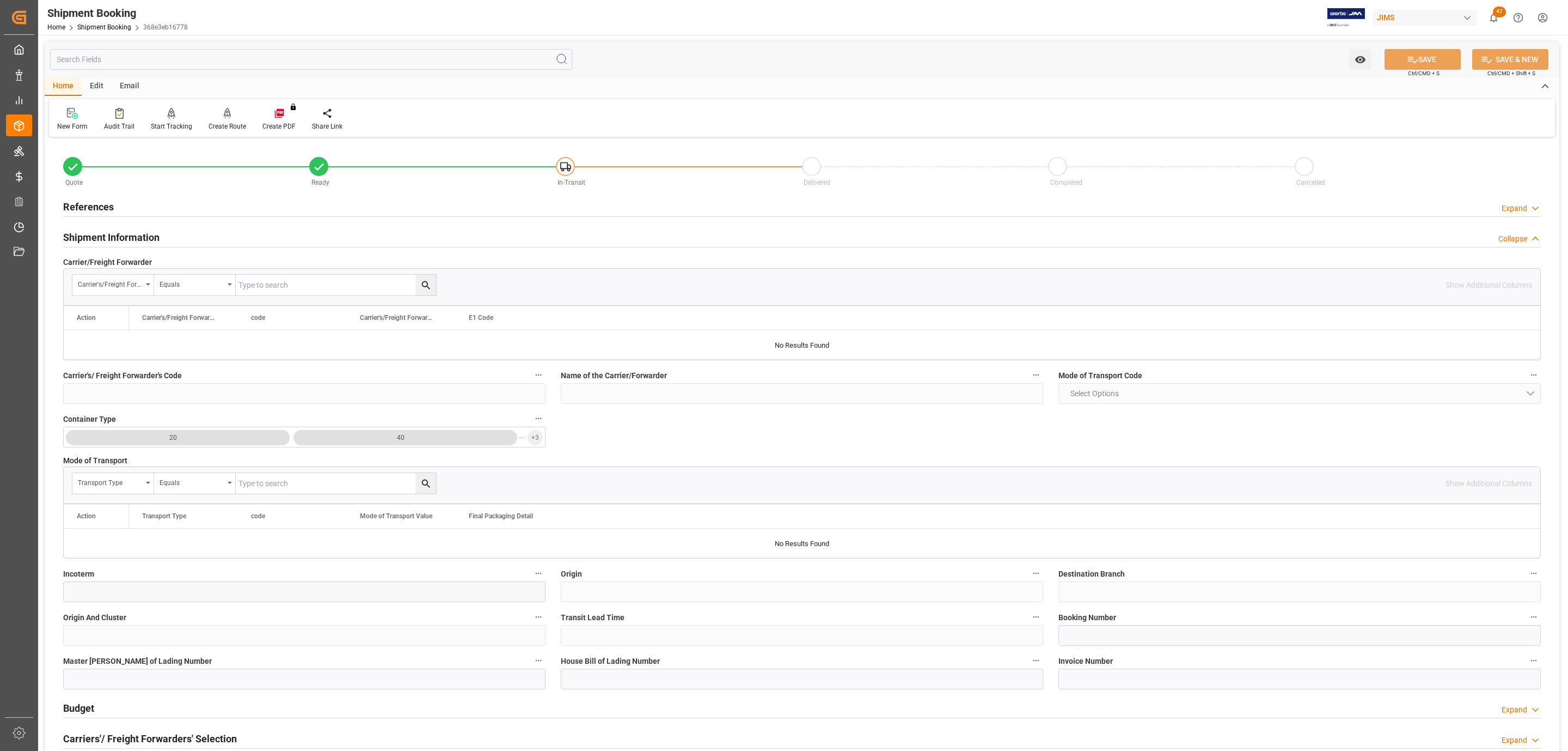
click at [116, 237] on h2 "Shipment Information" at bounding box center [111, 237] width 96 height 15
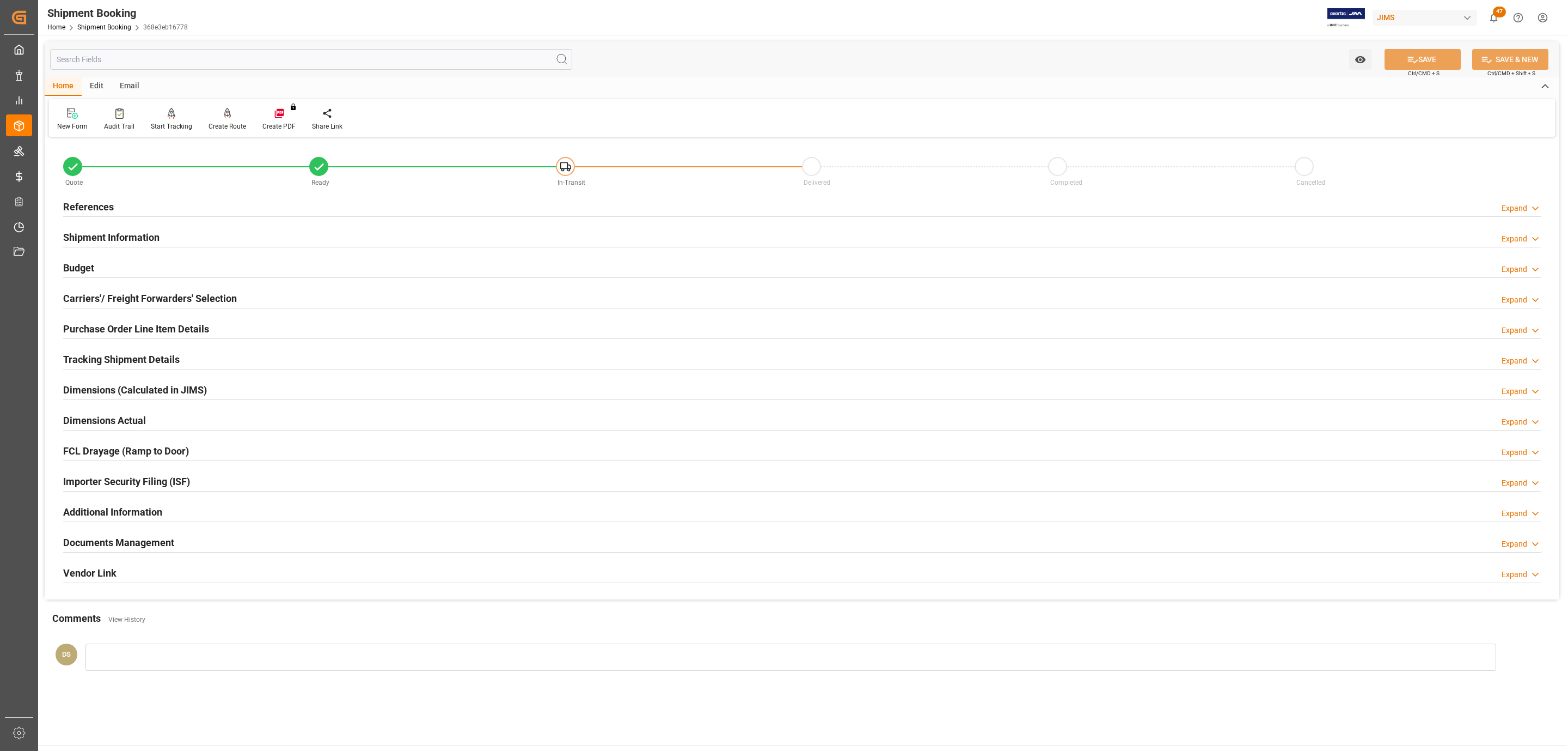
click at [115, 305] on h2 "Carriers'/ Freight Forwarders' Selection" at bounding box center [150, 298] width 173 height 15
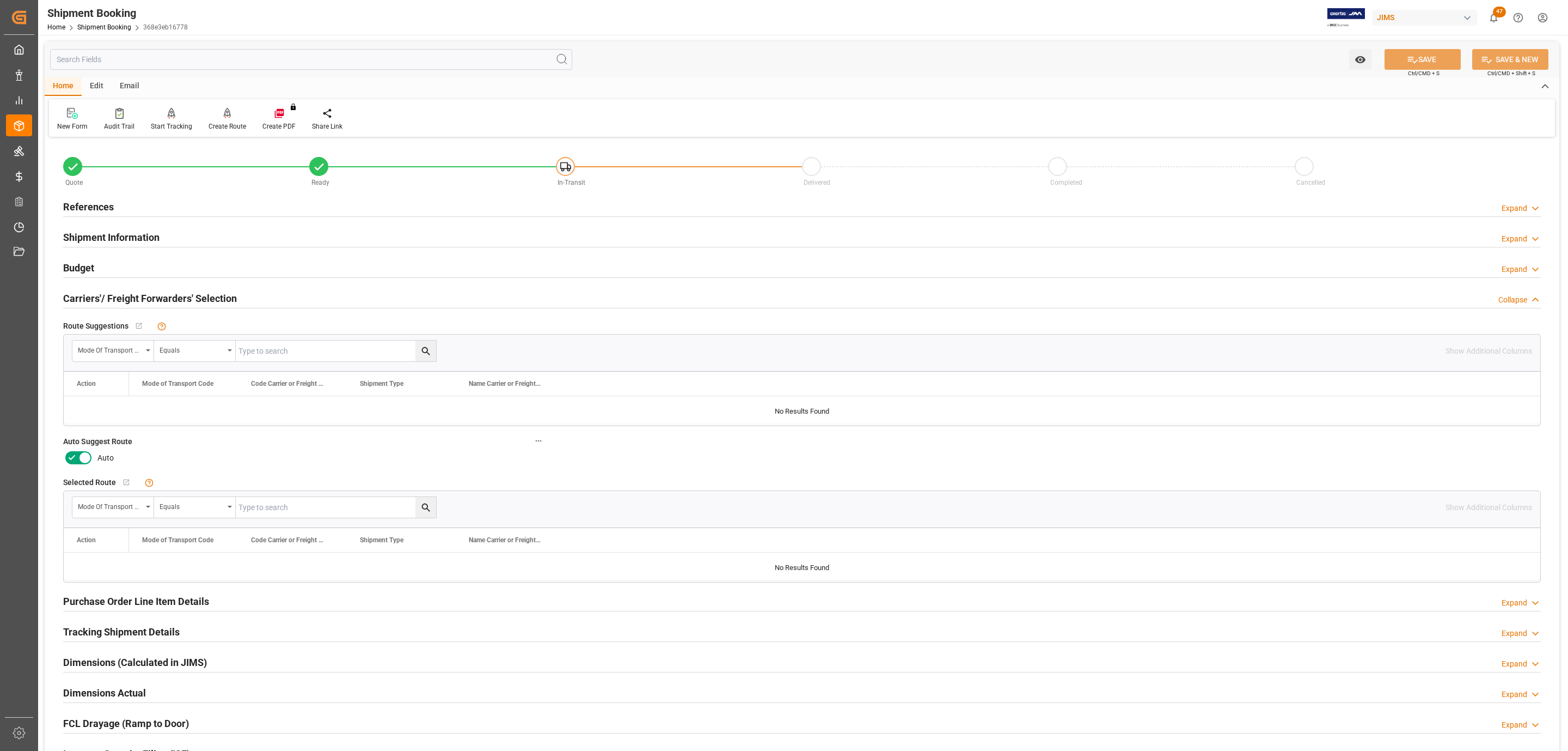
click at [82, 456] on icon at bounding box center [85, 457] width 13 height 13
click at [0, 0] on input "checkbox" at bounding box center [0, 0] width 0 height 0
click at [1431, 54] on button "SAVE" at bounding box center [1423, 59] width 76 height 21
click at [155, 214] on div "References Expand" at bounding box center [802, 206] width 1478 height 21
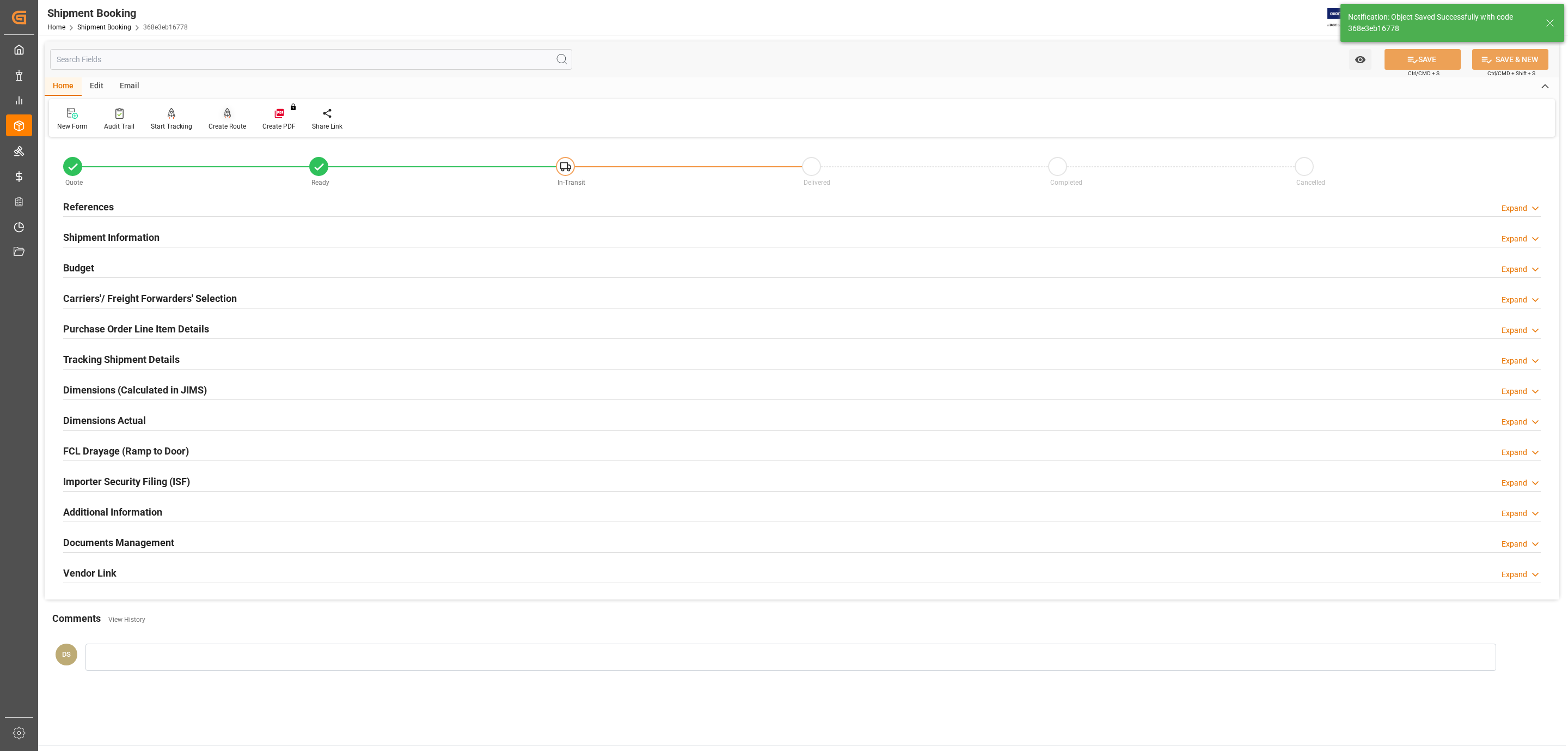
click at [216, 119] on div "Create Route" at bounding box center [227, 119] width 54 height 24
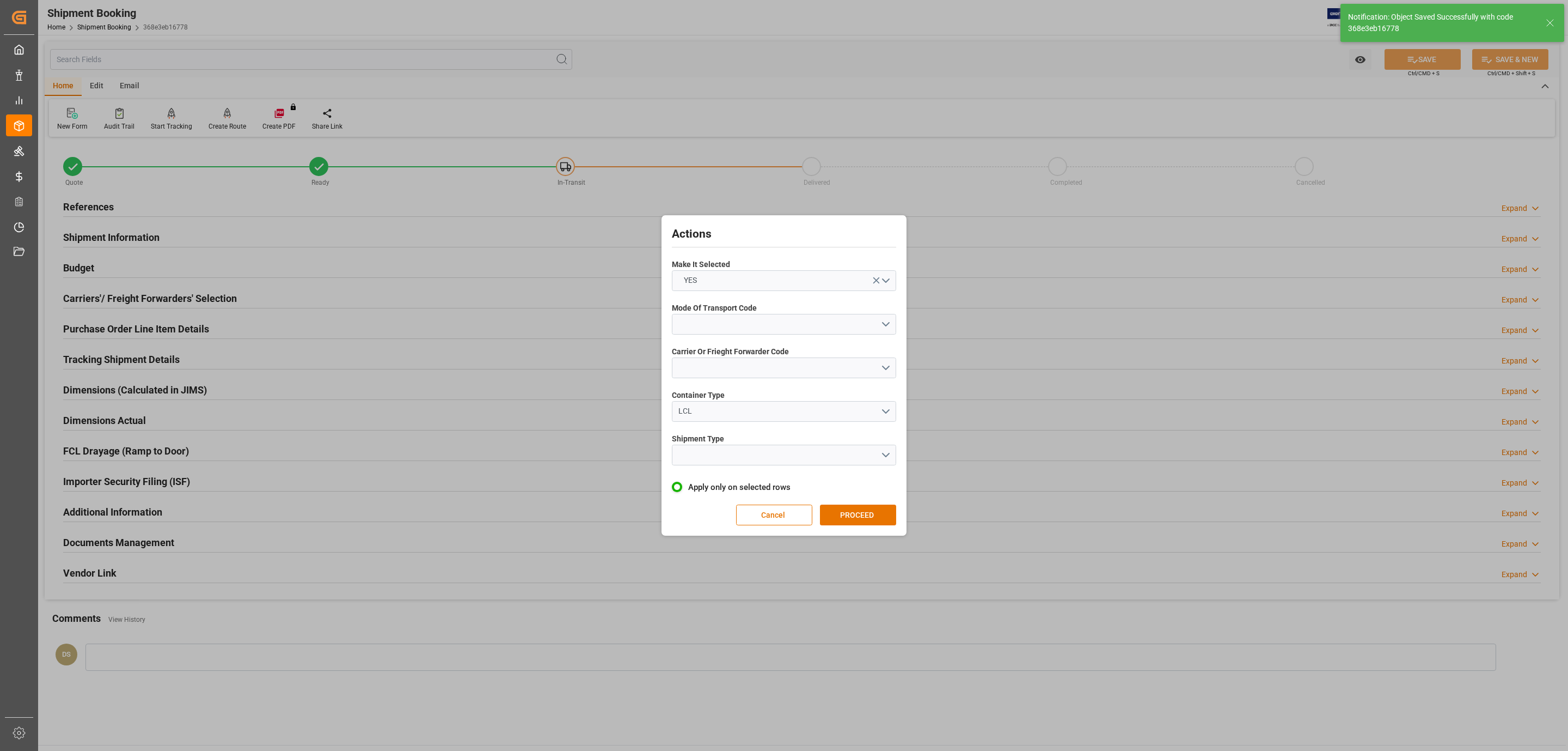
click at [704, 312] on span "Mode Of Transport Code" at bounding box center [715, 308] width 85 height 12
click at [719, 326] on button "open menu" at bounding box center [784, 324] width 225 height 21
click at [725, 351] on div "2- COURIER AIR" at bounding box center [784, 350] width 223 height 23
click at [724, 360] on button "open menu" at bounding box center [784, 368] width 225 height 21
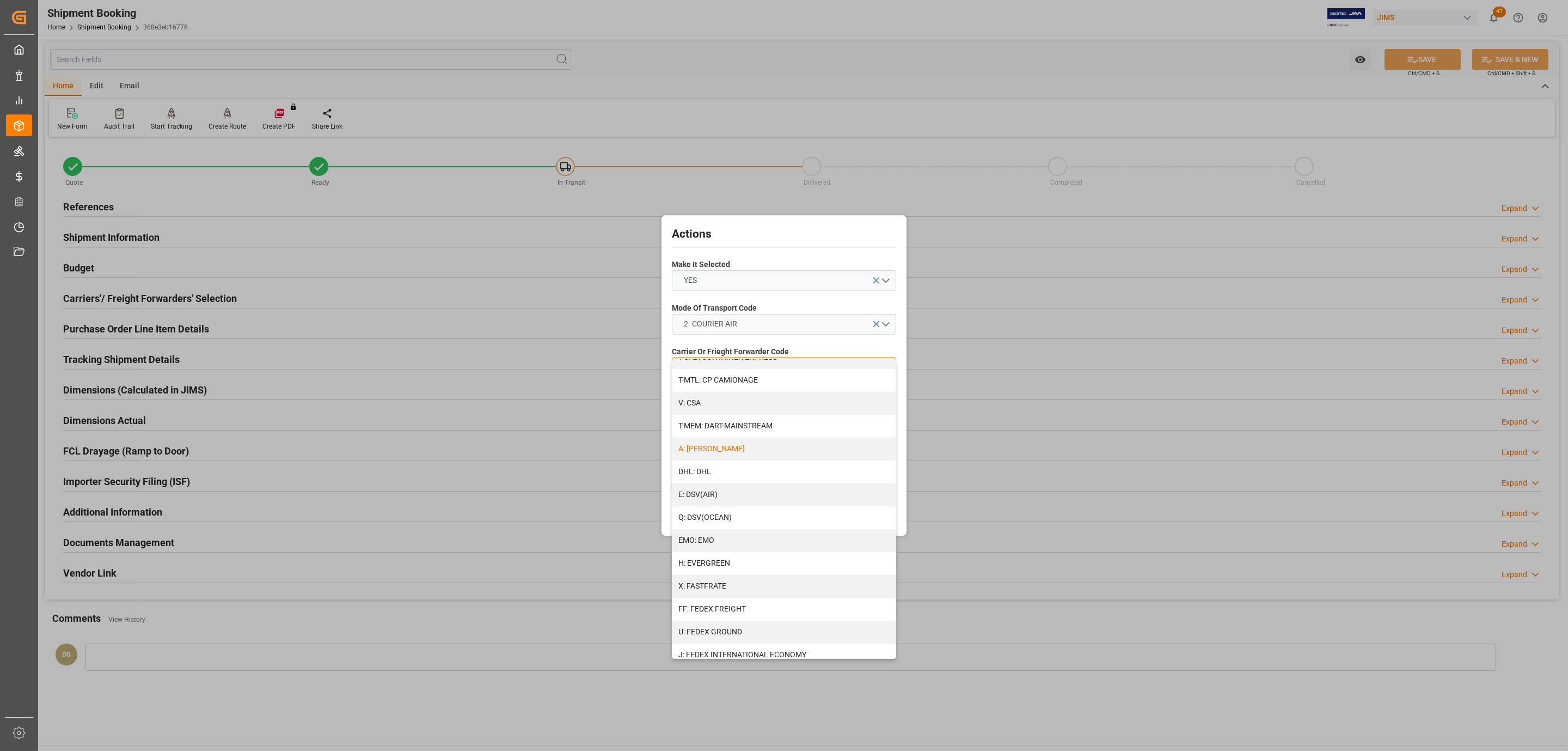
scroll to position [163, 0]
click at [766, 572] on div "J: FEDEX INTERNATIONAL ECONOMY" at bounding box center [784, 573] width 223 height 23
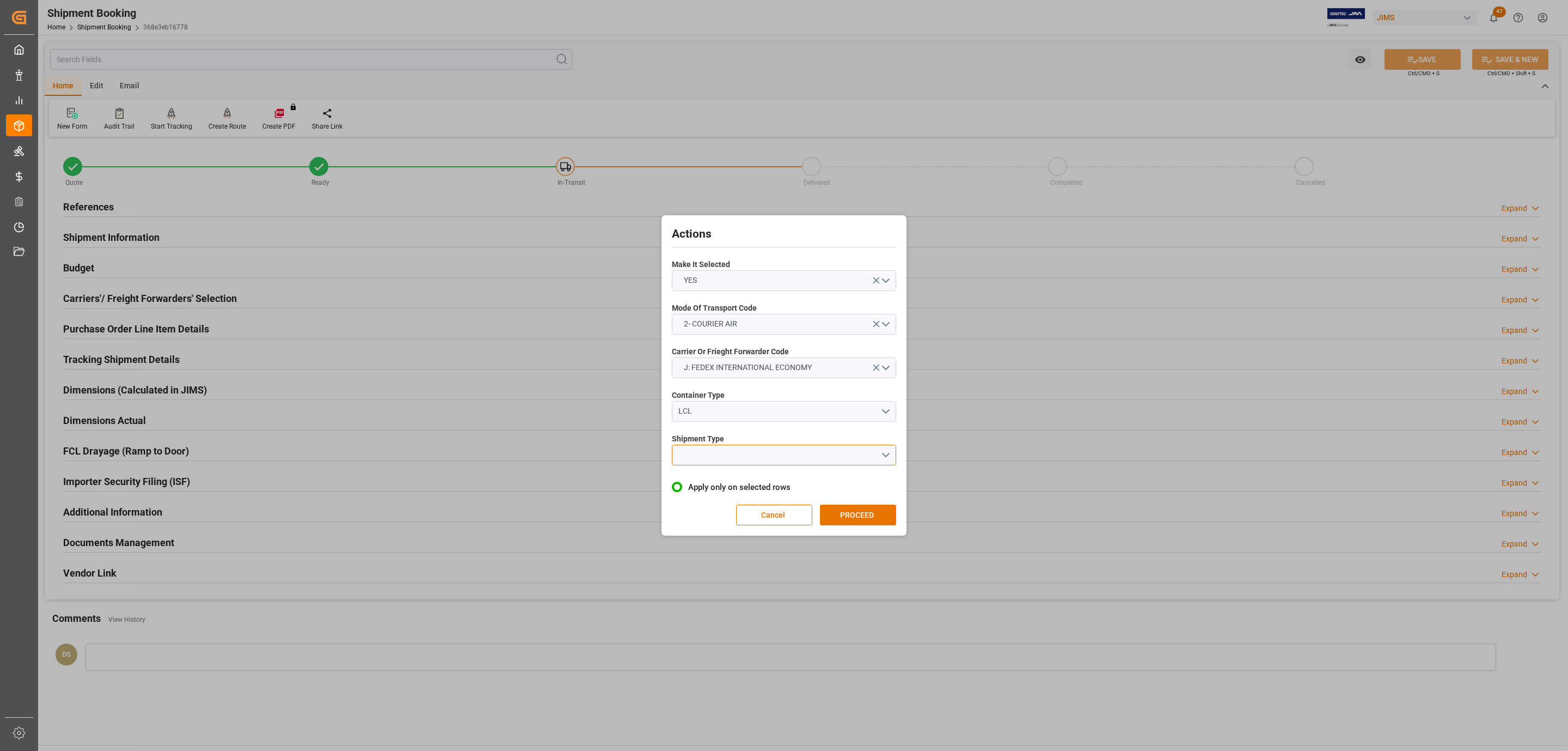
click at [732, 448] on button "open menu" at bounding box center [784, 455] width 225 height 21
click at [734, 450] on div "LTL" at bounding box center [784, 458] width 223 height 23
click at [846, 512] on button "PROCEED" at bounding box center [858, 515] width 76 height 21
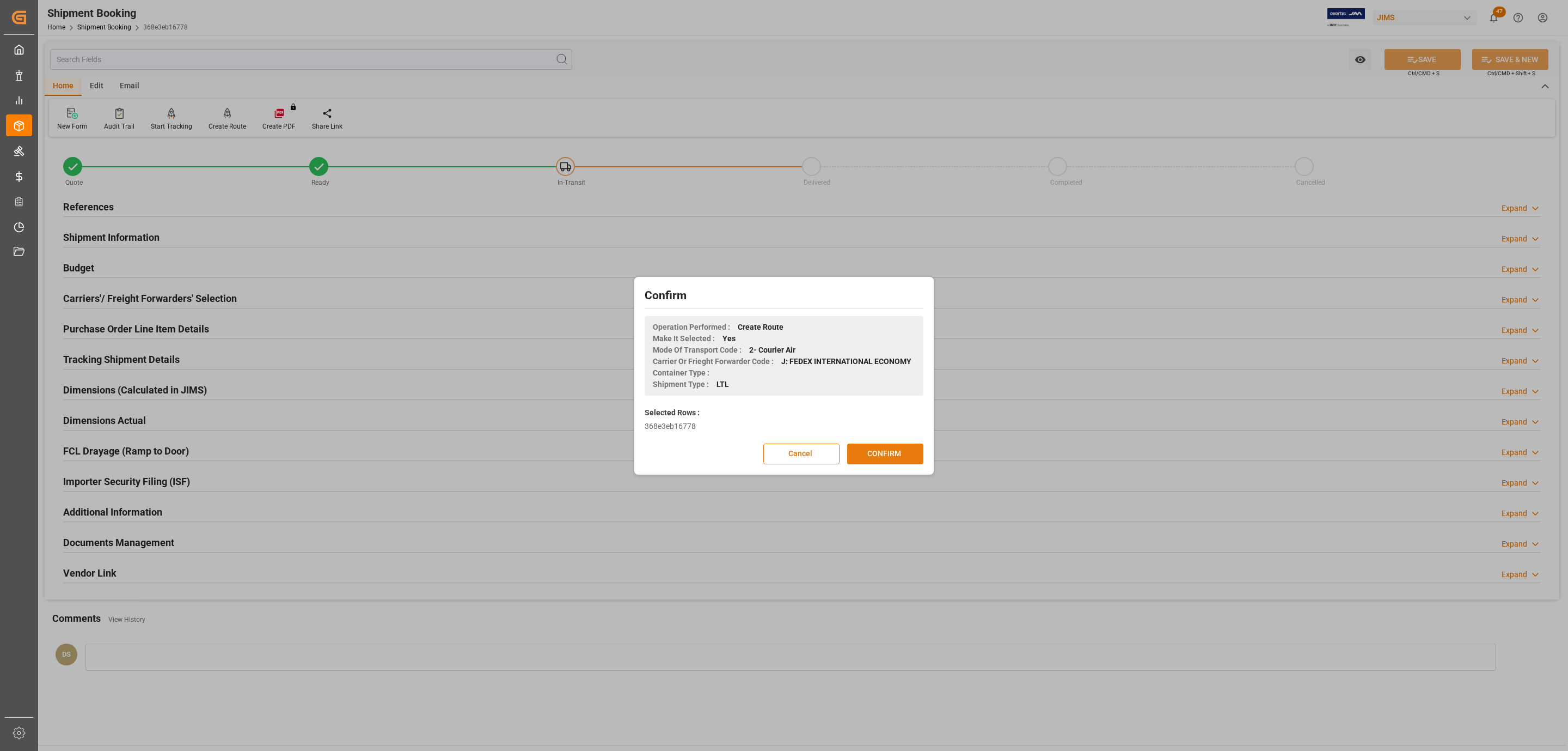
click at [884, 451] on button "CONFIRM" at bounding box center [885, 454] width 76 height 21
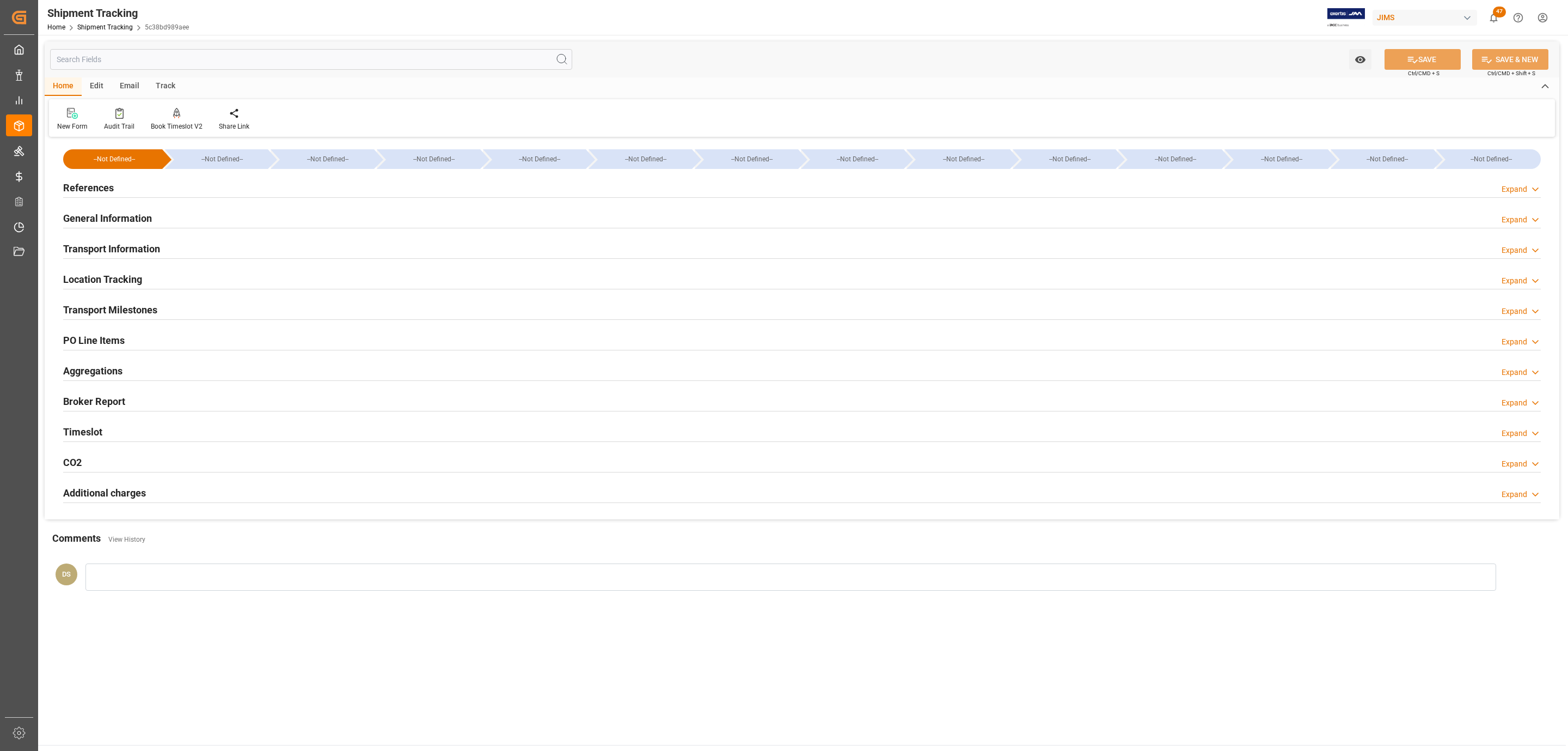
click at [169, 183] on div "References Expand" at bounding box center [802, 187] width 1478 height 21
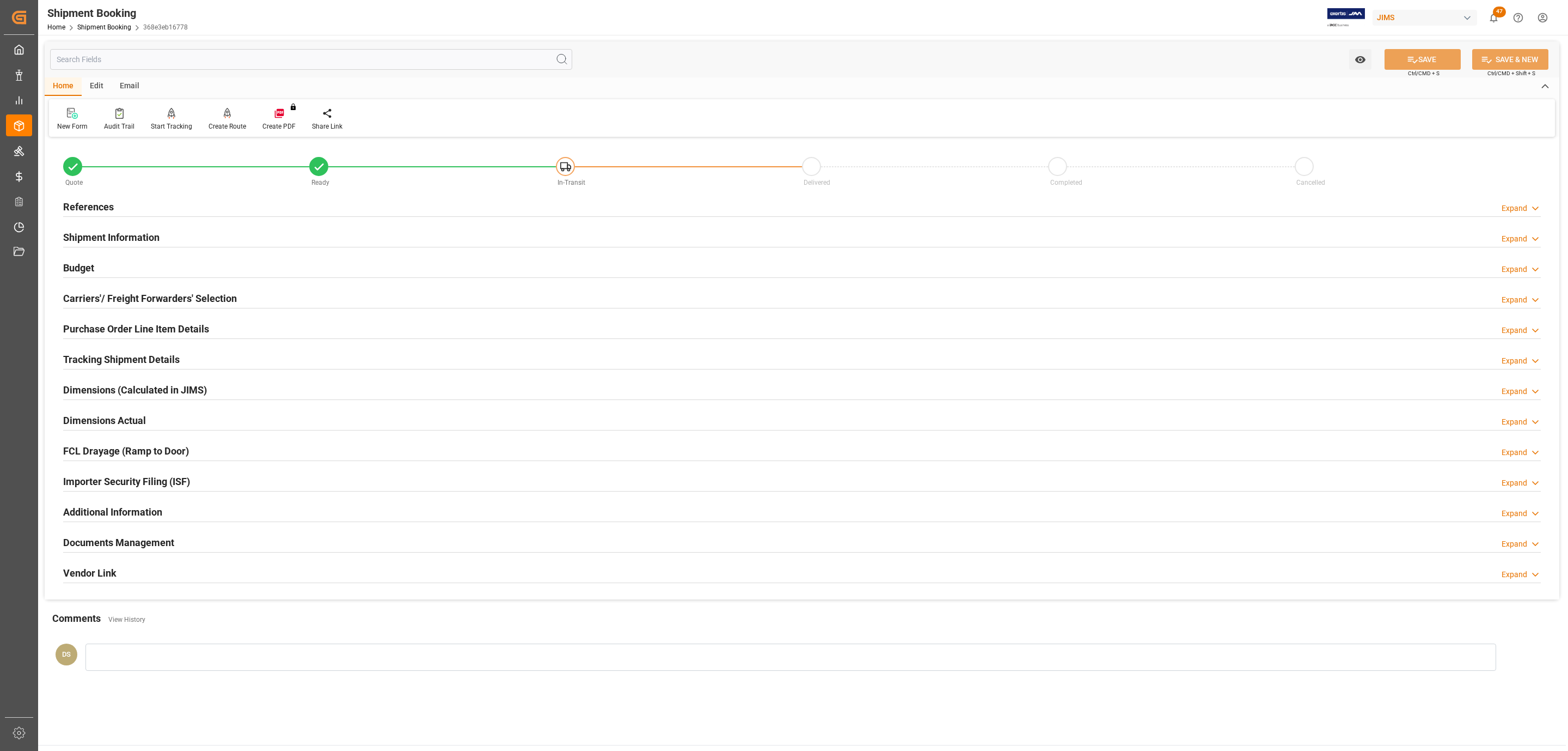
click at [228, 194] on div "References Expand" at bounding box center [802, 207] width 1493 height 30
click at [212, 220] on div "References Expand" at bounding box center [802, 207] width 1493 height 30
click at [218, 206] on div "References Expand" at bounding box center [802, 206] width 1478 height 21
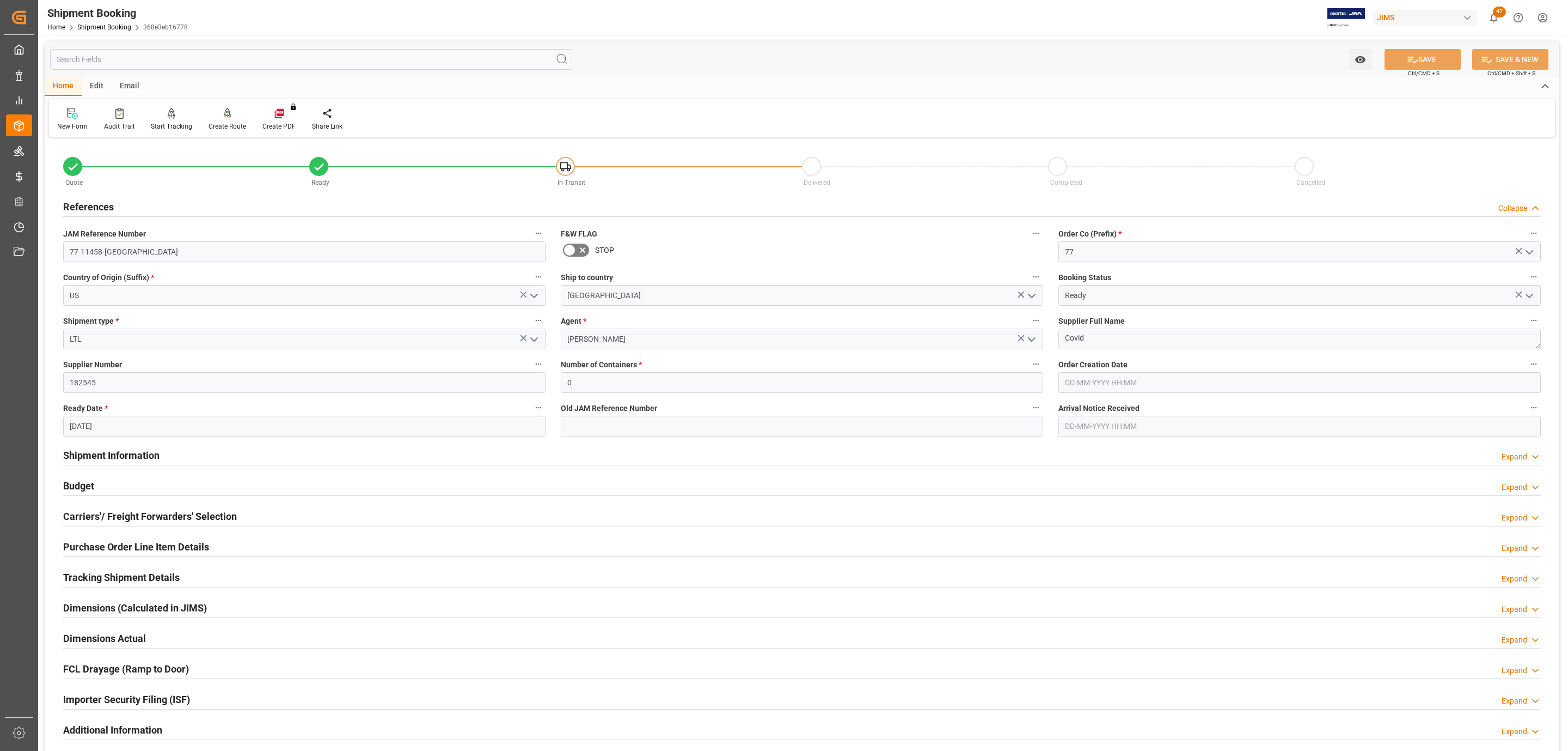
click at [172, 573] on h2 "Tracking Shipment Details" at bounding box center [121, 577] width 116 height 15
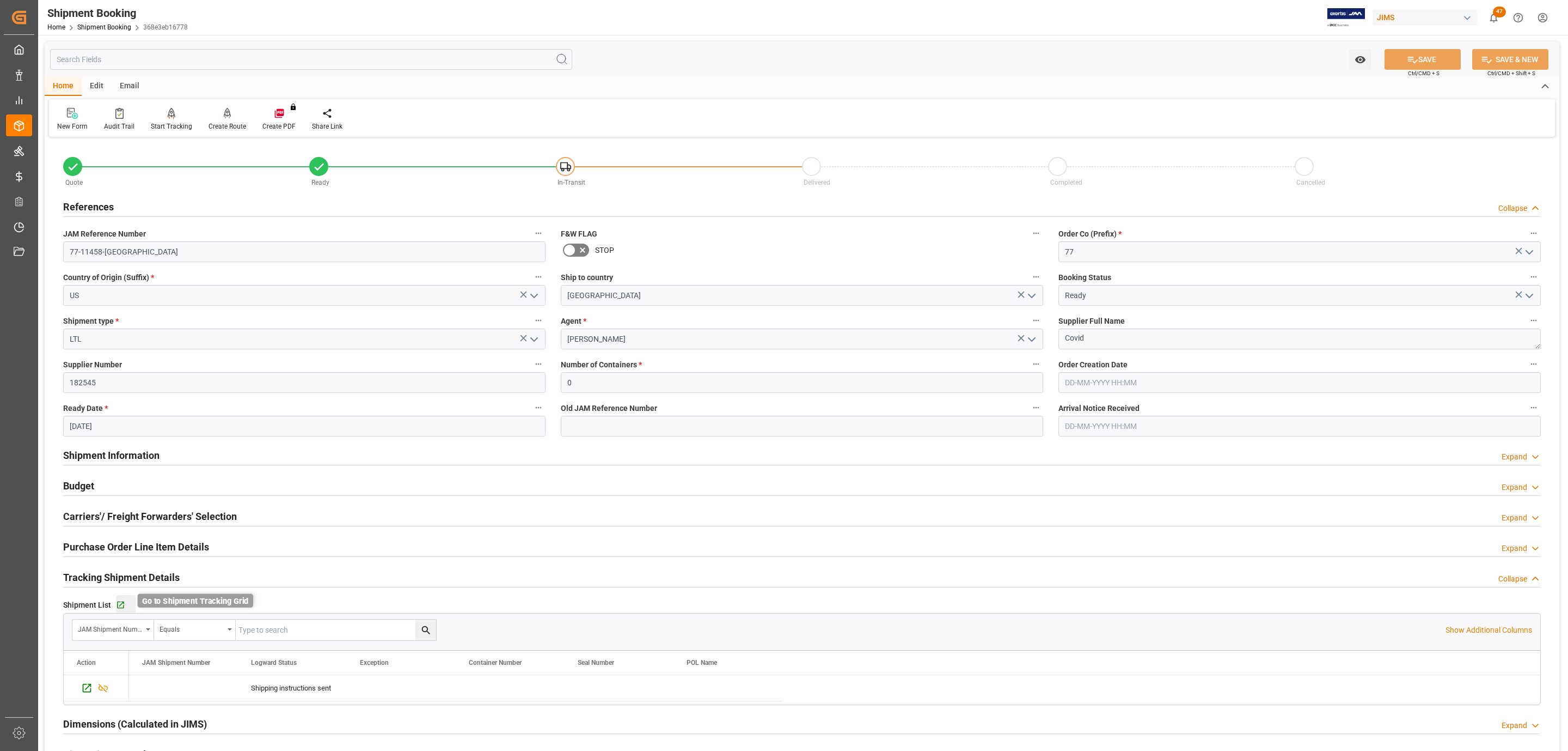
click at [123, 605] on icon "button" at bounding box center [121, 605] width 9 height 9
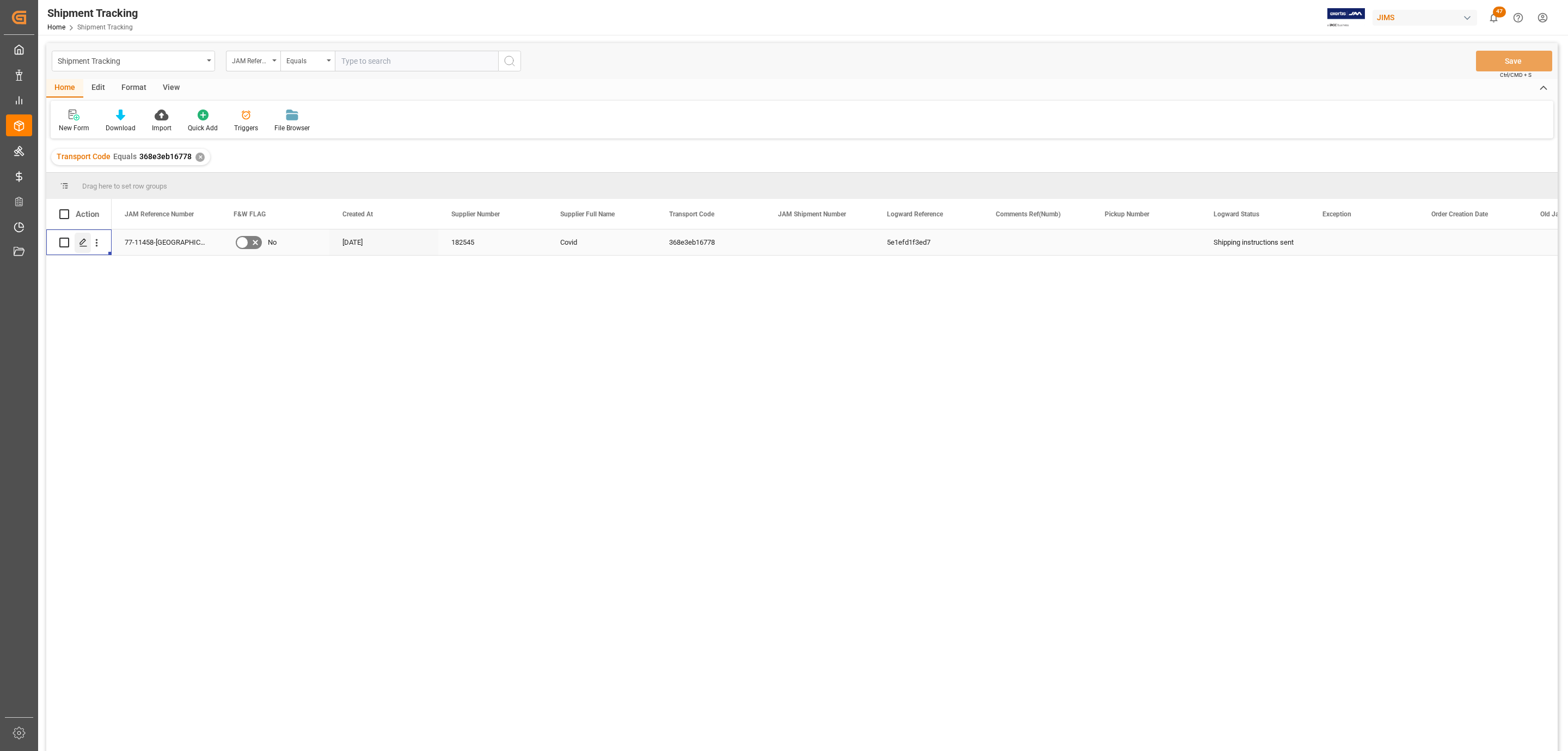
click at [85, 246] on line "Press SPACE to select this row." at bounding box center [83, 246] width 7 height 0
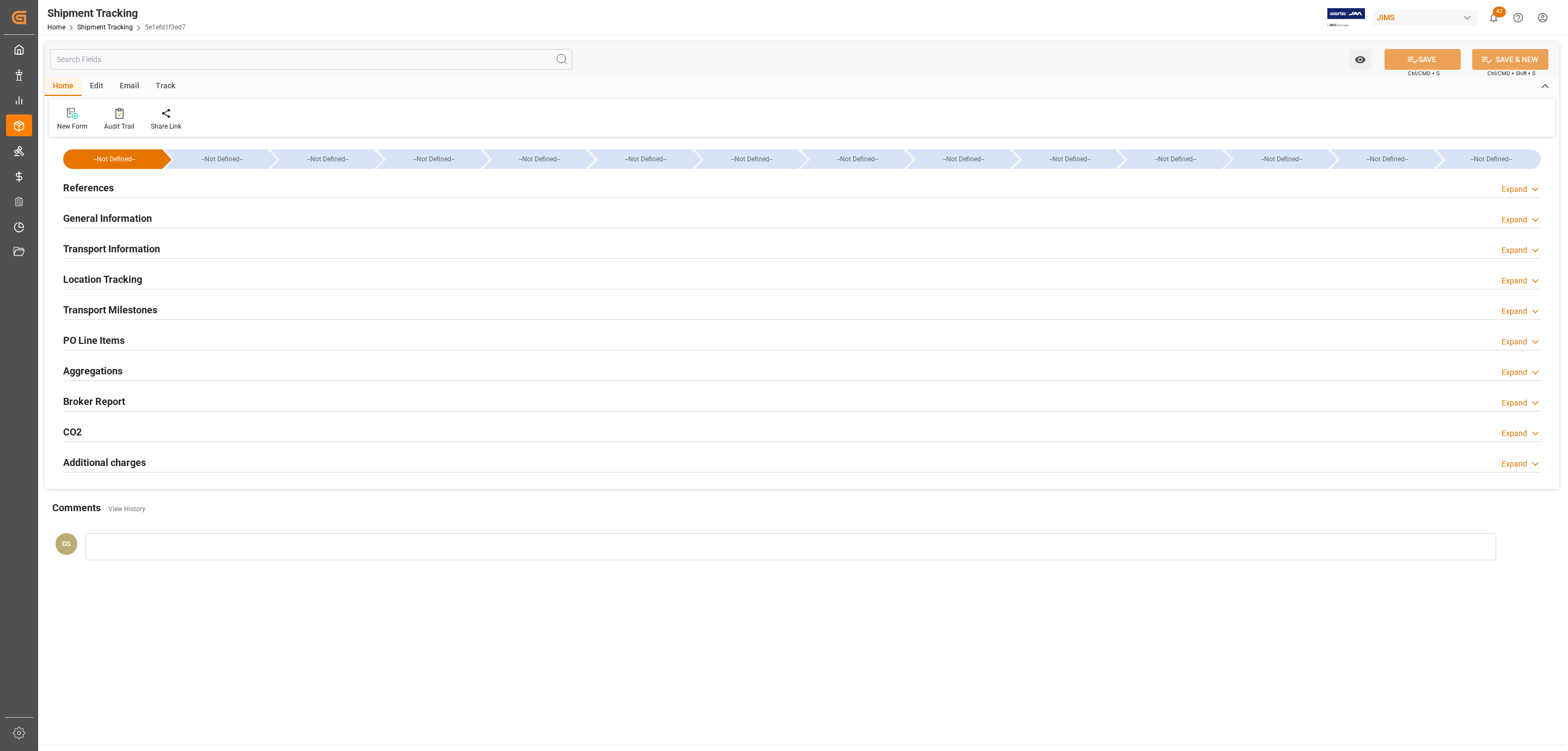
type input "[DATE]"
click at [134, 189] on div "References Expand" at bounding box center [802, 187] width 1478 height 21
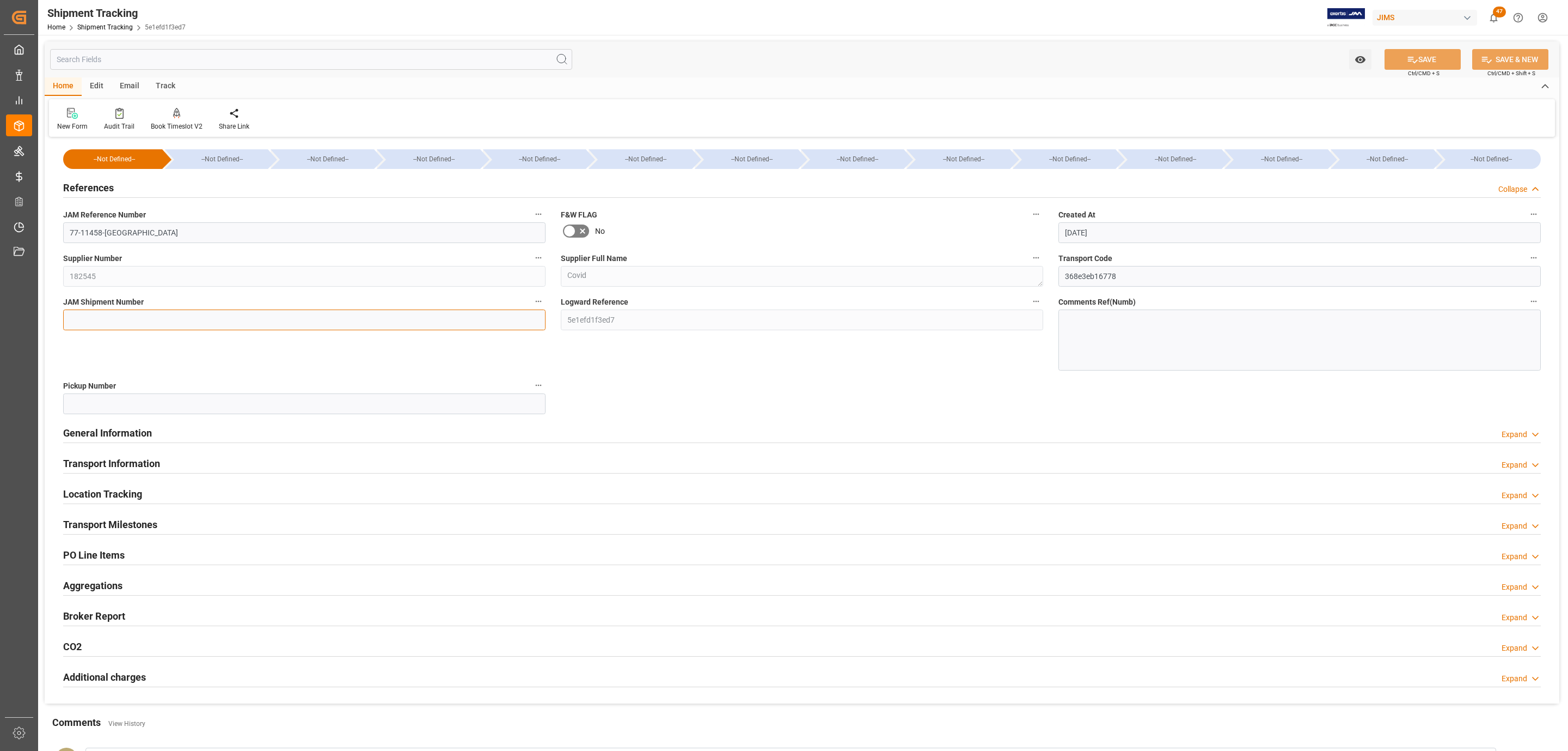
click at [106, 319] on input at bounding box center [304, 320] width 482 height 21
paste input "73445"
type input "73445"
click at [1403, 59] on button "SAVE" at bounding box center [1423, 59] width 76 height 21
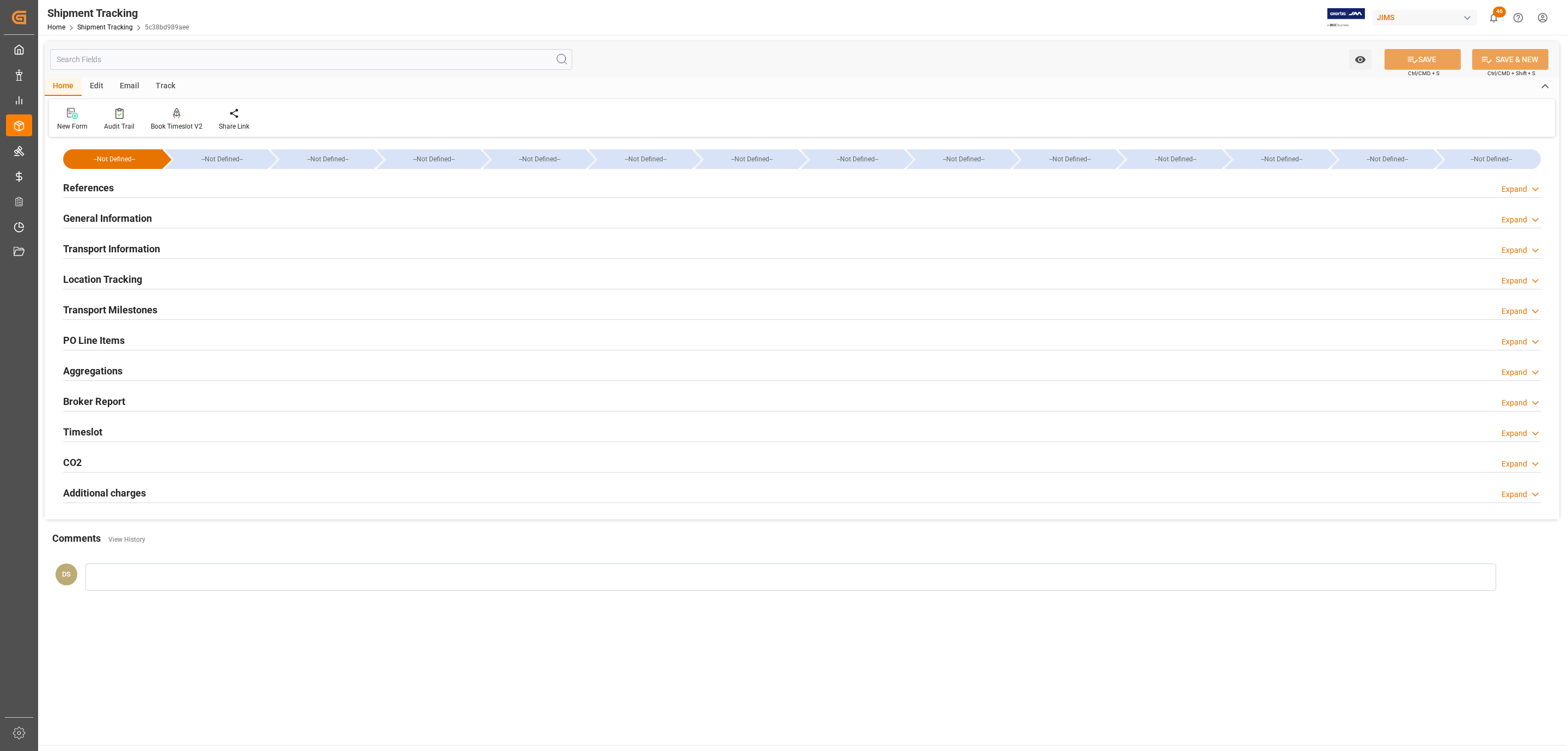
click at [131, 182] on div "References Expand" at bounding box center [802, 187] width 1478 height 21
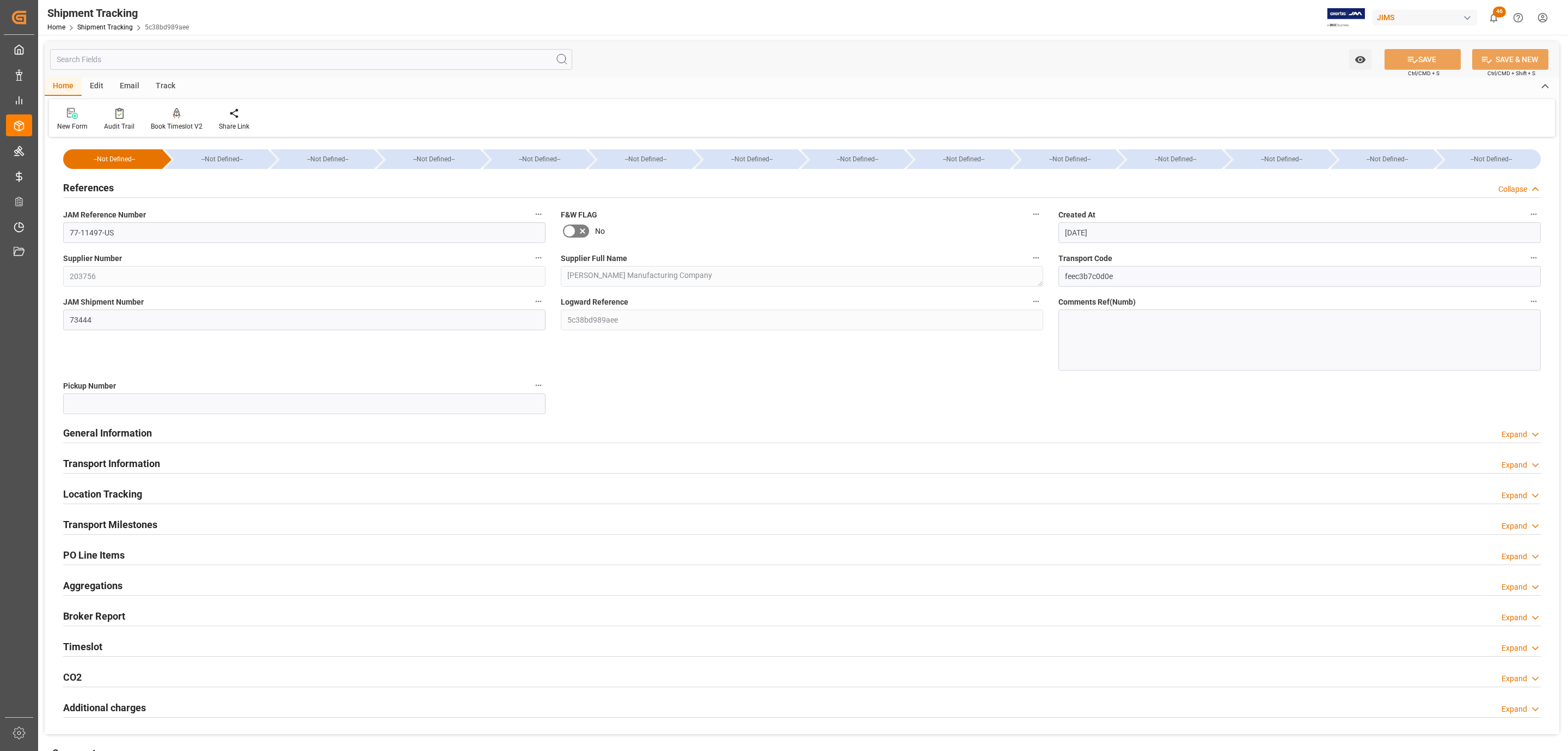
click at [121, 551] on h2 "PO Line Items" at bounding box center [94, 555] width 61 height 15
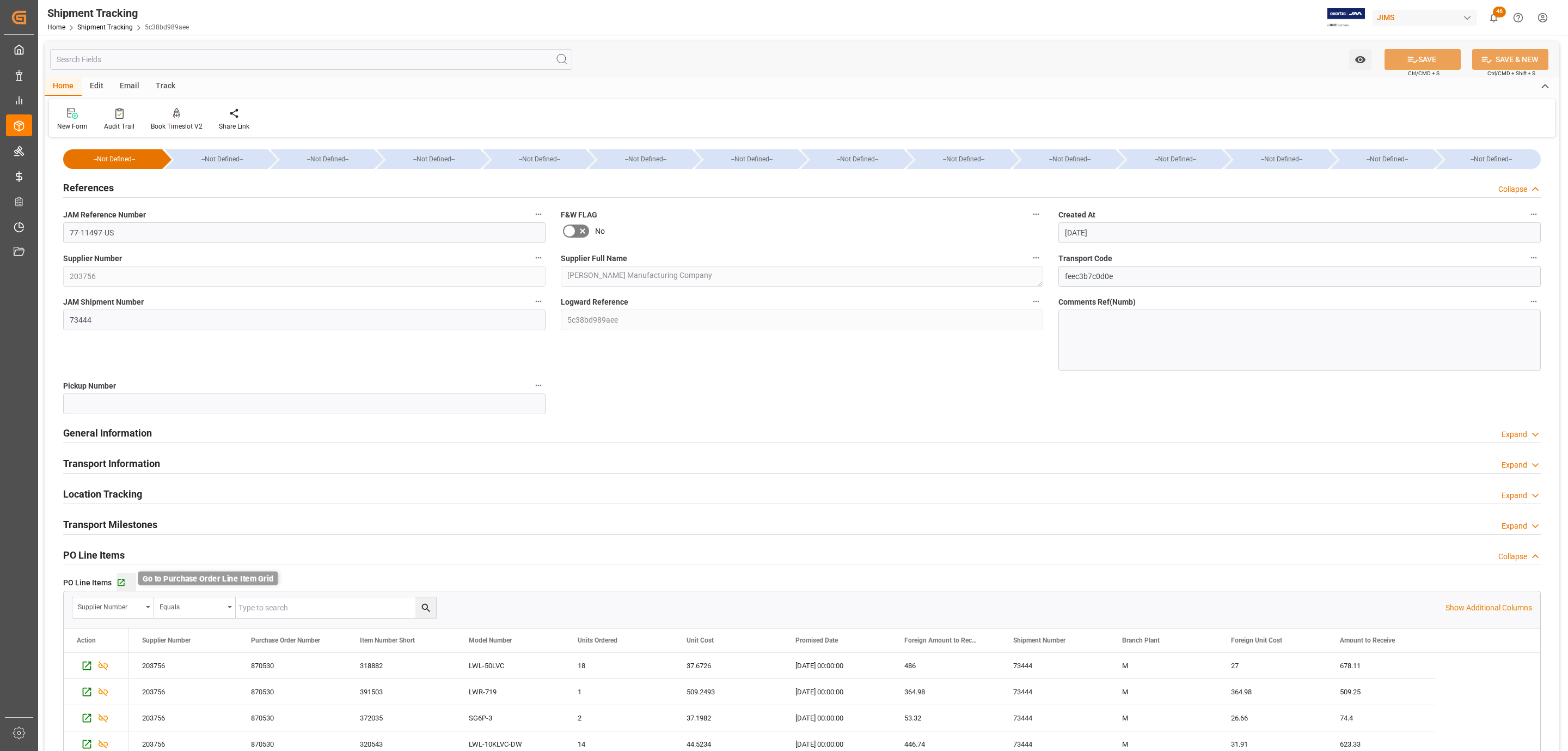
click at [122, 586] on icon "button" at bounding box center [121, 583] width 7 height 7
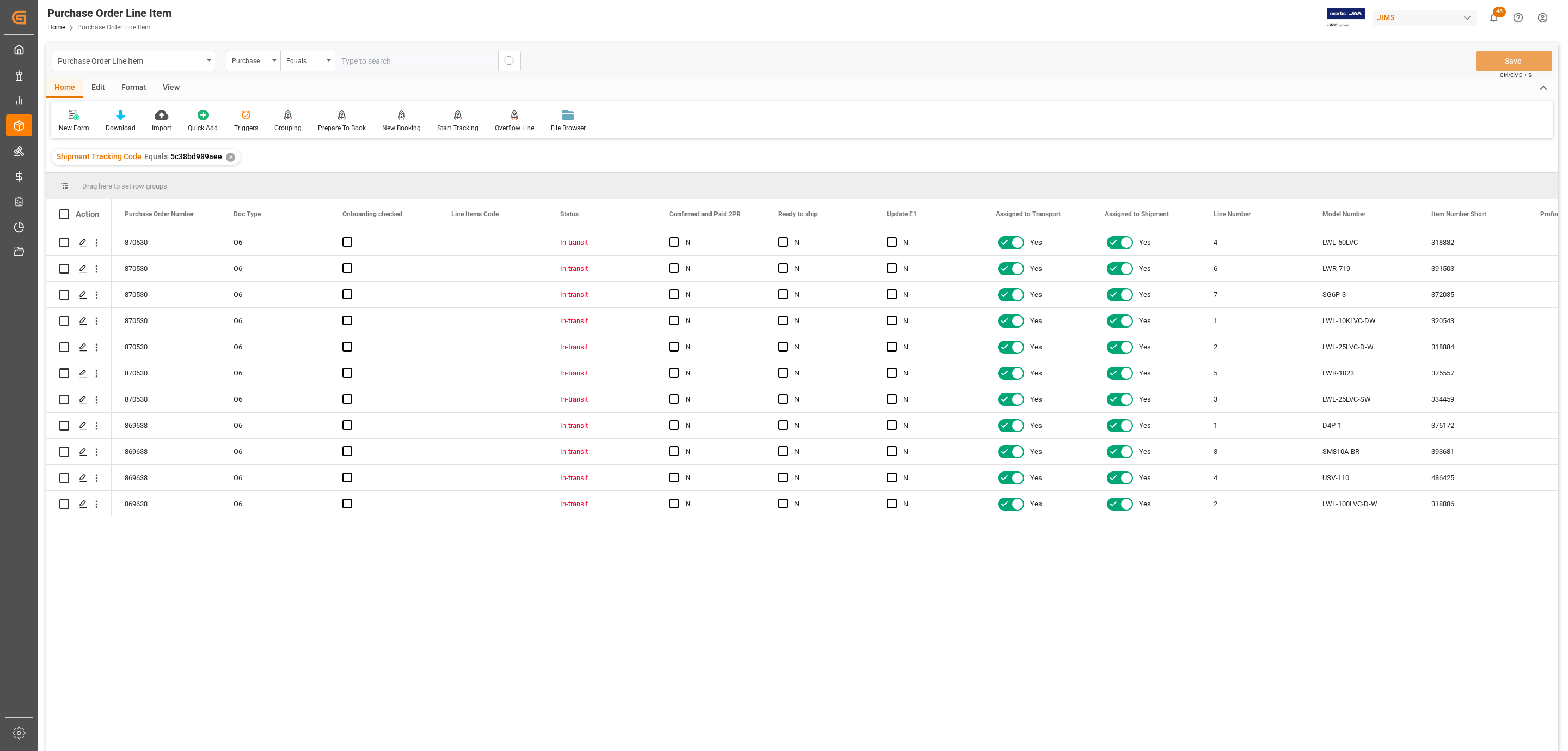
click at [178, 90] on div "View" at bounding box center [171, 88] width 33 height 18
click at [120, 115] on icon at bounding box center [124, 115] width 11 height 11
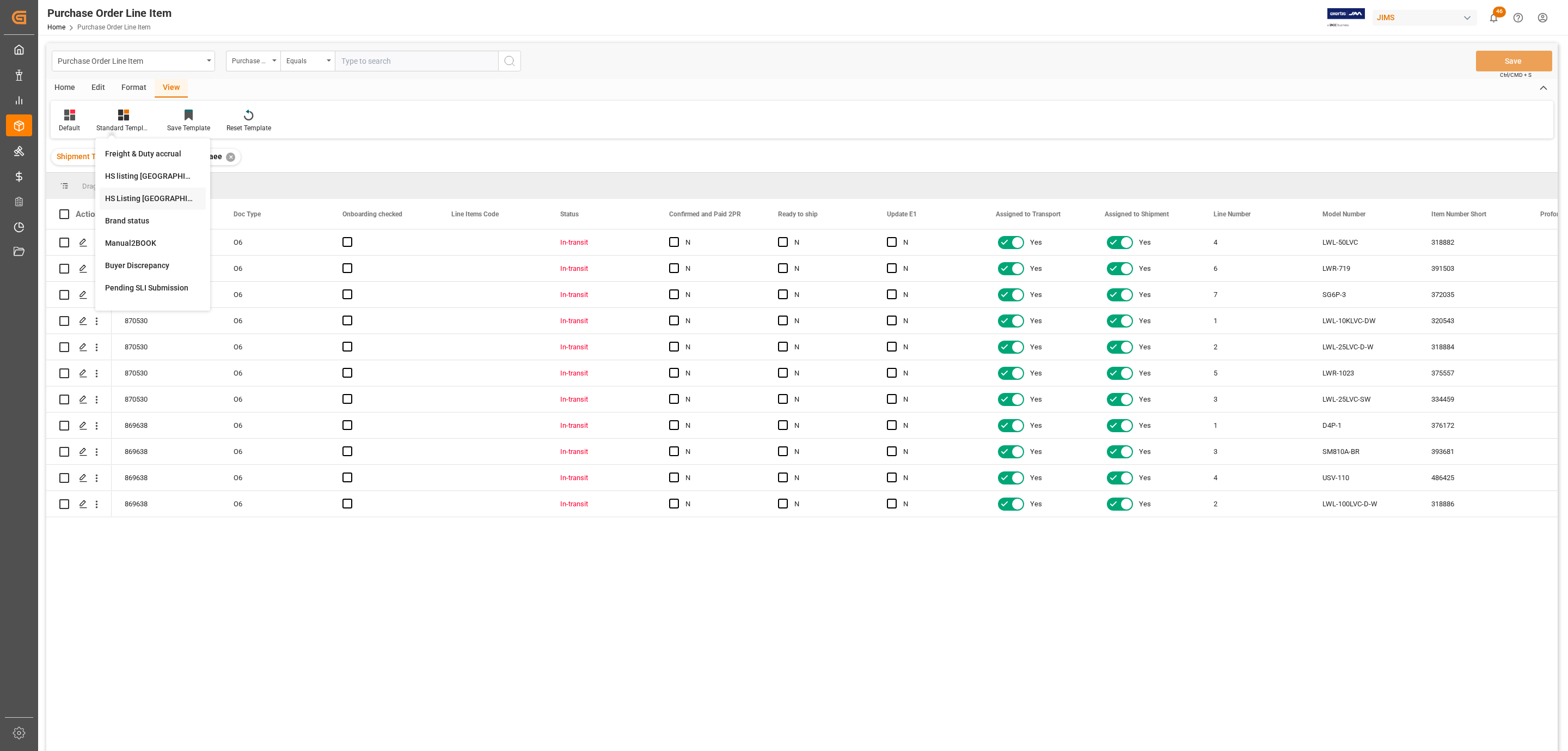
click at [135, 196] on div "HS Listing [GEOGRAPHIC_DATA]" at bounding box center [153, 199] width 96 height 12
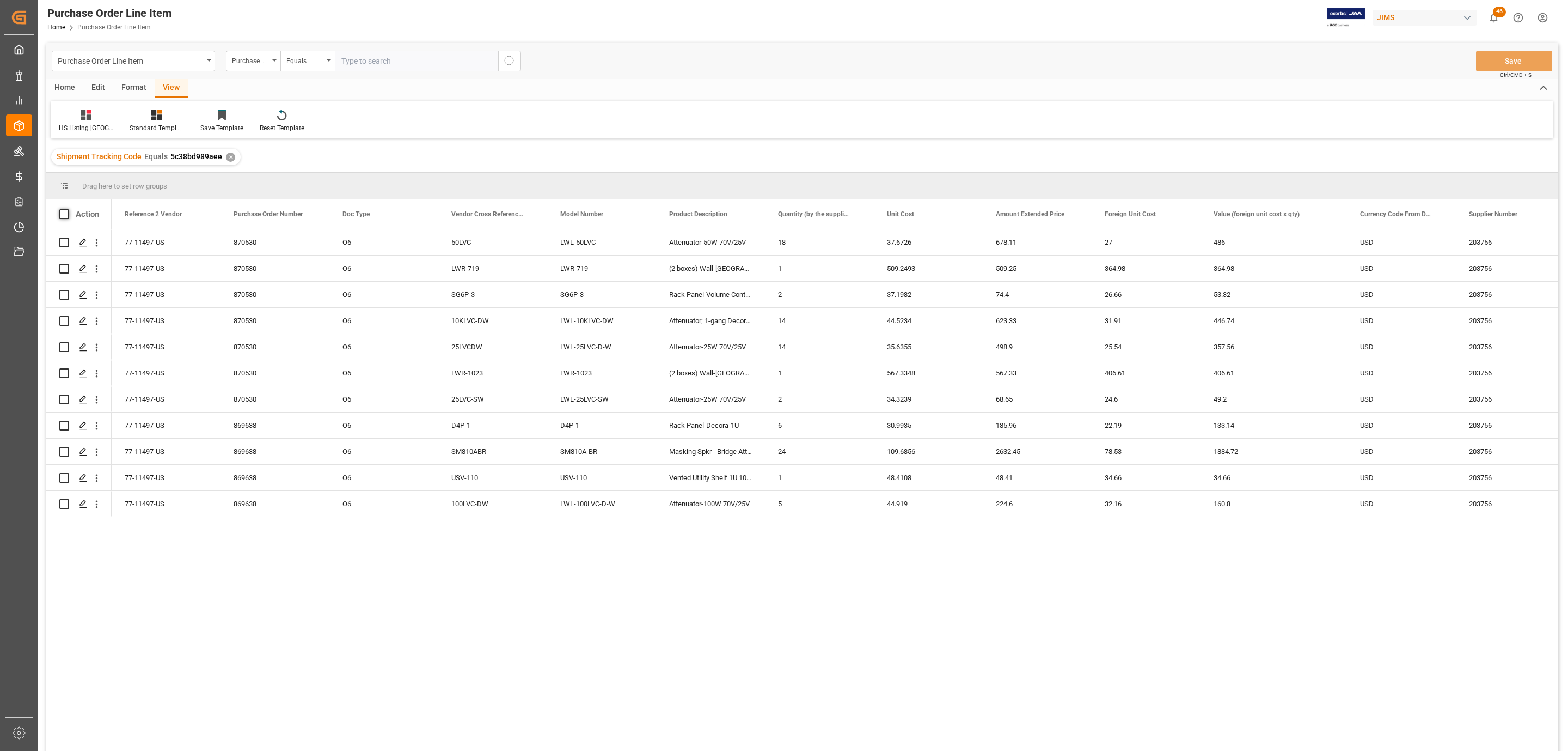
click at [64, 213] on span at bounding box center [64, 214] width 10 height 10
click at [68, 209] on input "checkbox" at bounding box center [68, 209] width 0 height 0
checkbox input "true"
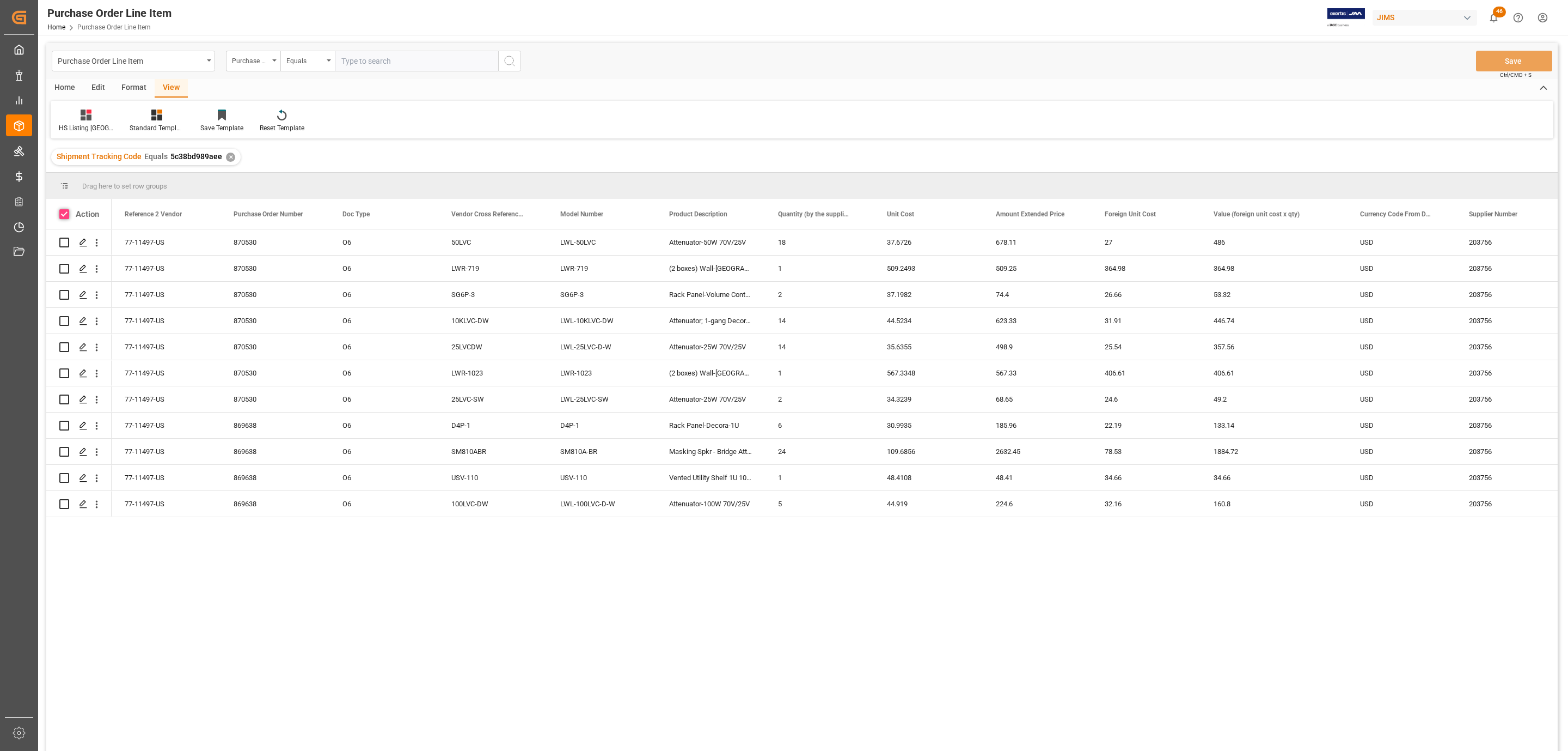
checkbox input "true"
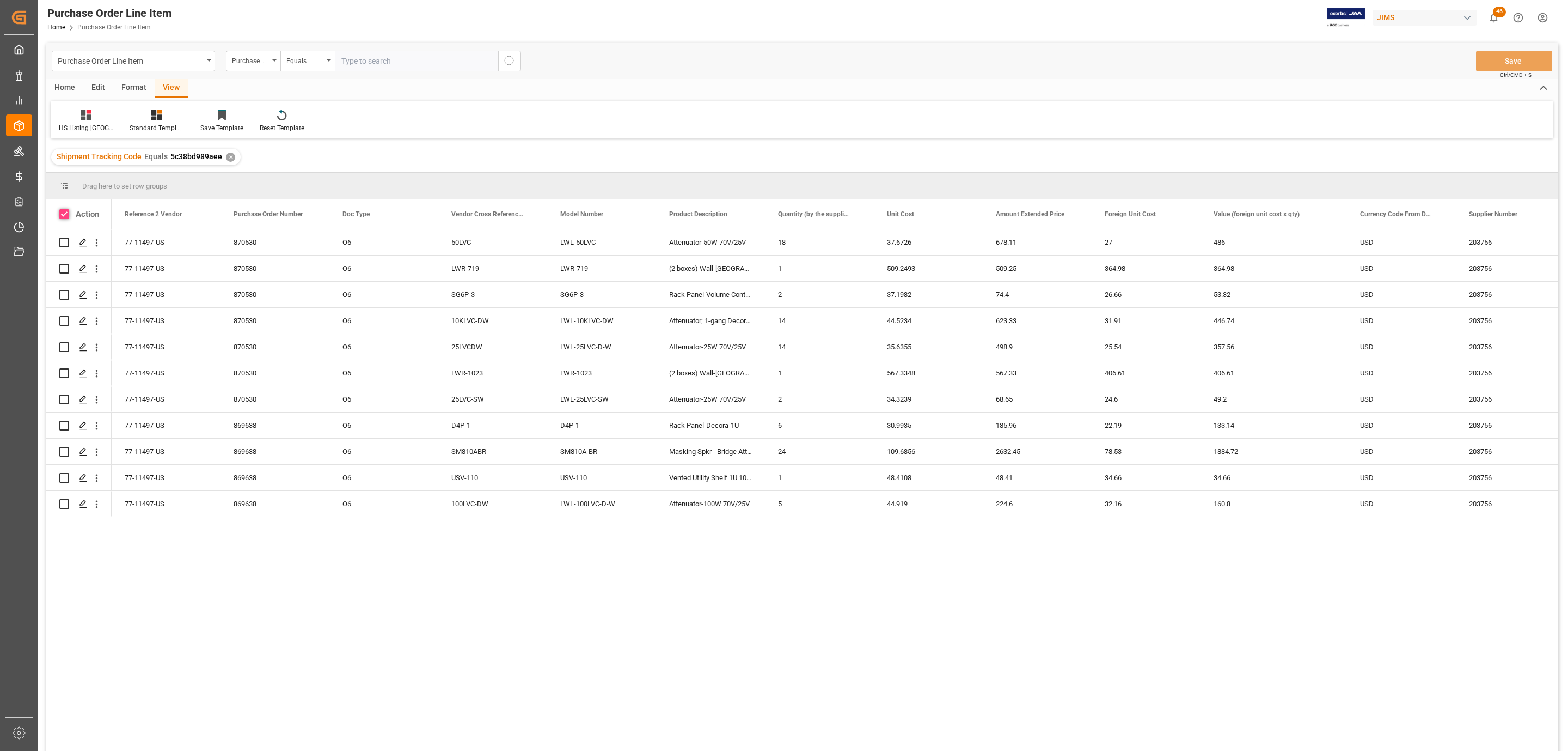
checkbox input "true"
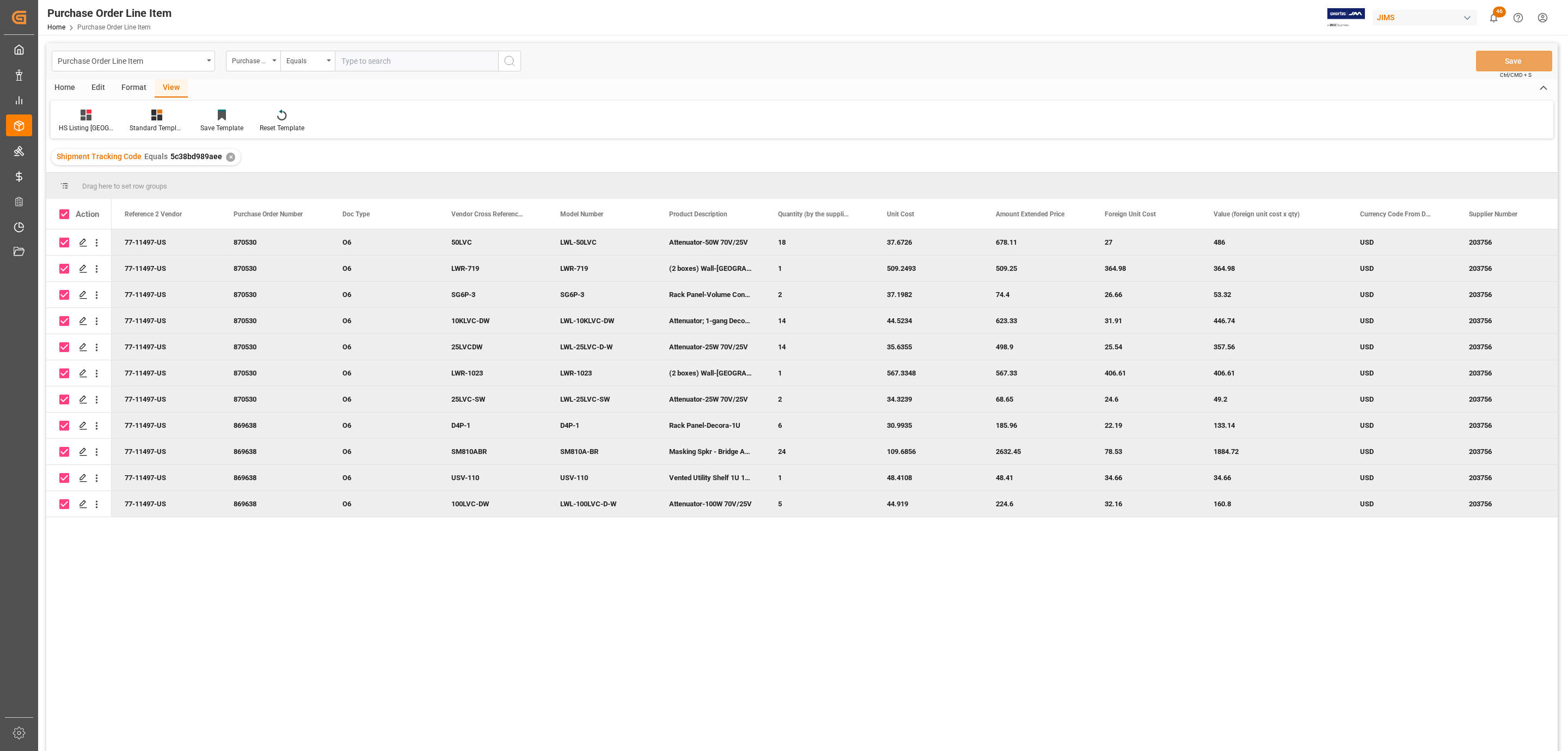
click at [56, 85] on div "Home" at bounding box center [65, 88] width 37 height 18
click at [127, 121] on div "Download" at bounding box center [121, 121] width 46 height 24
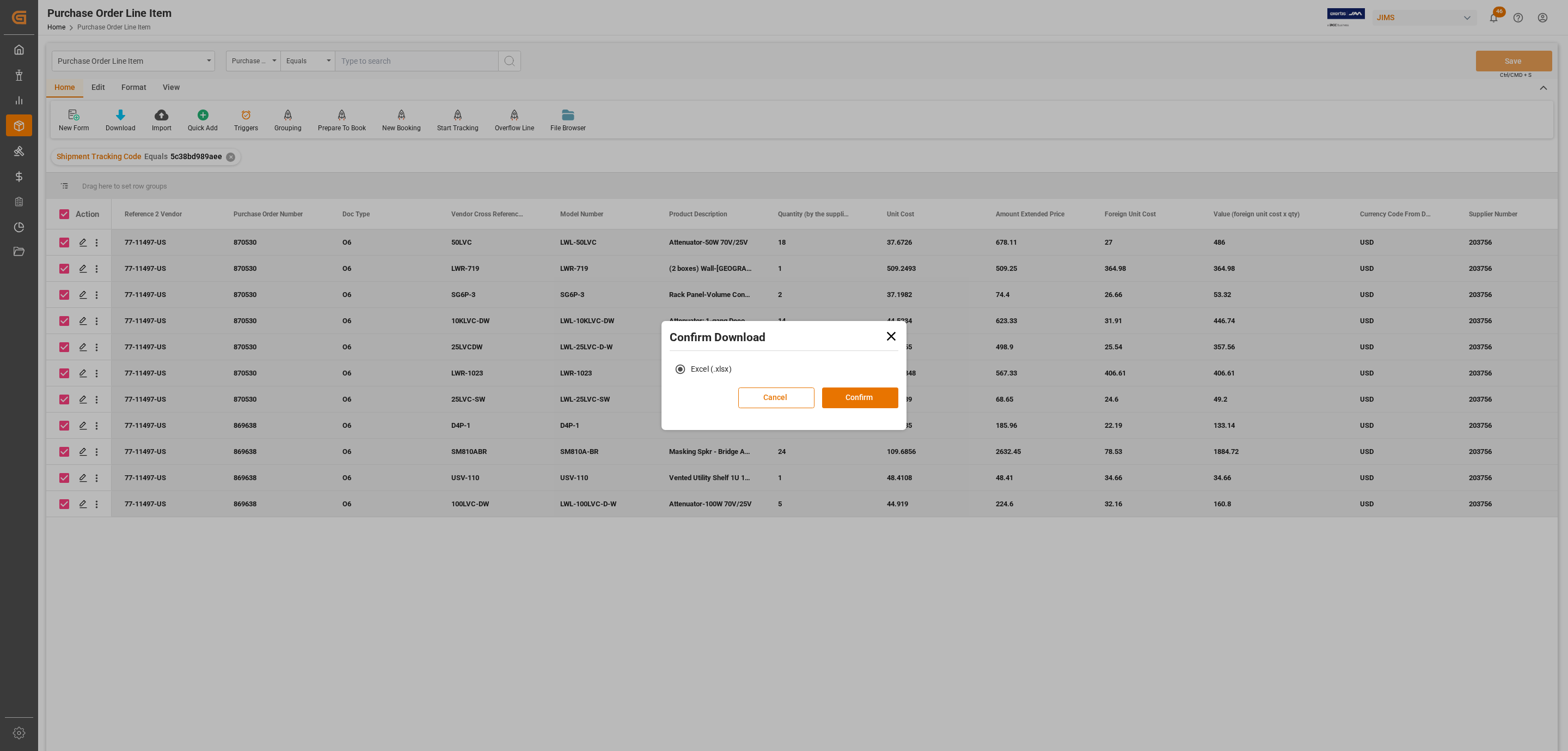
click at [881, 384] on div "Excel (.xlsx)" at bounding box center [784, 373] width 240 height 29
click at [881, 394] on button "Confirm" at bounding box center [860, 398] width 76 height 21
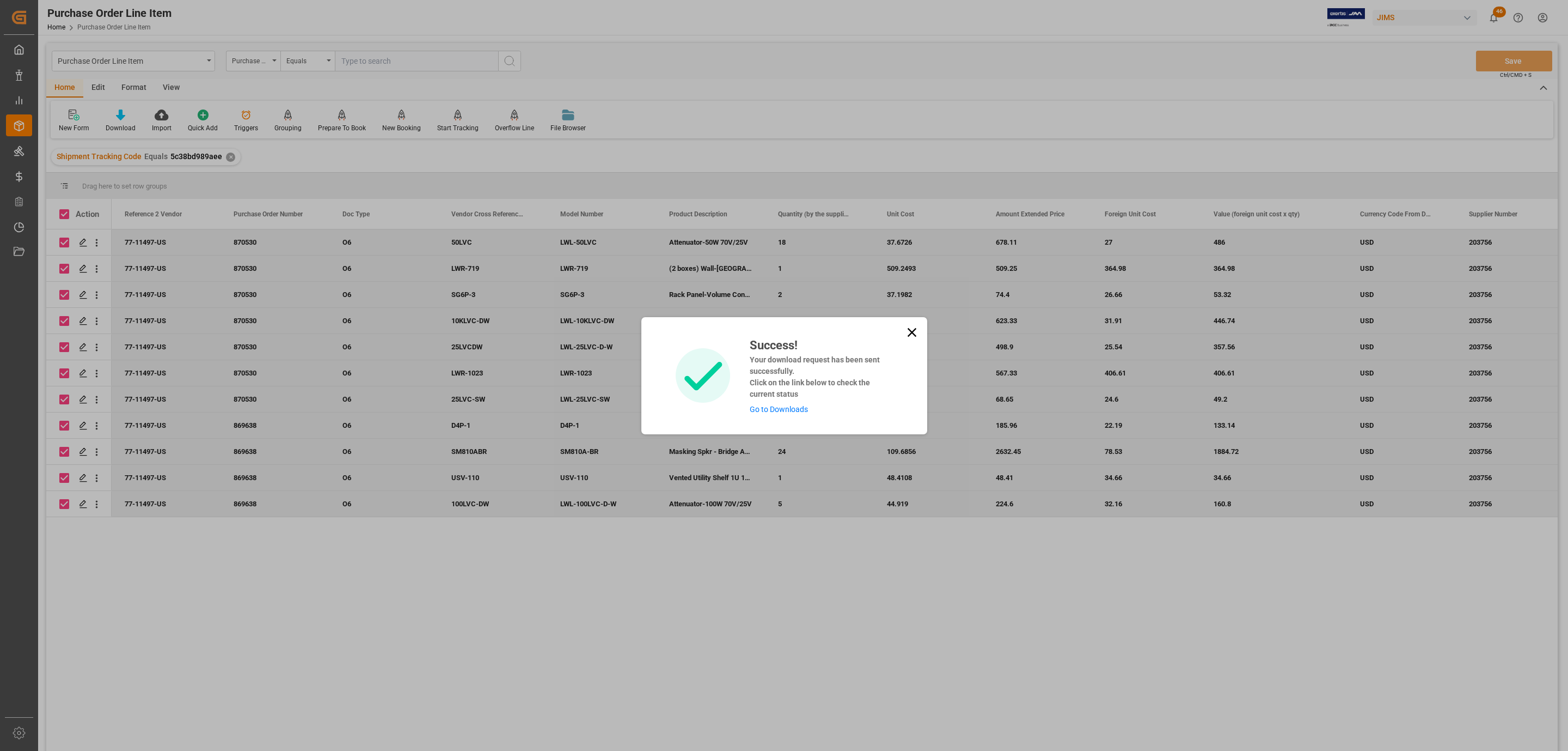
click at [793, 412] on link "Go to Downloads" at bounding box center [779, 409] width 58 height 9
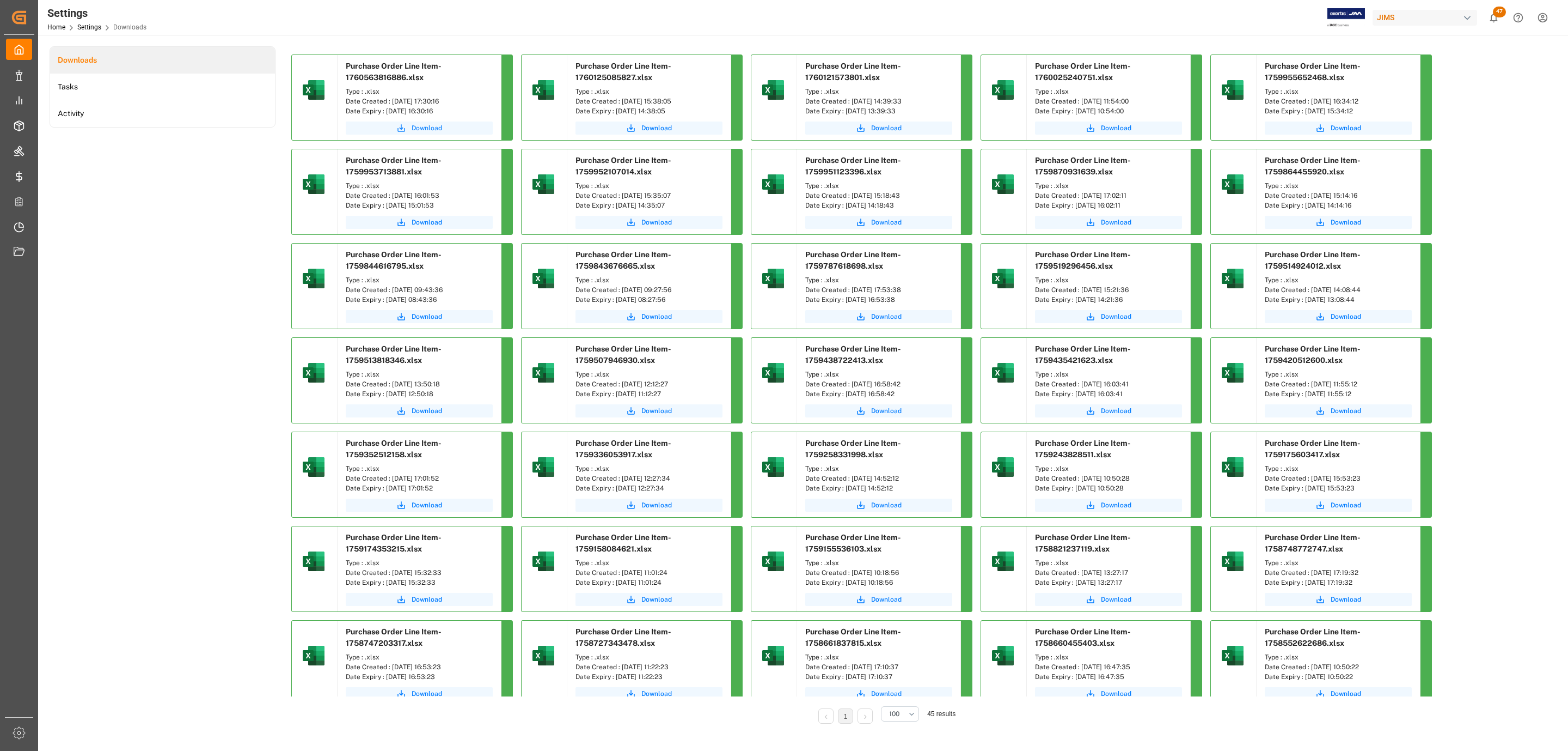
click at [408, 130] on button "Download" at bounding box center [419, 127] width 147 height 13
click at [441, 131] on button "Download" at bounding box center [419, 127] width 147 height 13
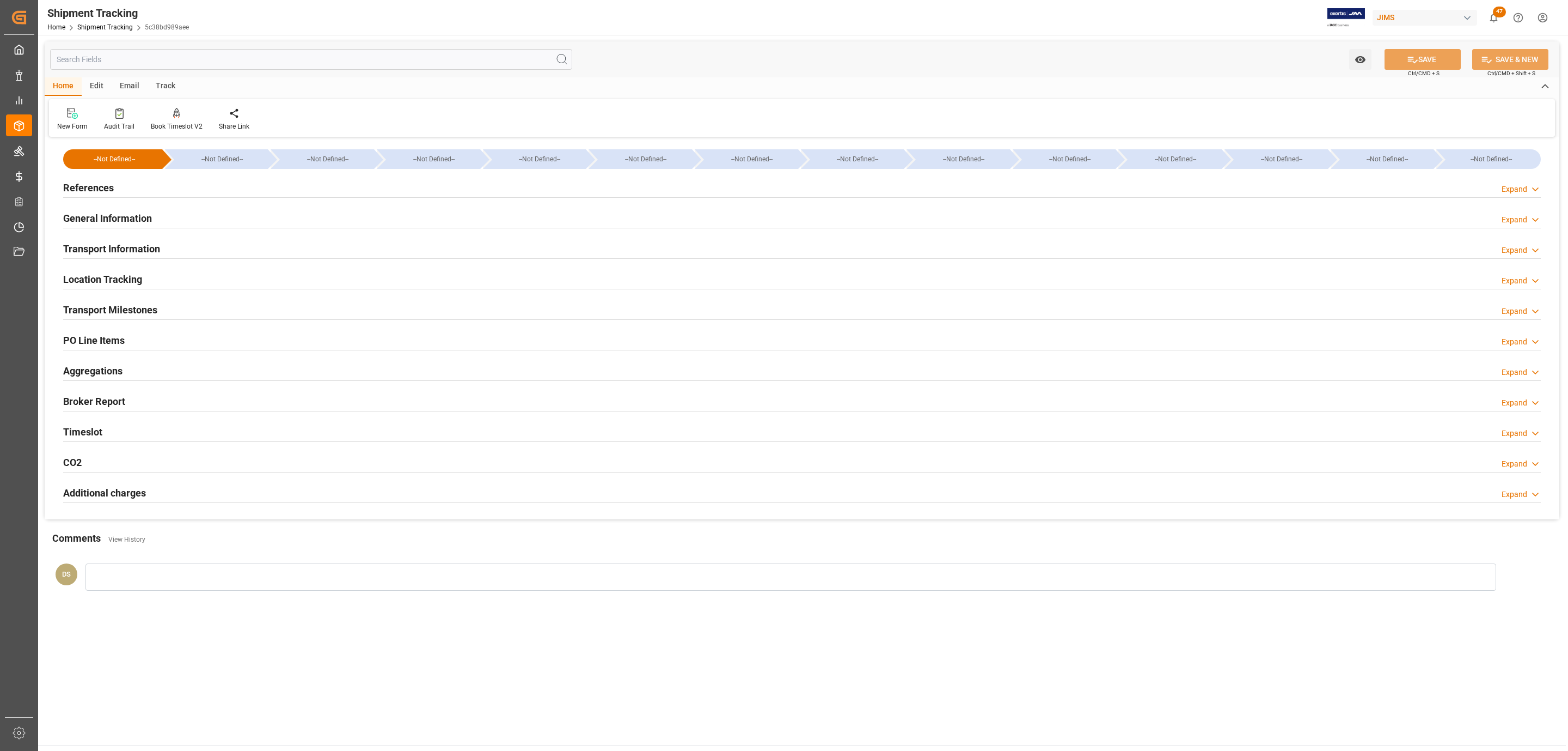
click at [139, 333] on div "PO Line Items Expand" at bounding box center [802, 339] width 1478 height 21
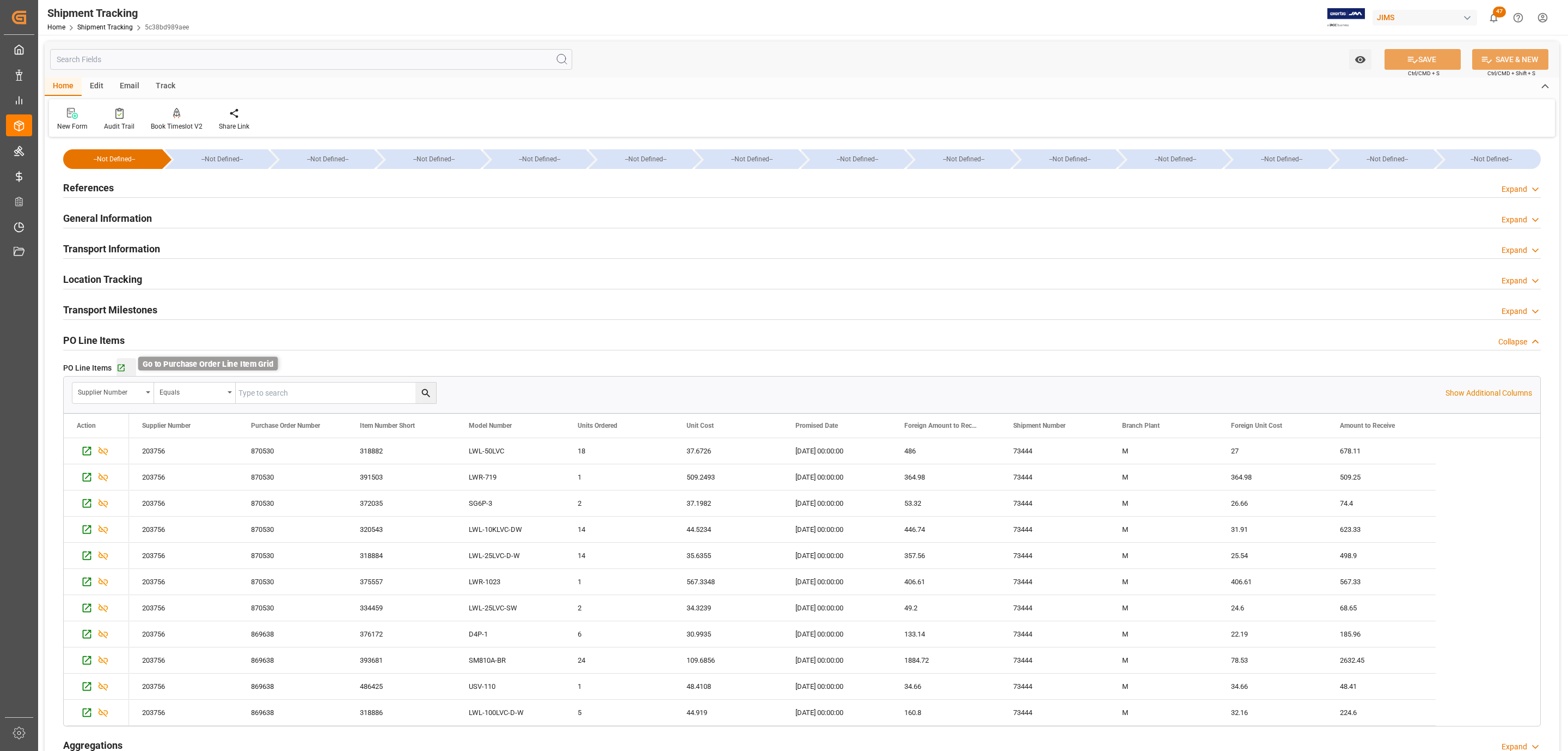
click at [121, 365] on icon "button" at bounding box center [121, 368] width 9 height 9
click at [251, 255] on div "Transport Information Expand" at bounding box center [802, 248] width 1478 height 21
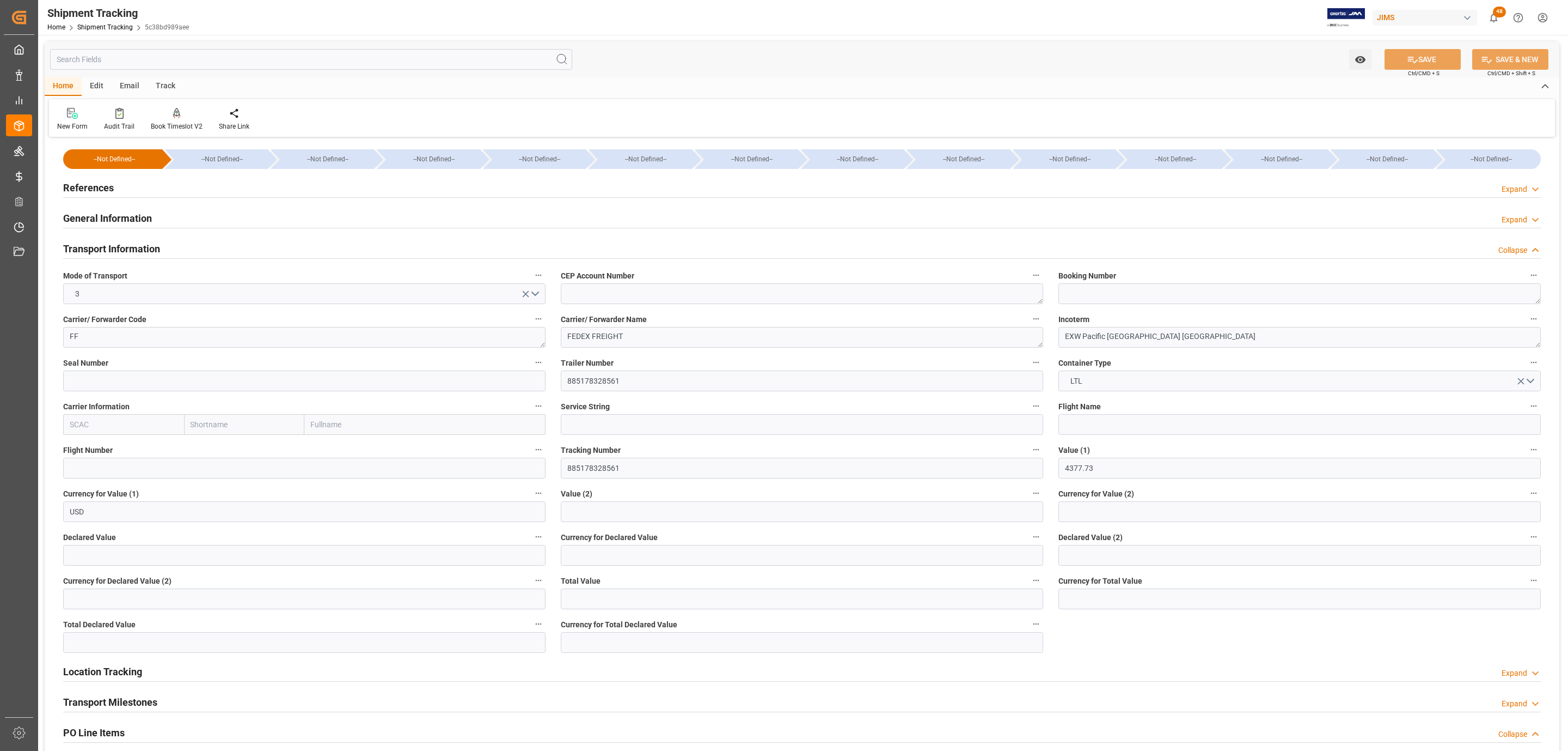
click at [129, 699] on h2 "Transport Milestones" at bounding box center [110, 702] width 94 height 15
click at [250, 545] on input "text" at bounding box center [304, 555] width 482 height 21
type input "4377.73"
type input "usd"
click at [1419, 59] on button "SAVE" at bounding box center [1423, 59] width 76 height 21
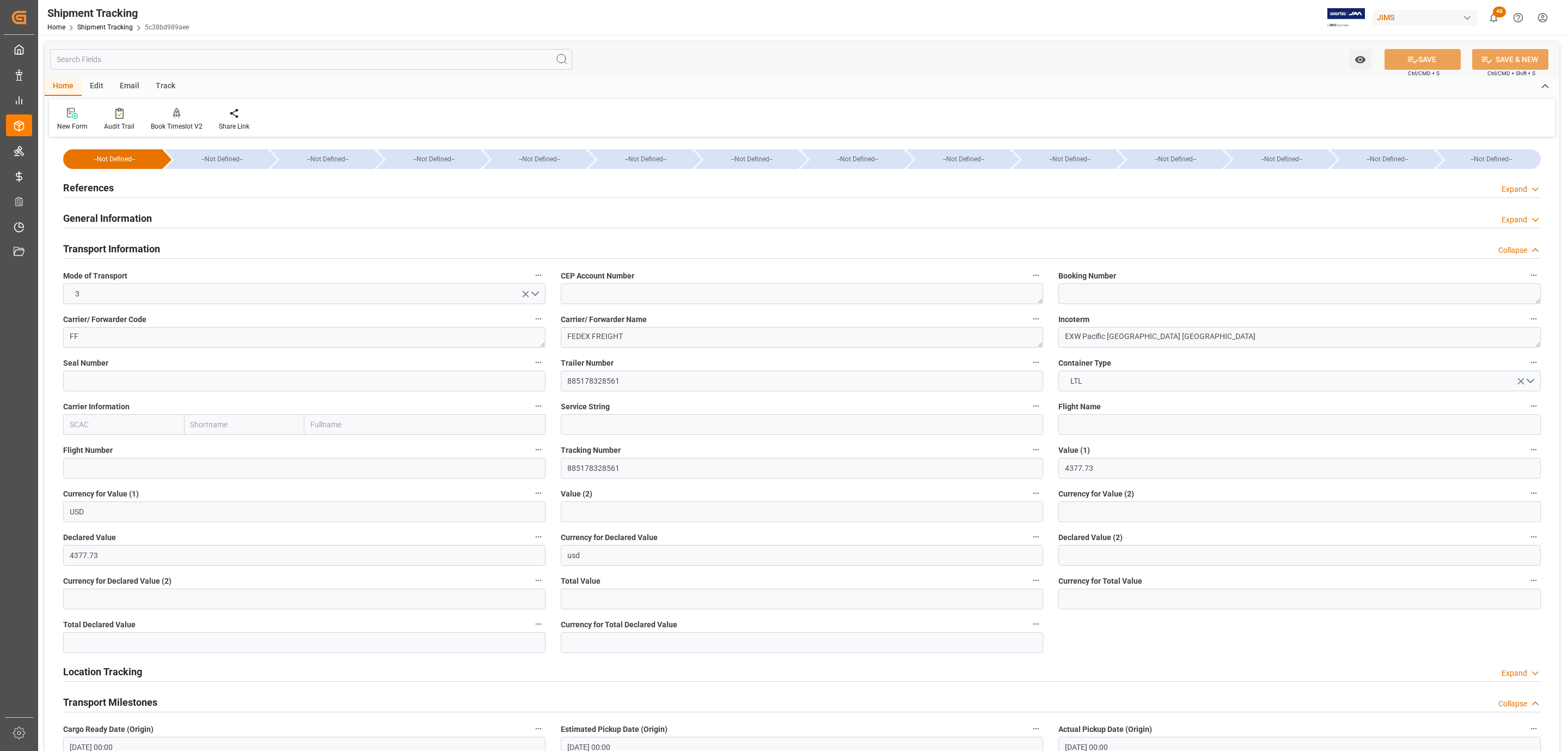
click at [175, 185] on div "References Expand" at bounding box center [802, 187] width 1478 height 21
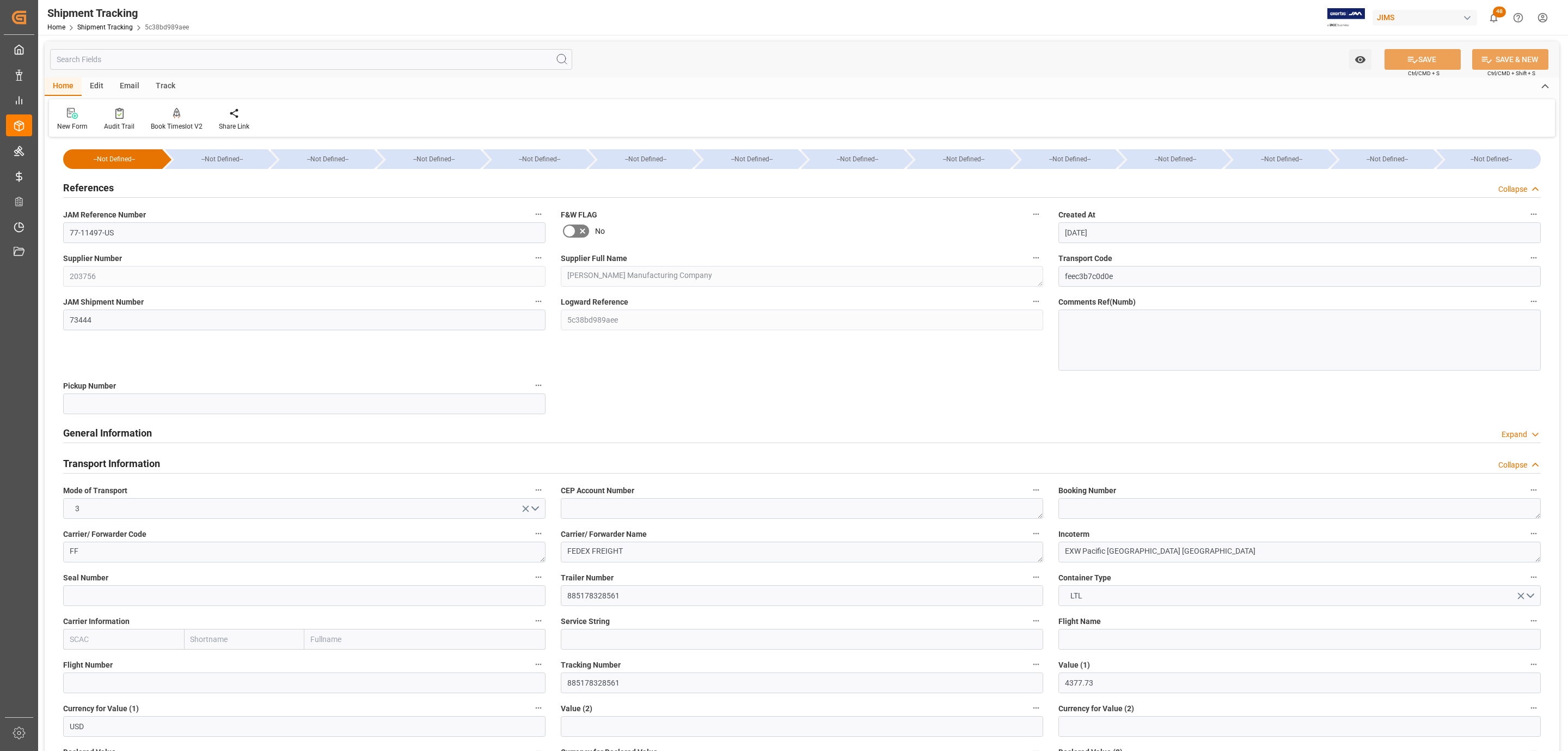
click at [175, 185] on div "References Collapse" at bounding box center [802, 187] width 1478 height 21
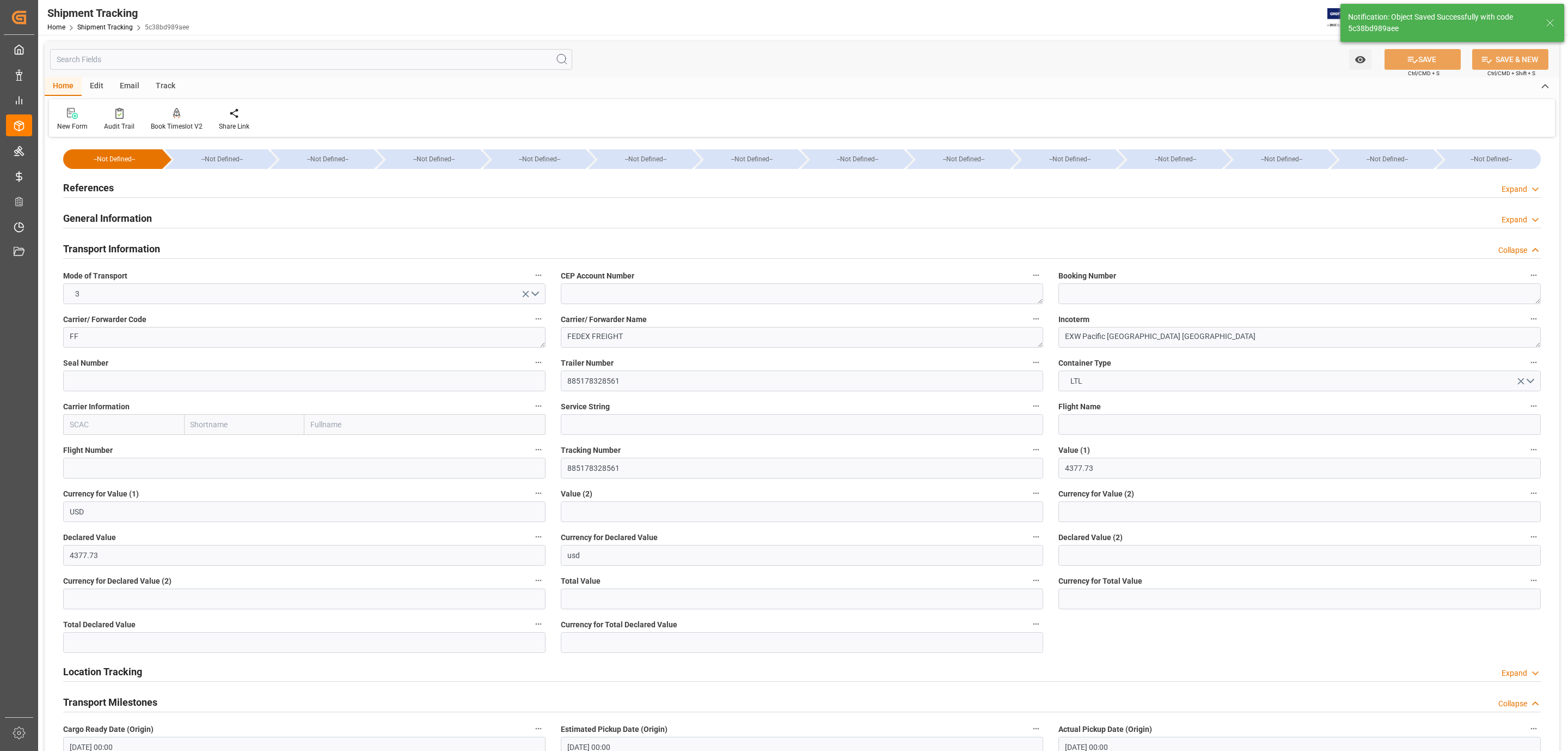
click at [175, 185] on div "References Expand" at bounding box center [802, 187] width 1478 height 21
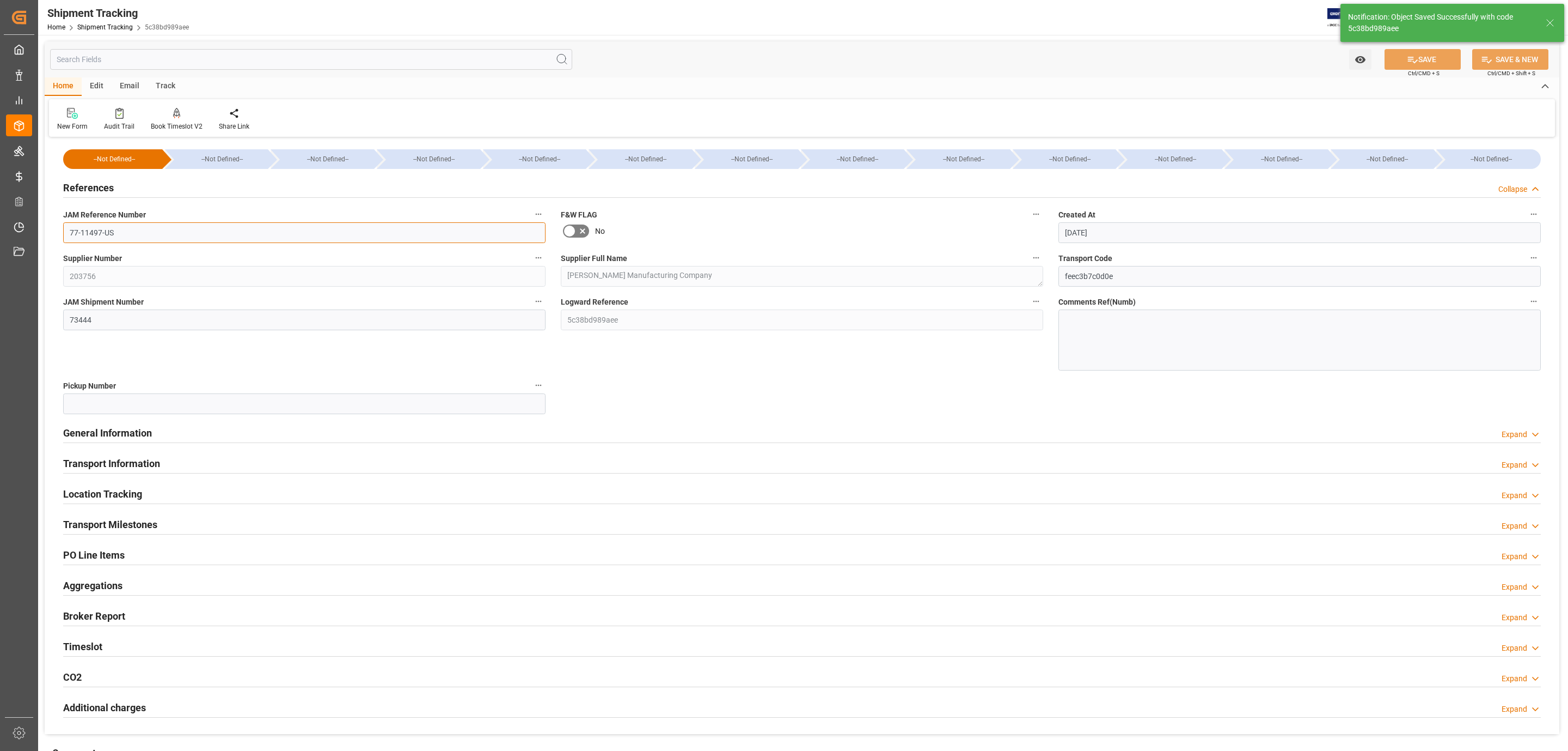
click at [141, 231] on input "77-11497-US" at bounding box center [304, 233] width 482 height 21
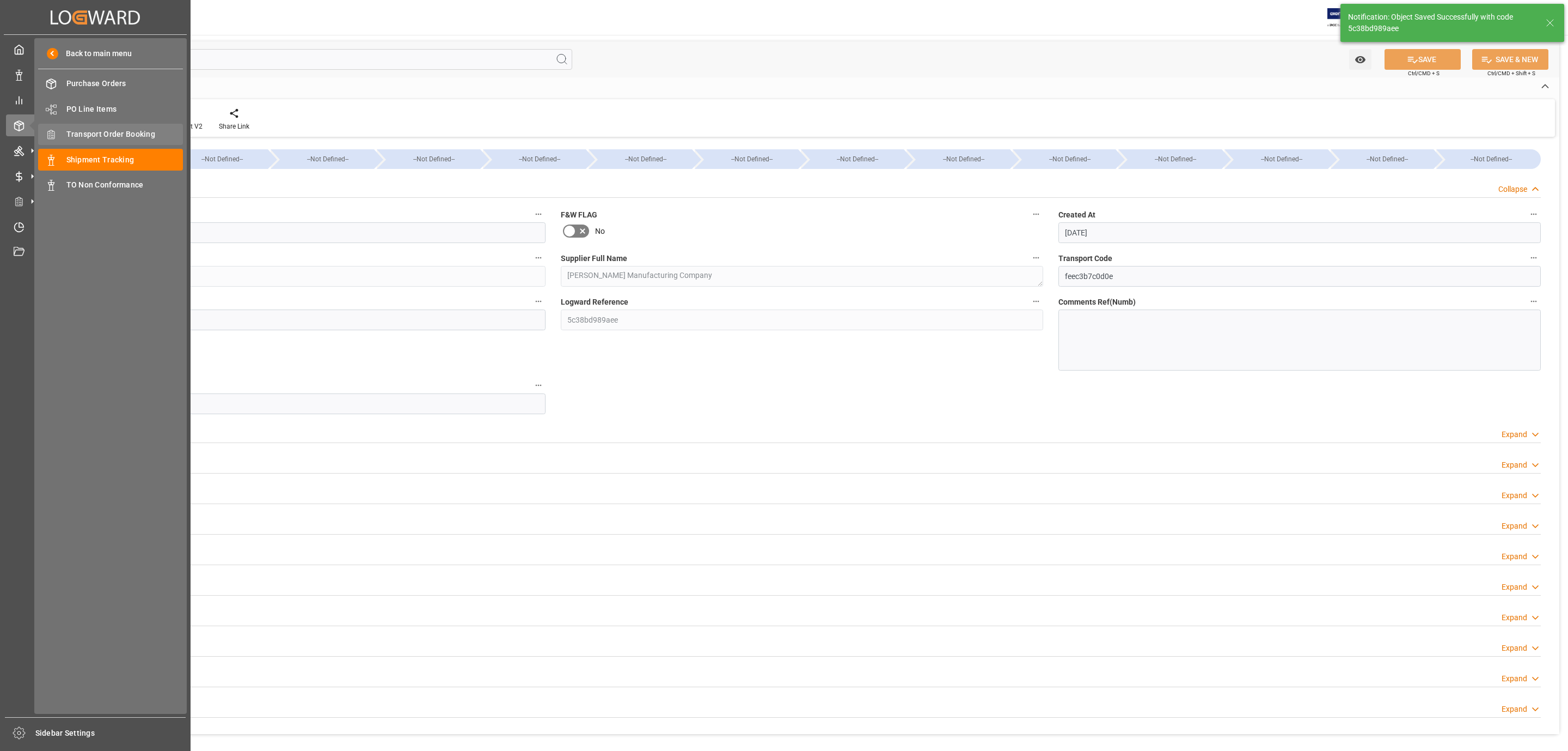
click at [131, 136] on span "Transport Order Booking" at bounding box center [125, 134] width 117 height 12
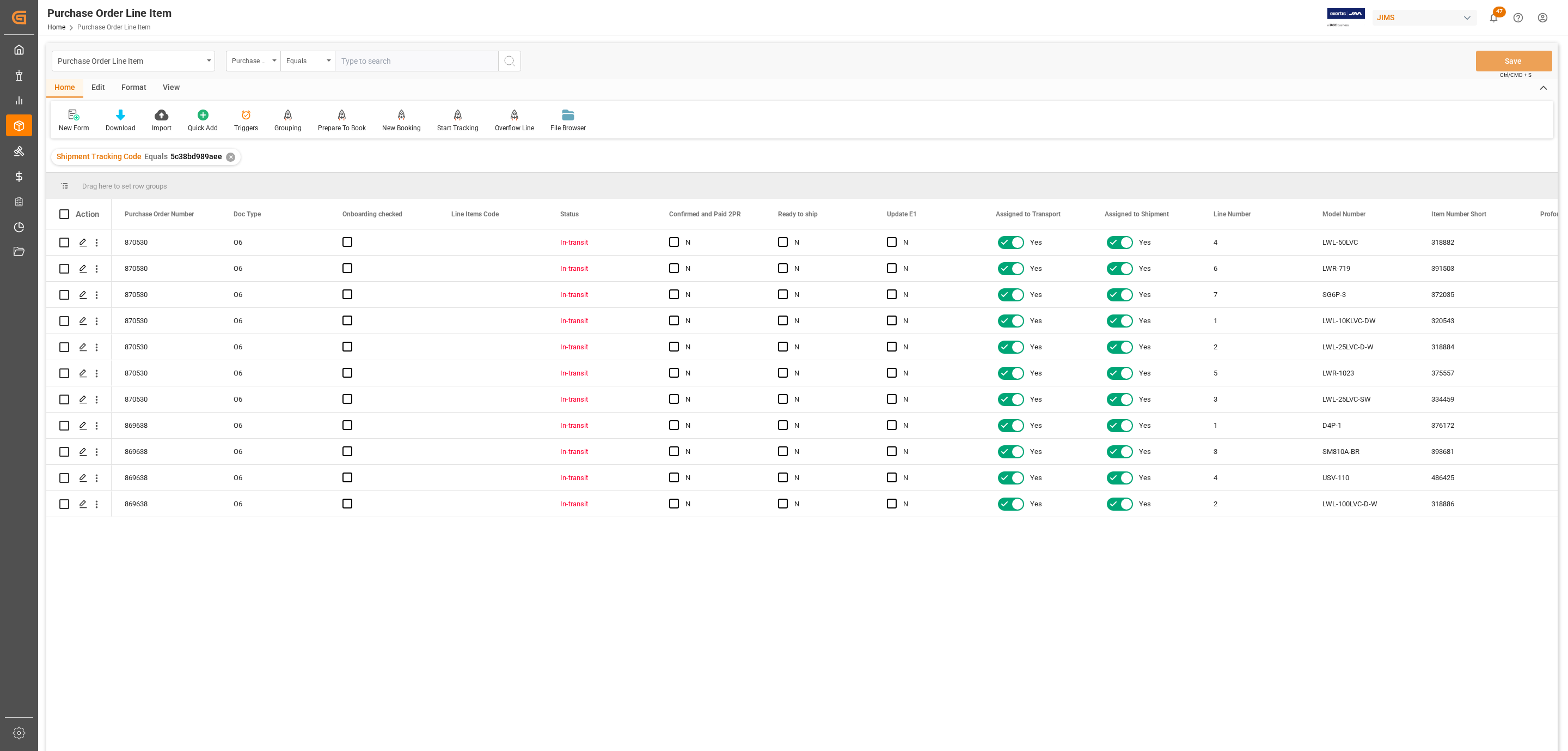
click at [173, 90] on div "View" at bounding box center [171, 88] width 33 height 18
click at [131, 116] on div at bounding box center [123, 115] width 54 height 12
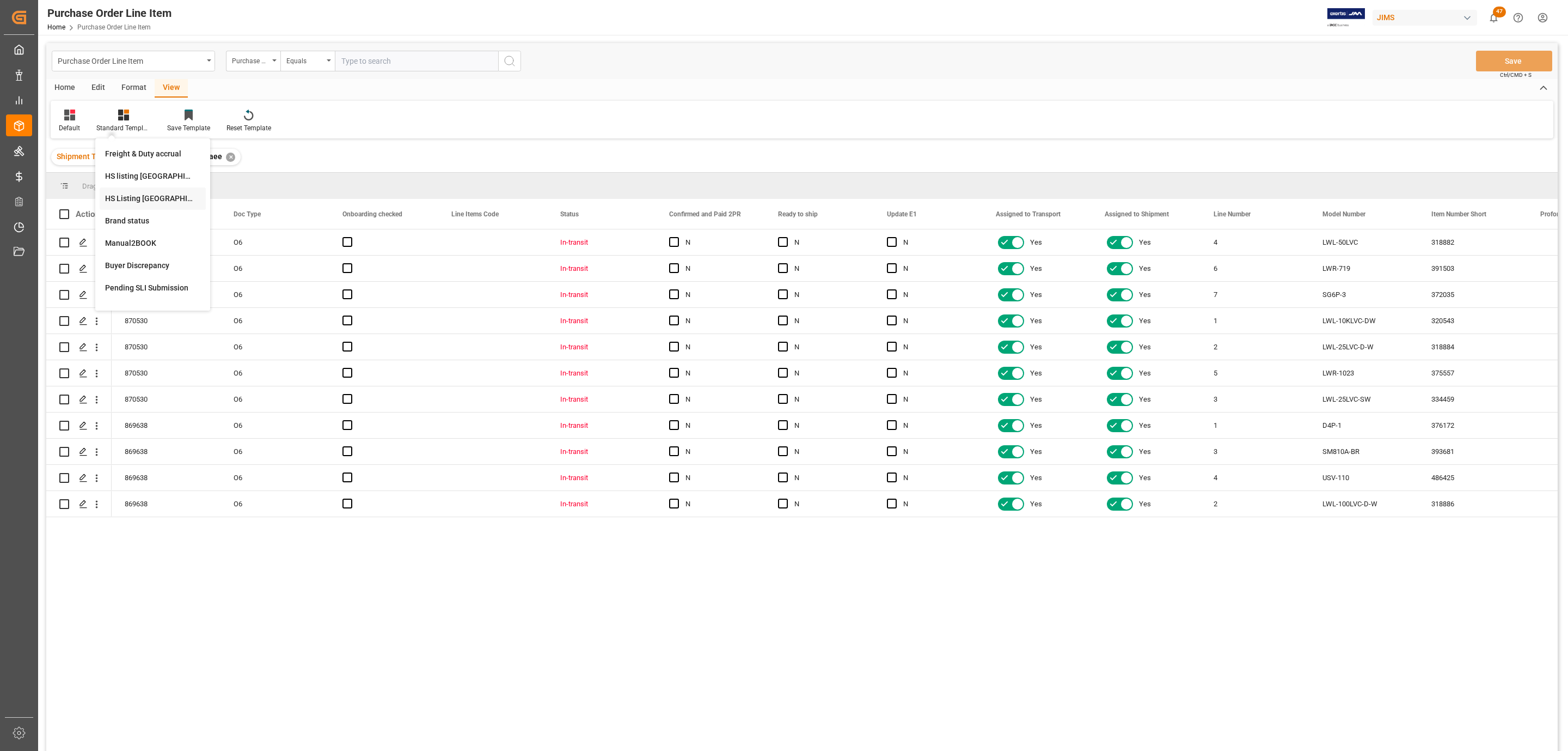
click at [131, 195] on div "HS Listing [GEOGRAPHIC_DATA]" at bounding box center [153, 199] width 96 height 12
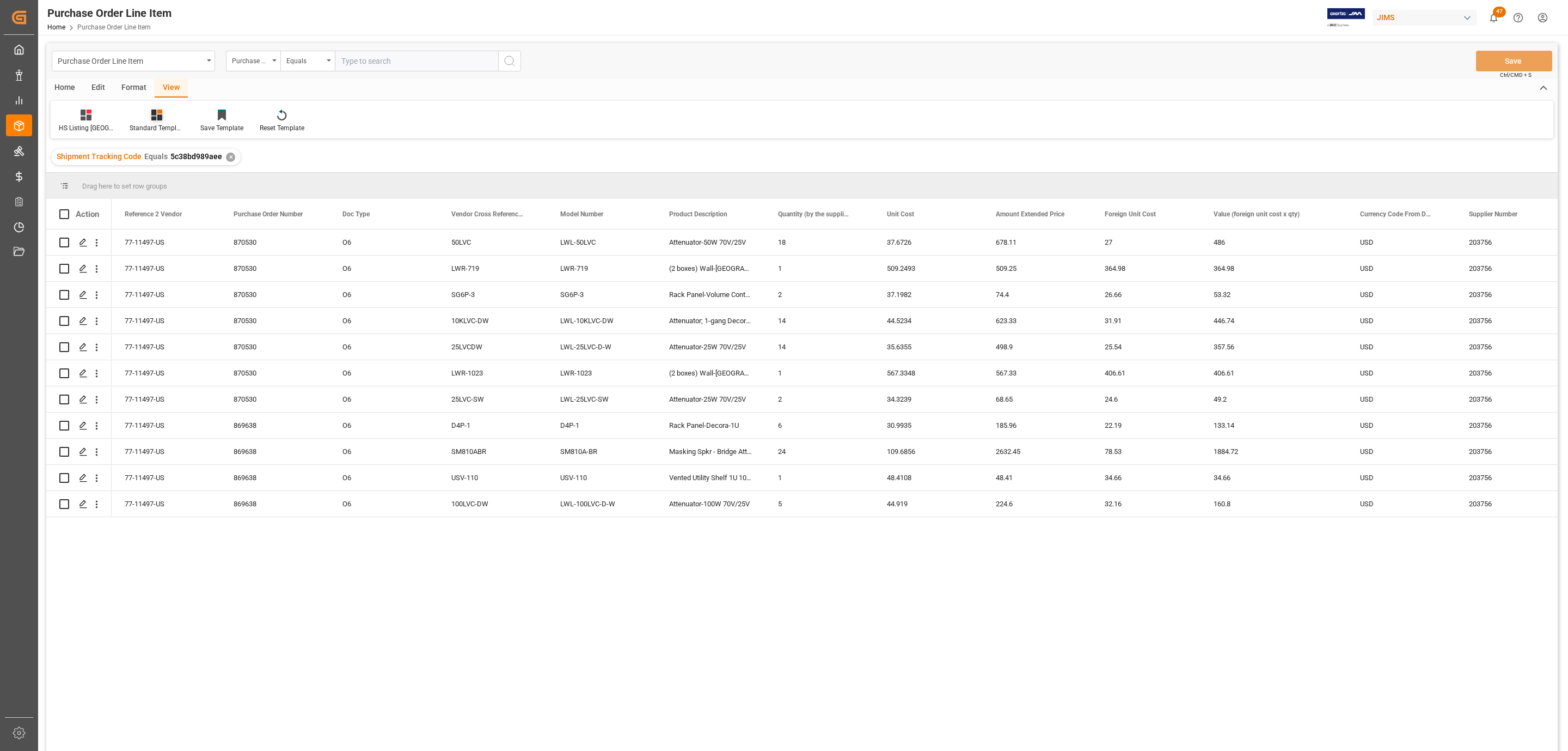
click at [156, 111] on icon at bounding box center [157, 115] width 11 height 11
click at [175, 192] on div "HS Listing [GEOGRAPHIC_DATA]" at bounding box center [186, 199] width 106 height 23
click at [61, 88] on div "Home" at bounding box center [65, 88] width 37 height 18
click at [66, 213] on span at bounding box center [64, 214] width 10 height 10
click at [68, 209] on input "checkbox" at bounding box center [68, 209] width 0 height 0
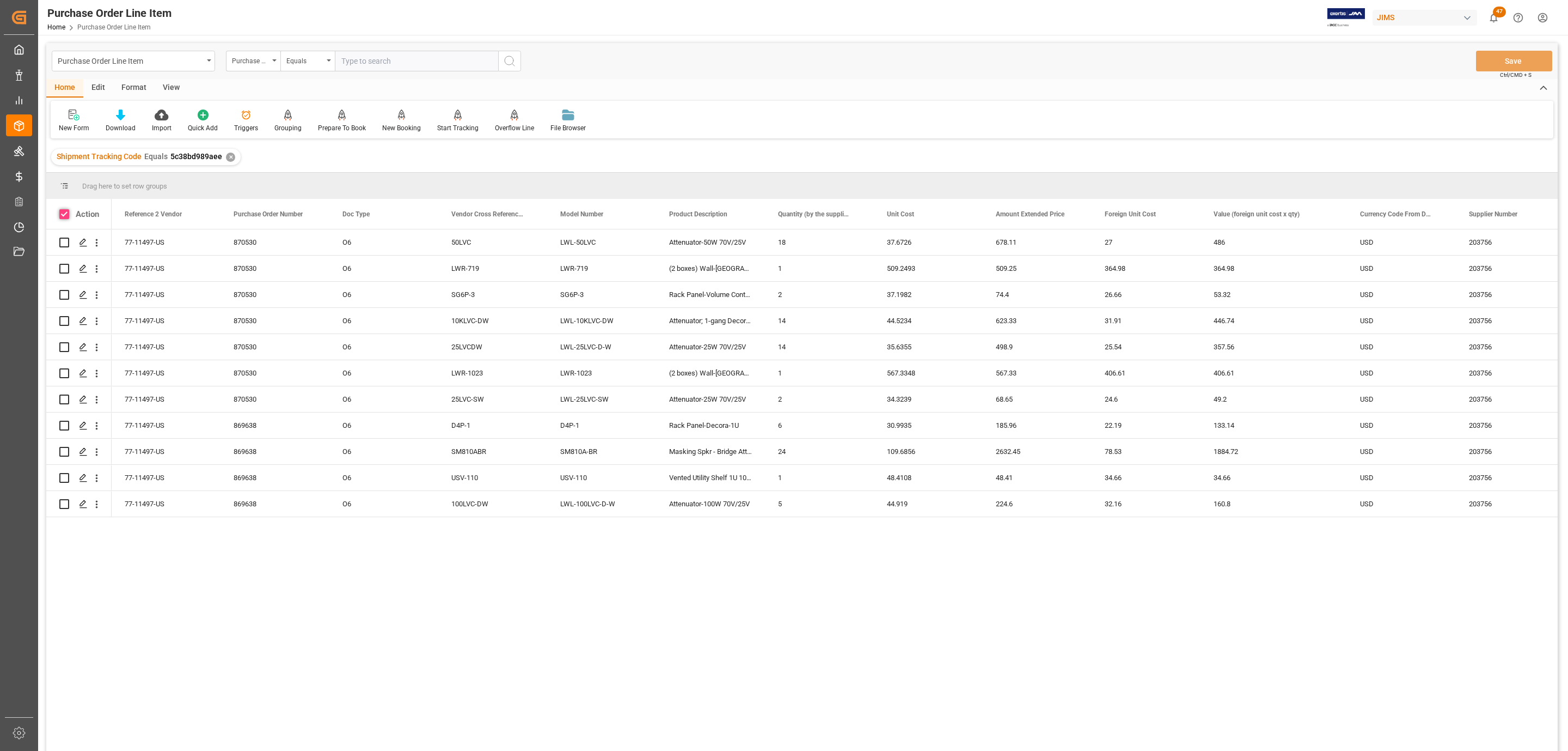
checkbox input "true"
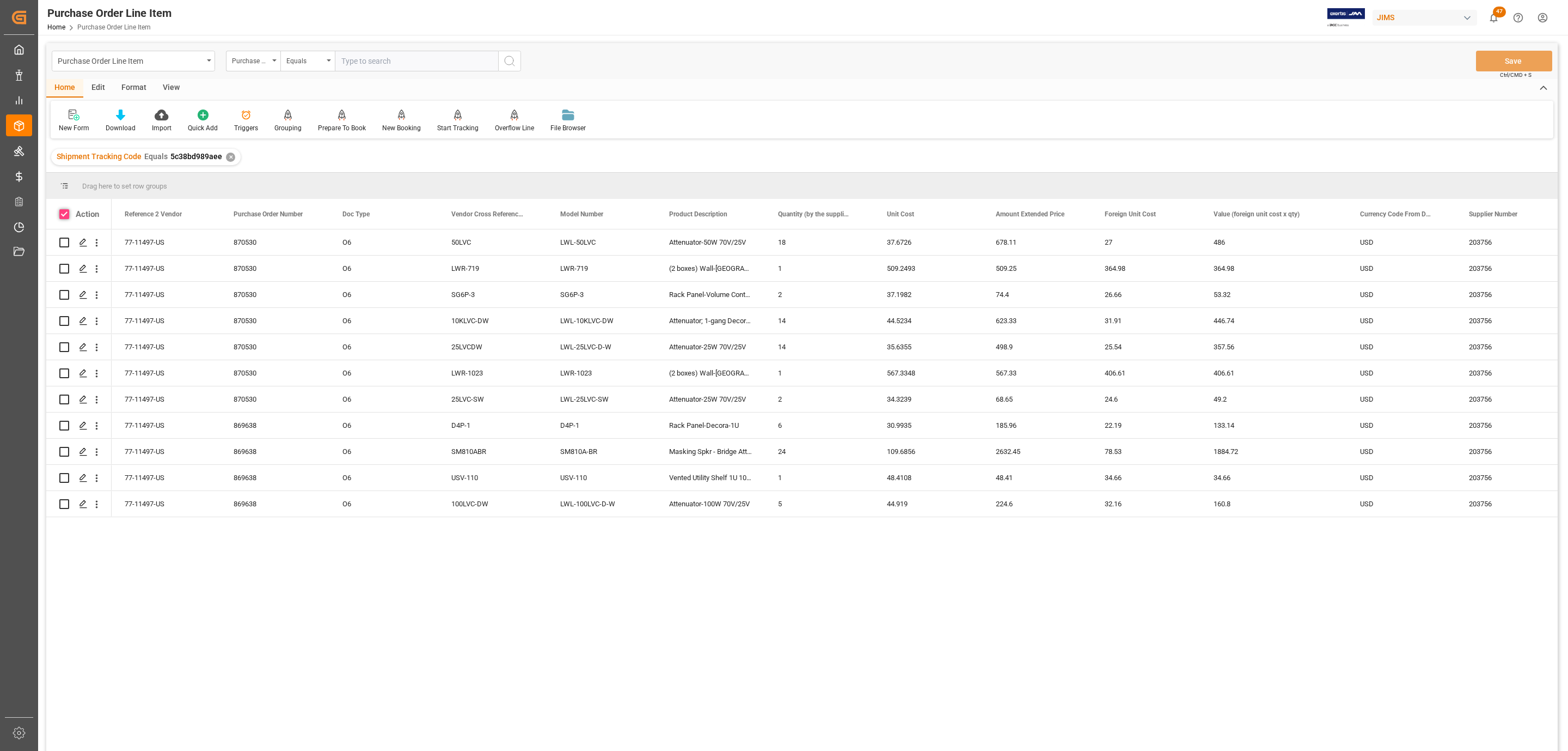
checkbox input "true"
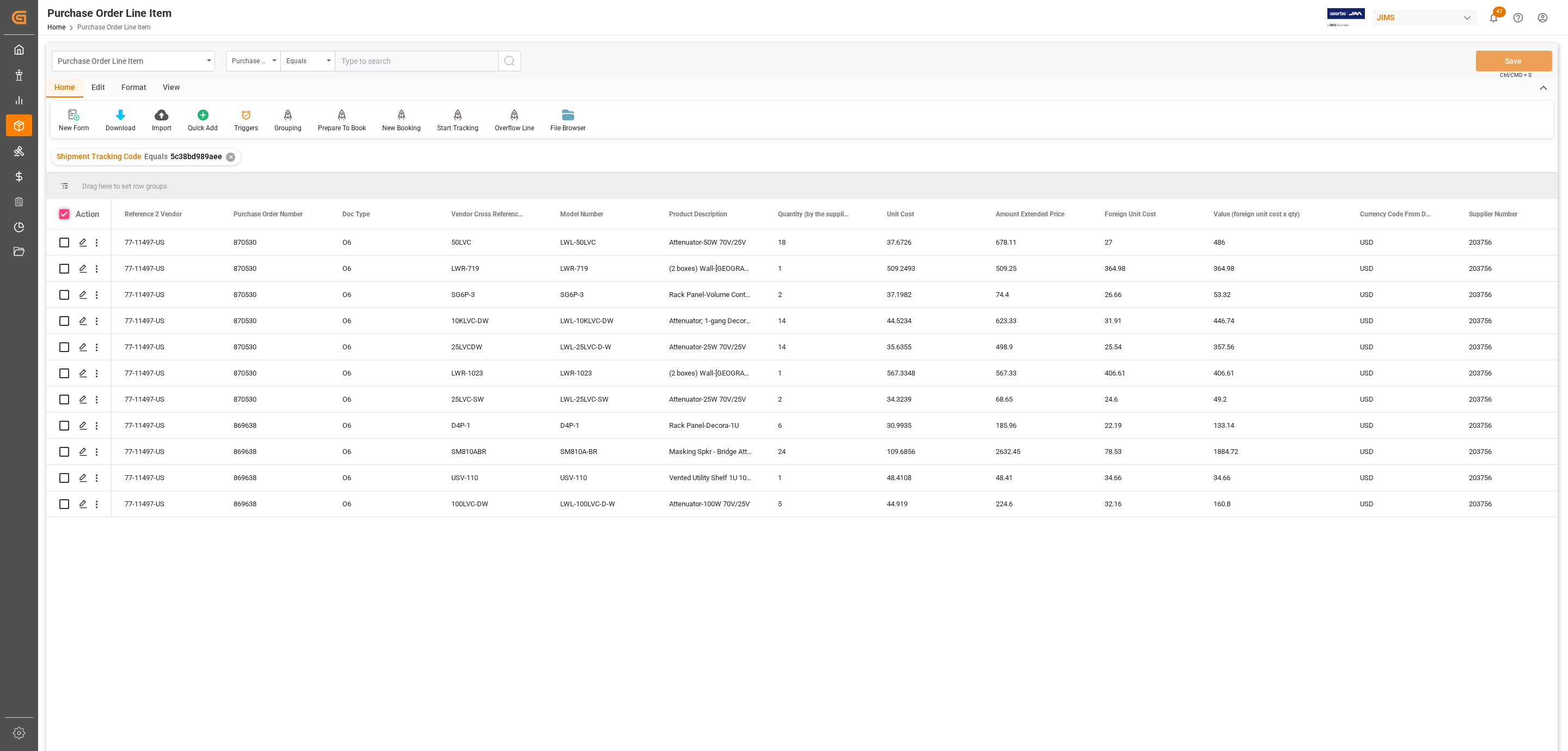
checkbox input "true"
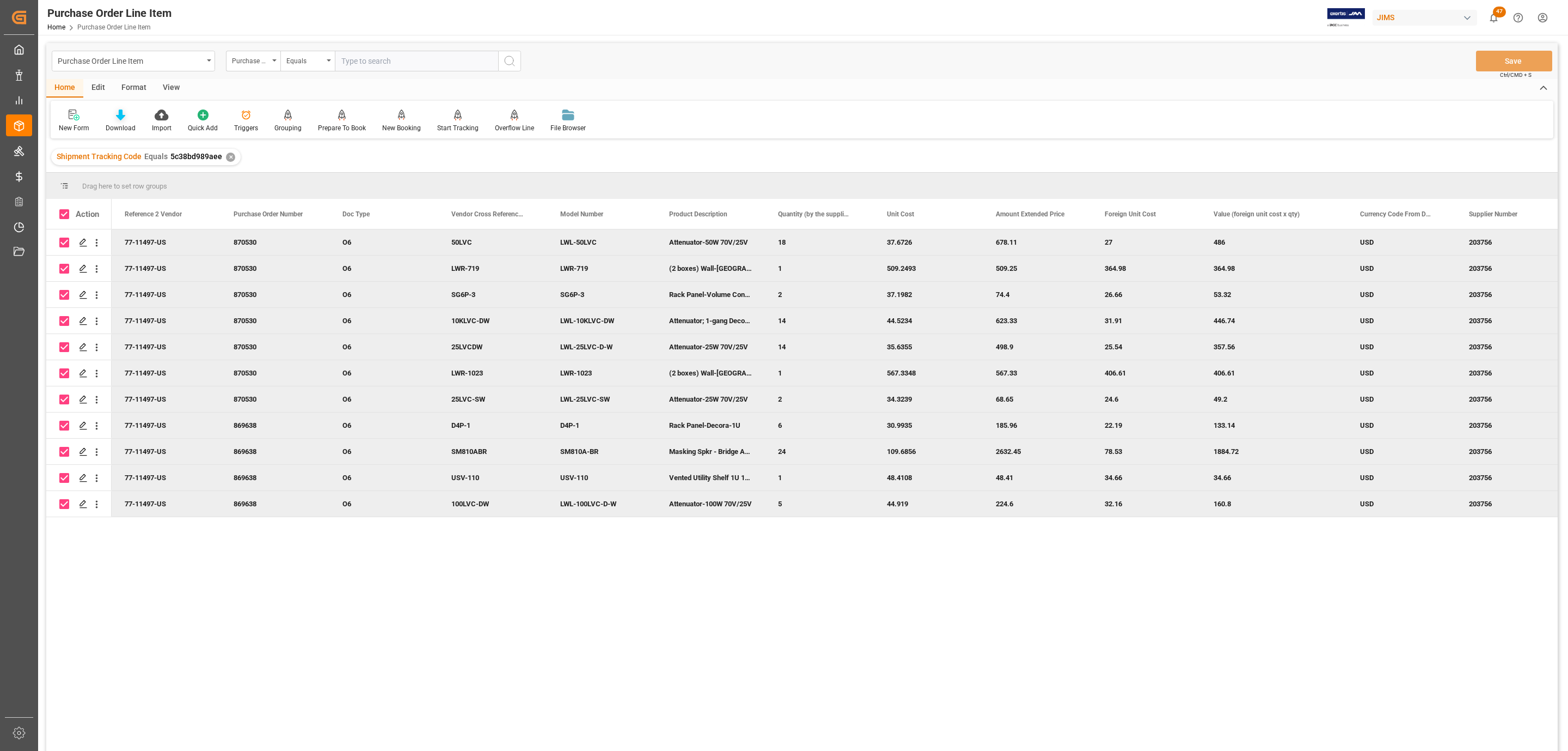
click at [116, 119] on icon at bounding box center [121, 115] width 9 height 11
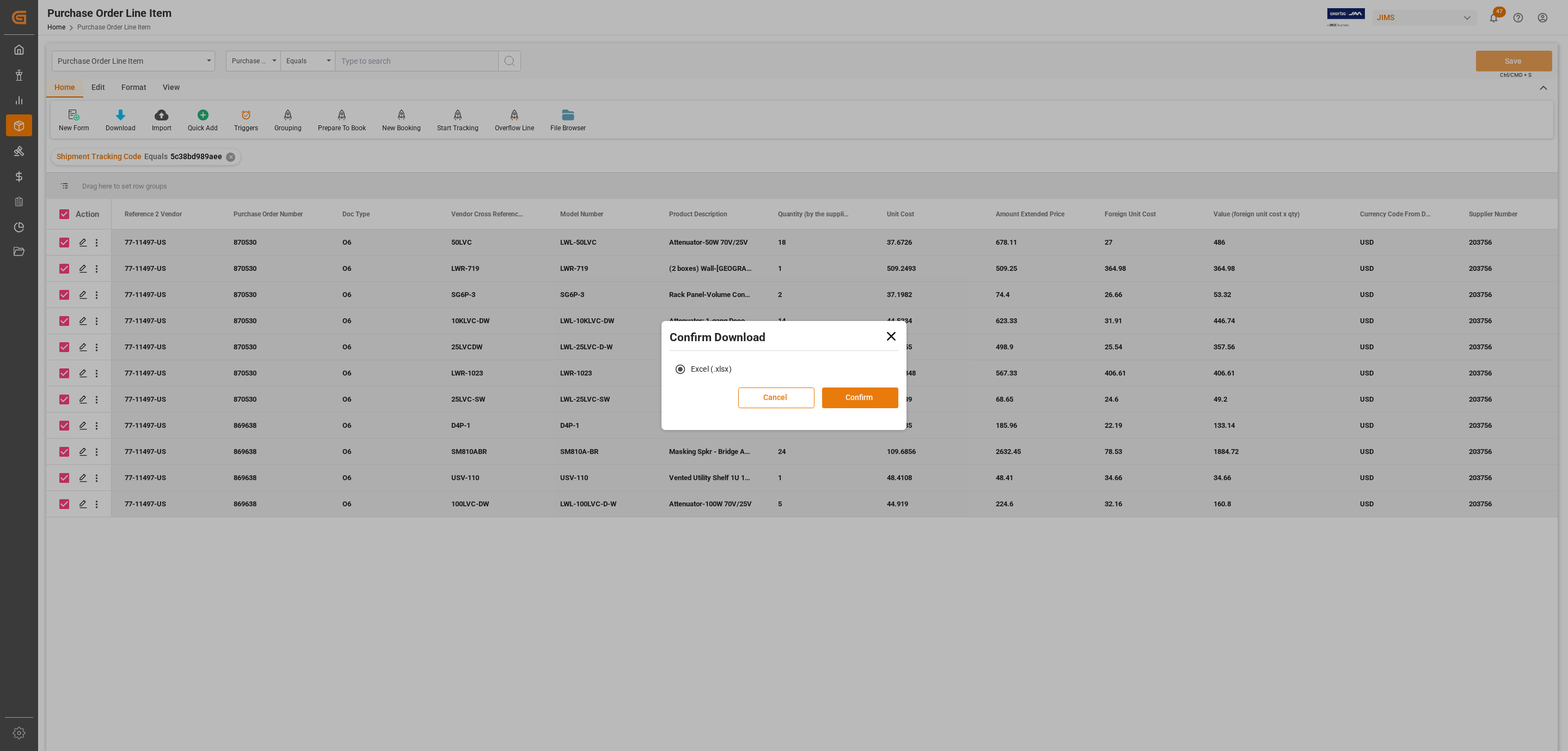
click at [856, 400] on button "Confirm" at bounding box center [860, 398] width 76 height 21
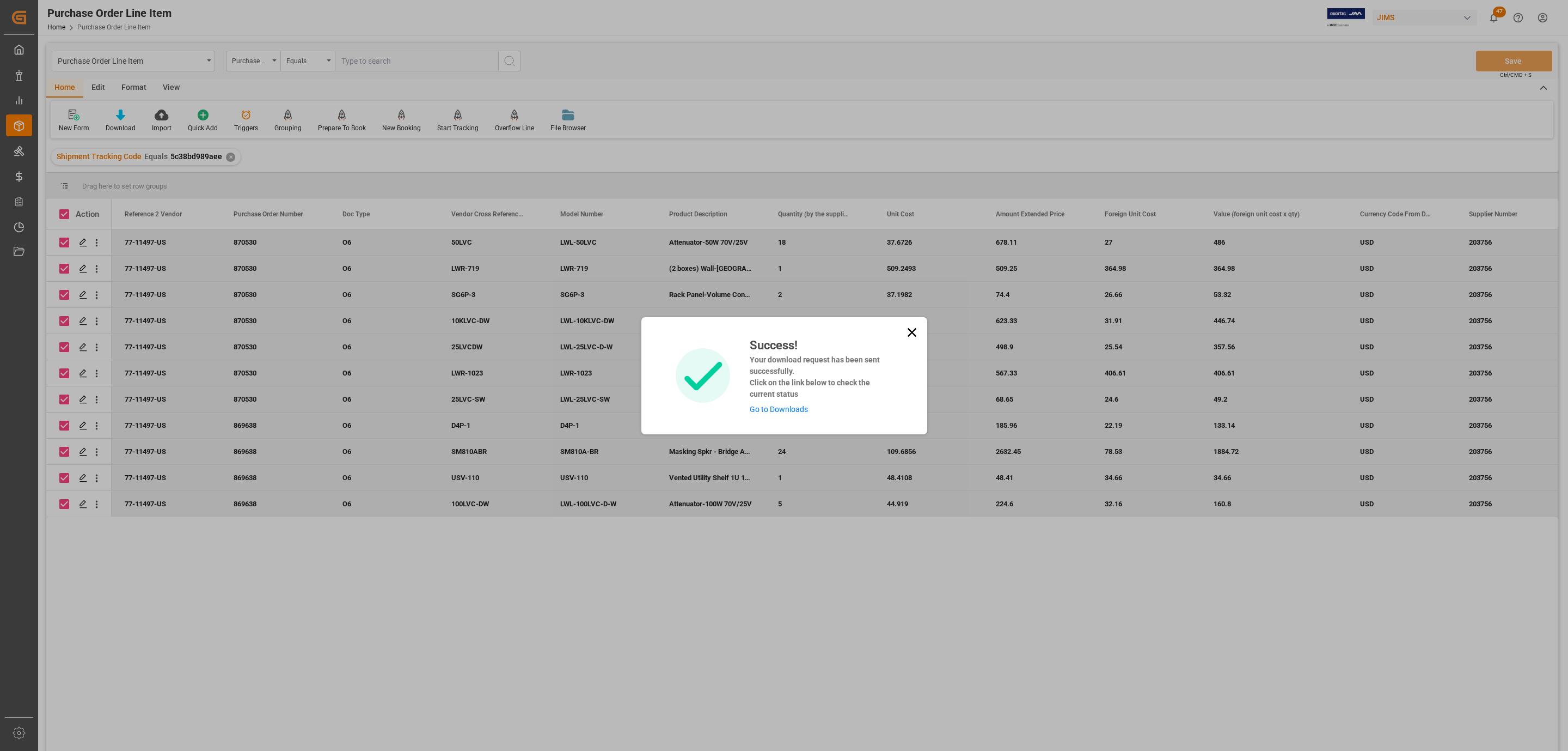
click at [782, 412] on link "Go to Downloads" at bounding box center [779, 409] width 58 height 9
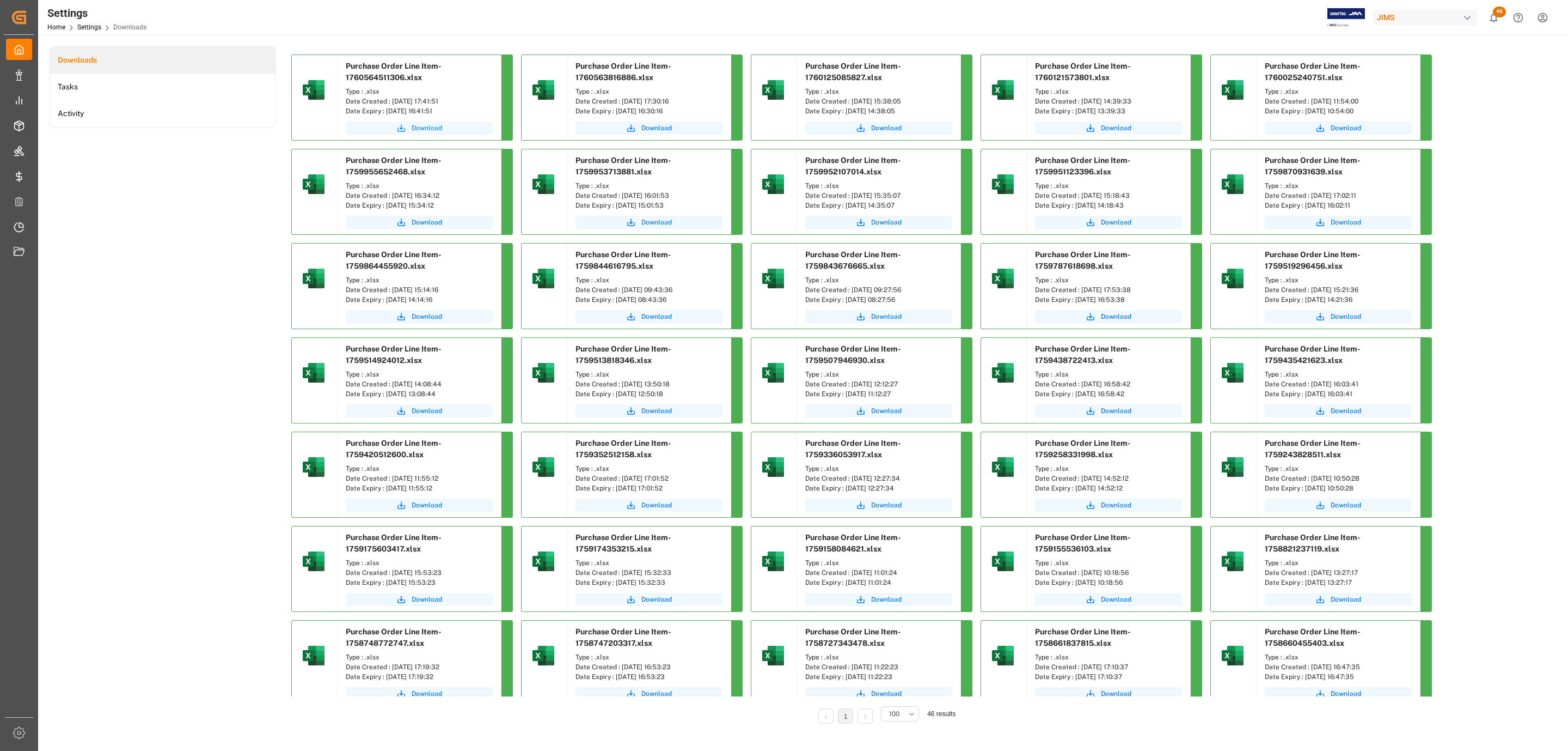
click at [394, 126] on button "Download" at bounding box center [419, 127] width 147 height 13
